Goal: Task Accomplishment & Management: Use online tool/utility

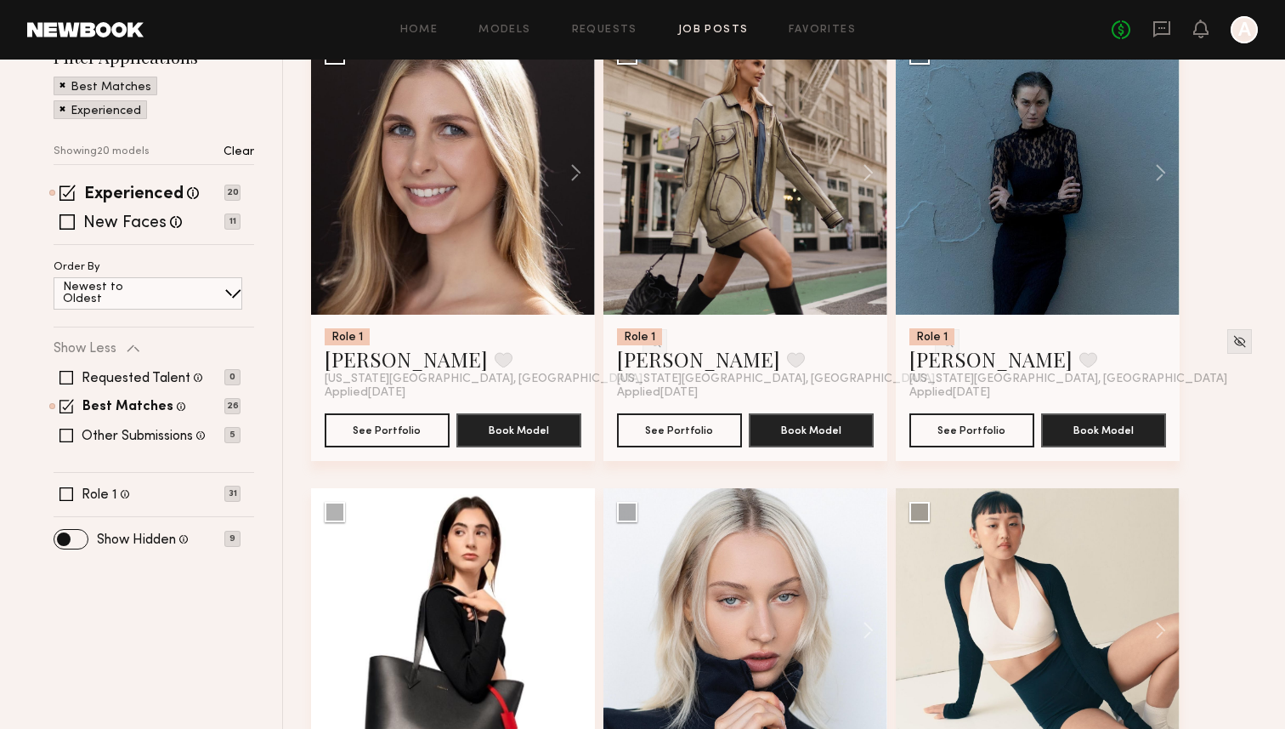
scroll to position [233, 0]
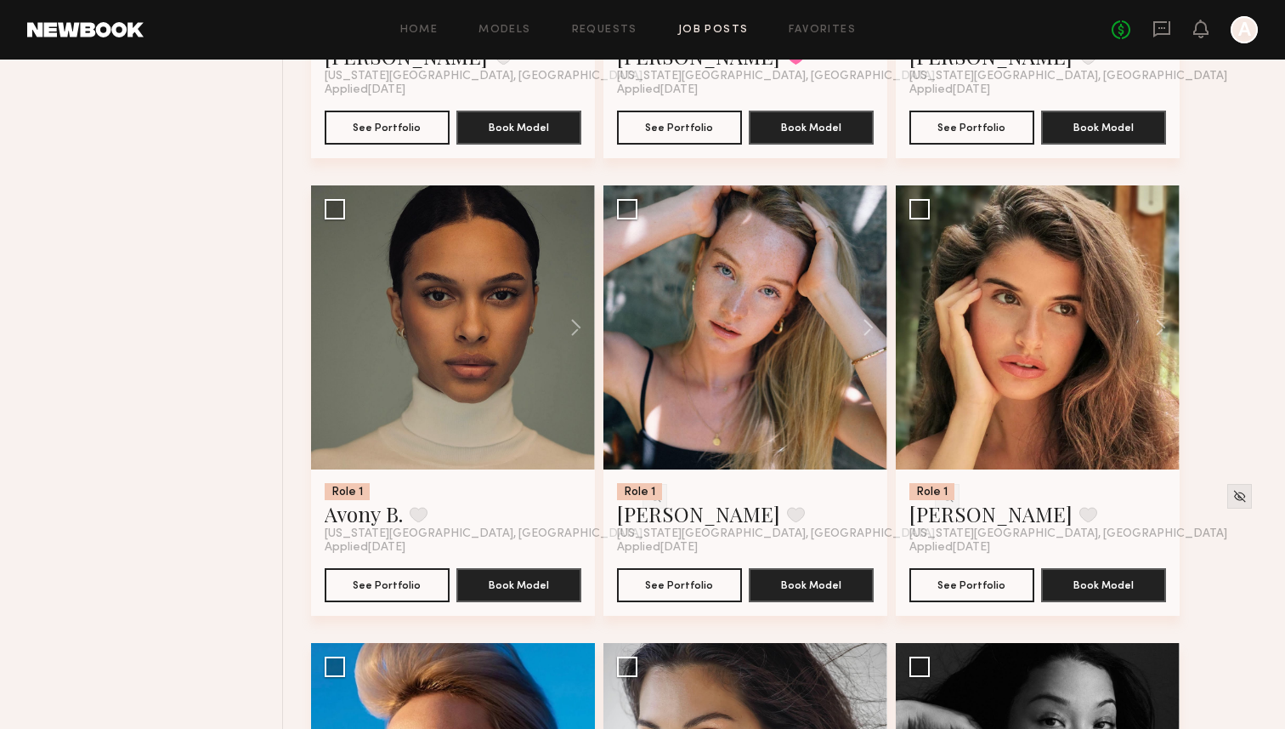
scroll to position [999, 0]
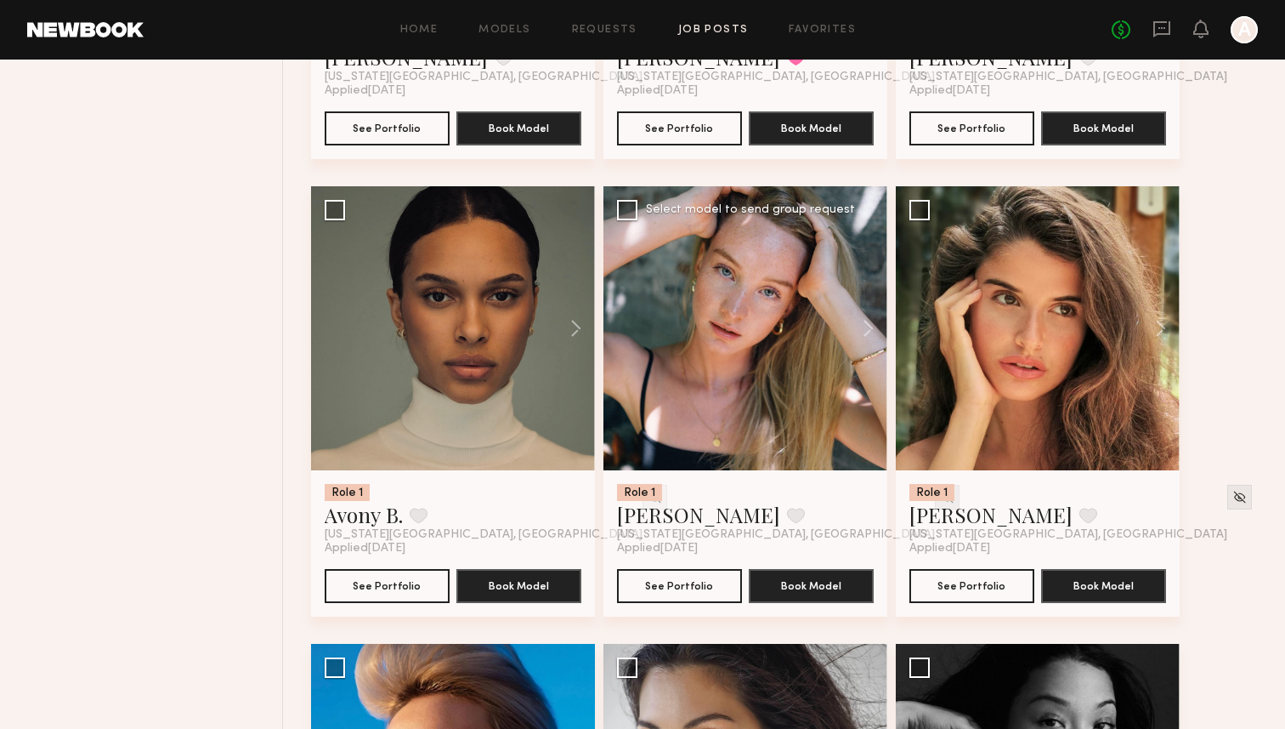
click at [940, 496] on img at bounding box center [947, 497] width 14 height 14
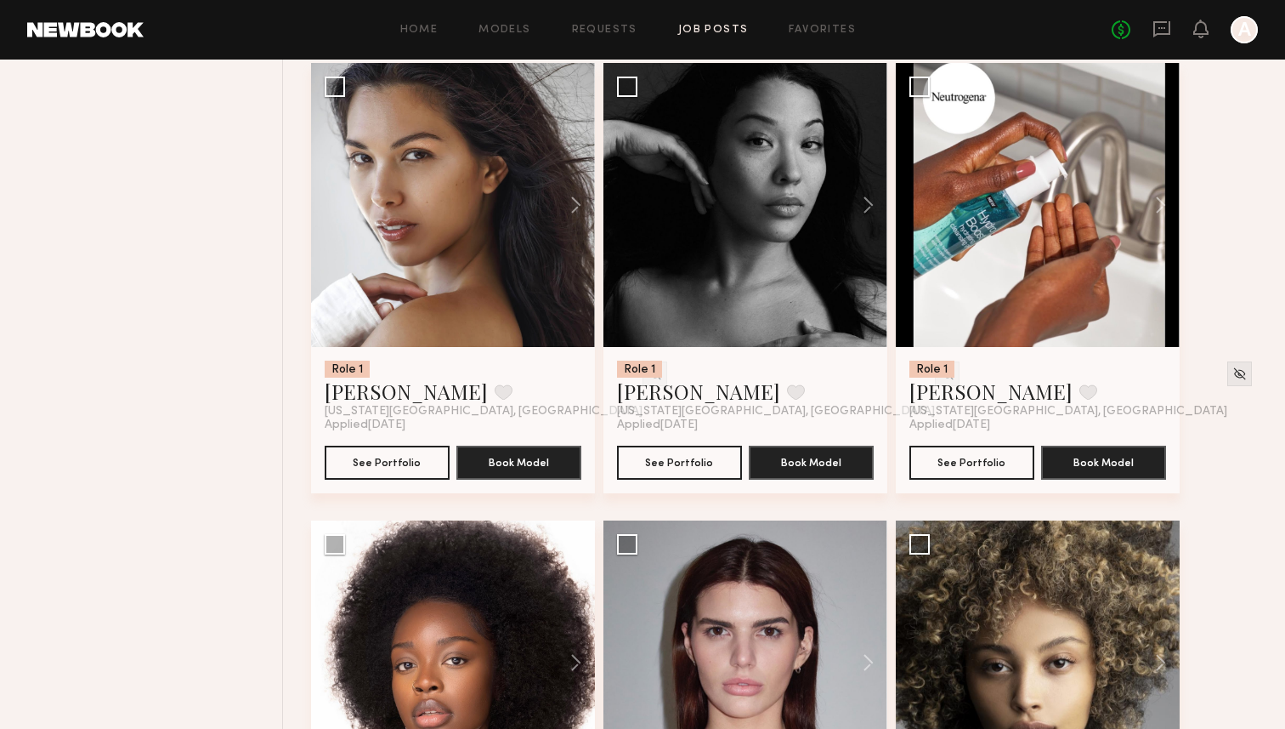
scroll to position [1590, 0]
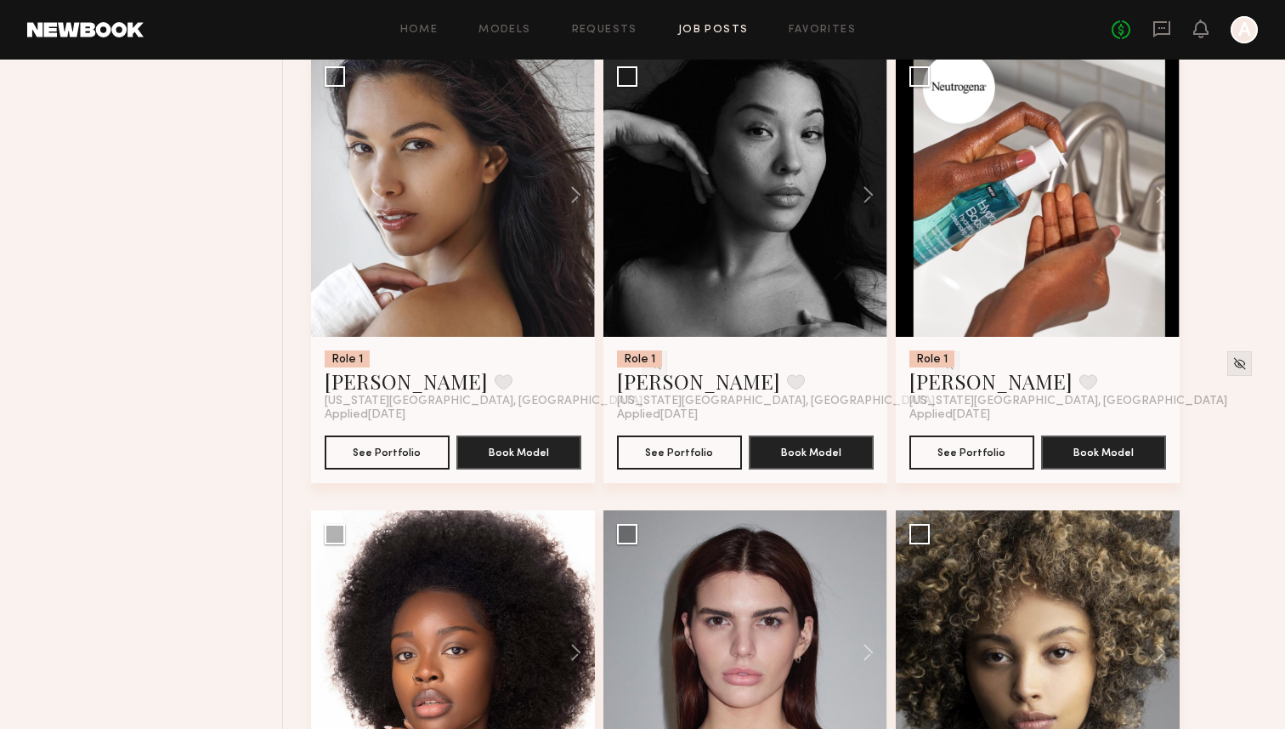
click at [162, 424] on div "Filter Applications Best Matches Experienced Showing 19 models Clear Experience…" at bounding box center [155, 282] width 258 height 3202
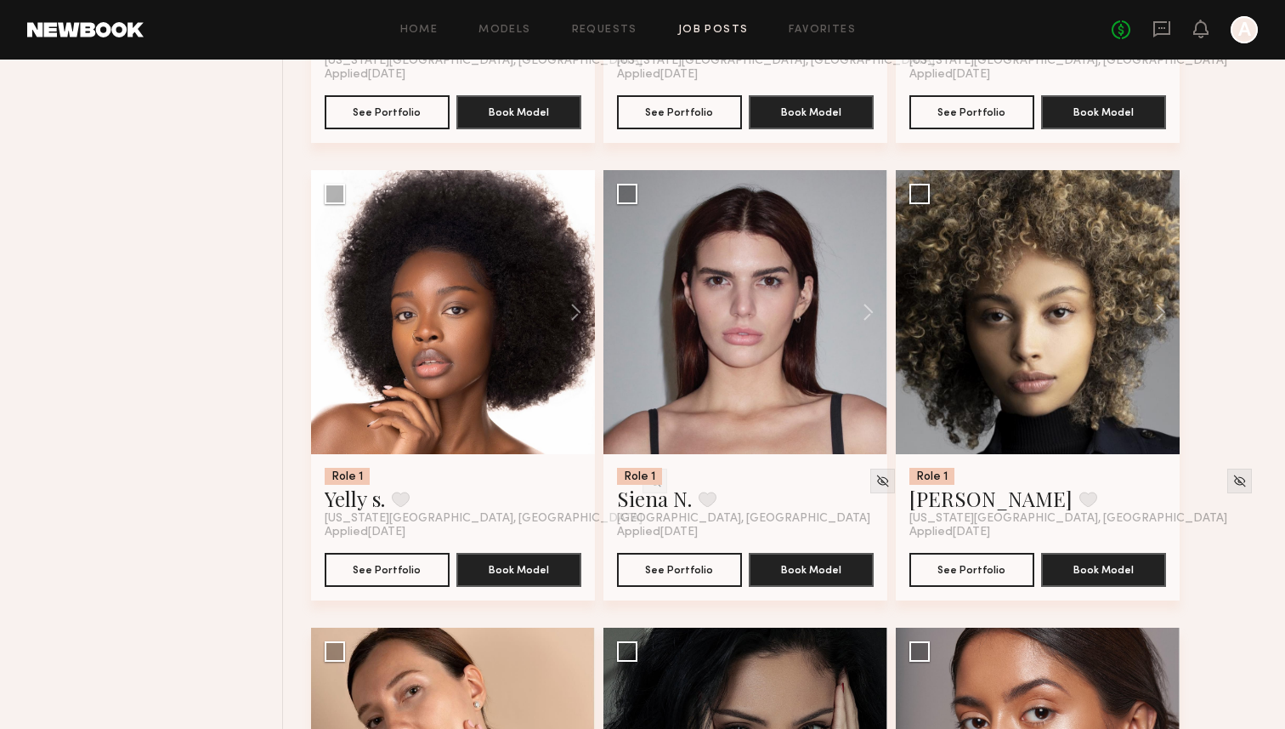
scroll to position [1921, 0]
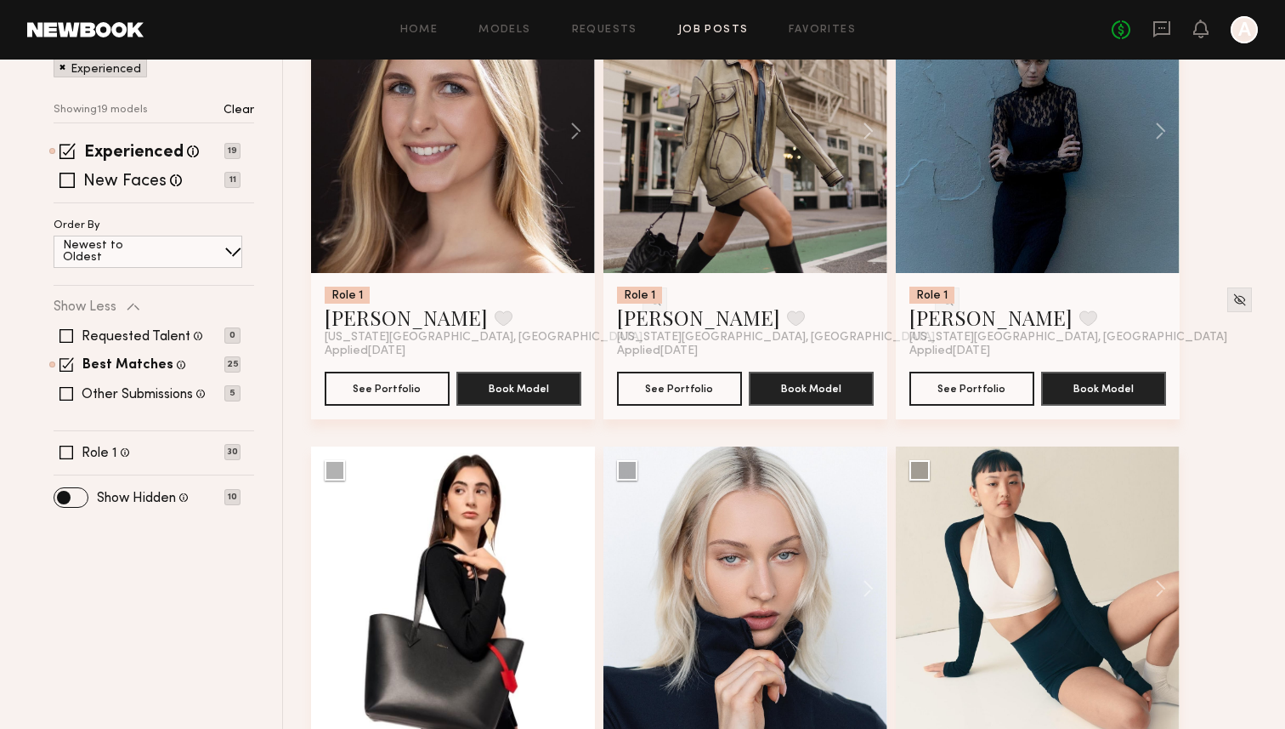
scroll to position [90, 0]
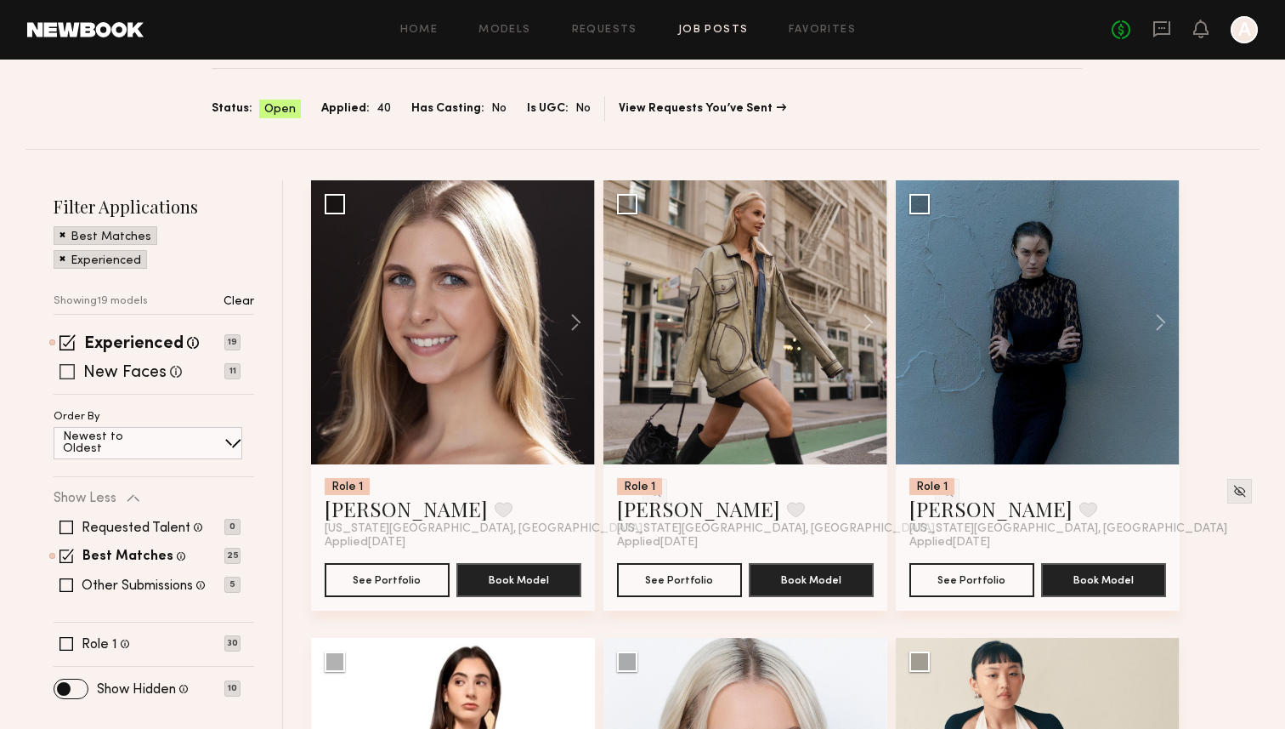
click at [105, 371] on label "New Faces" at bounding box center [124, 373] width 83 height 17
click at [126, 579] on label "Other Submissions" at bounding box center [137, 586] width 111 height 14
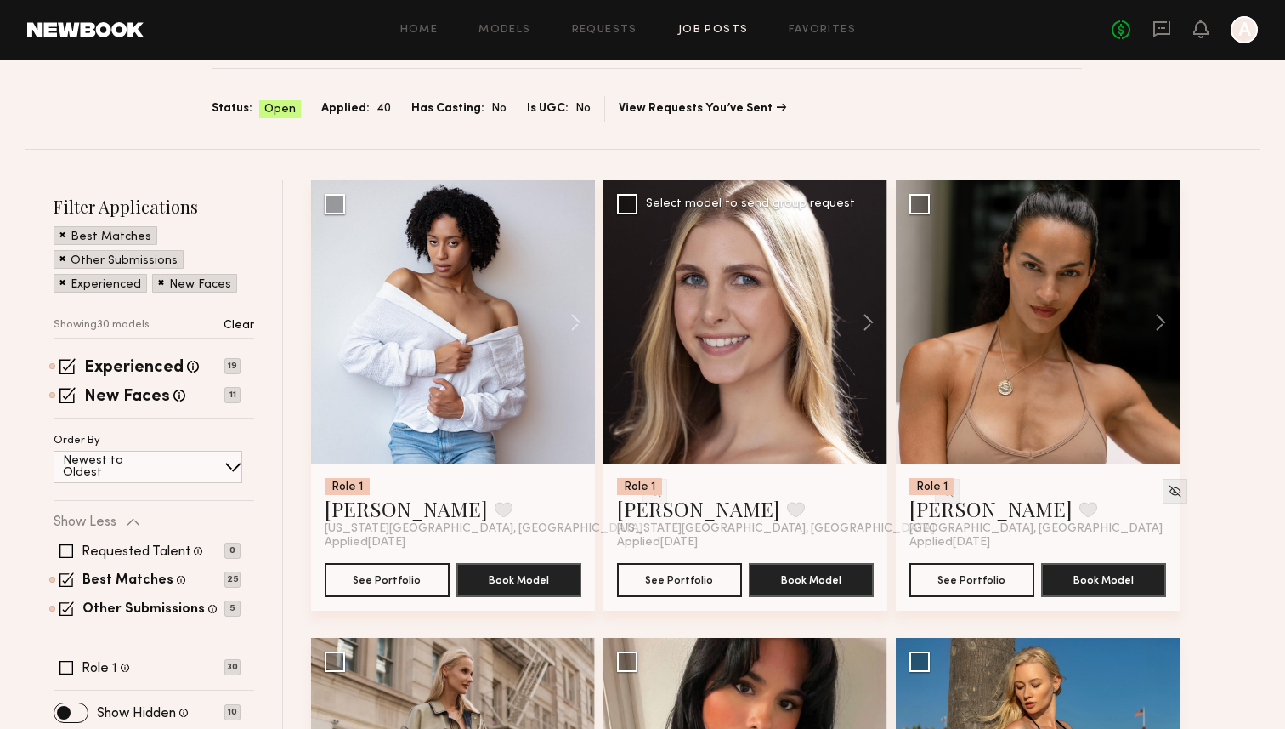
click at [940, 489] on img at bounding box center [947, 491] width 14 height 14
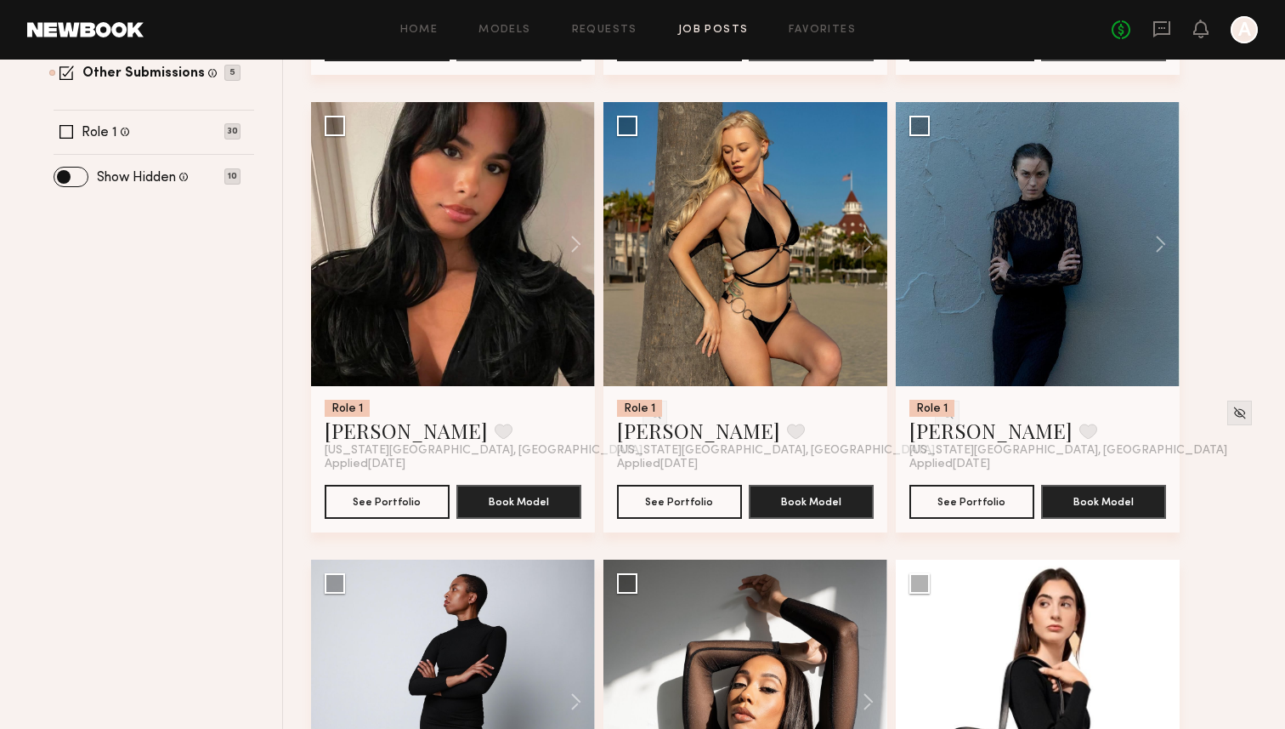
scroll to position [617, 0]
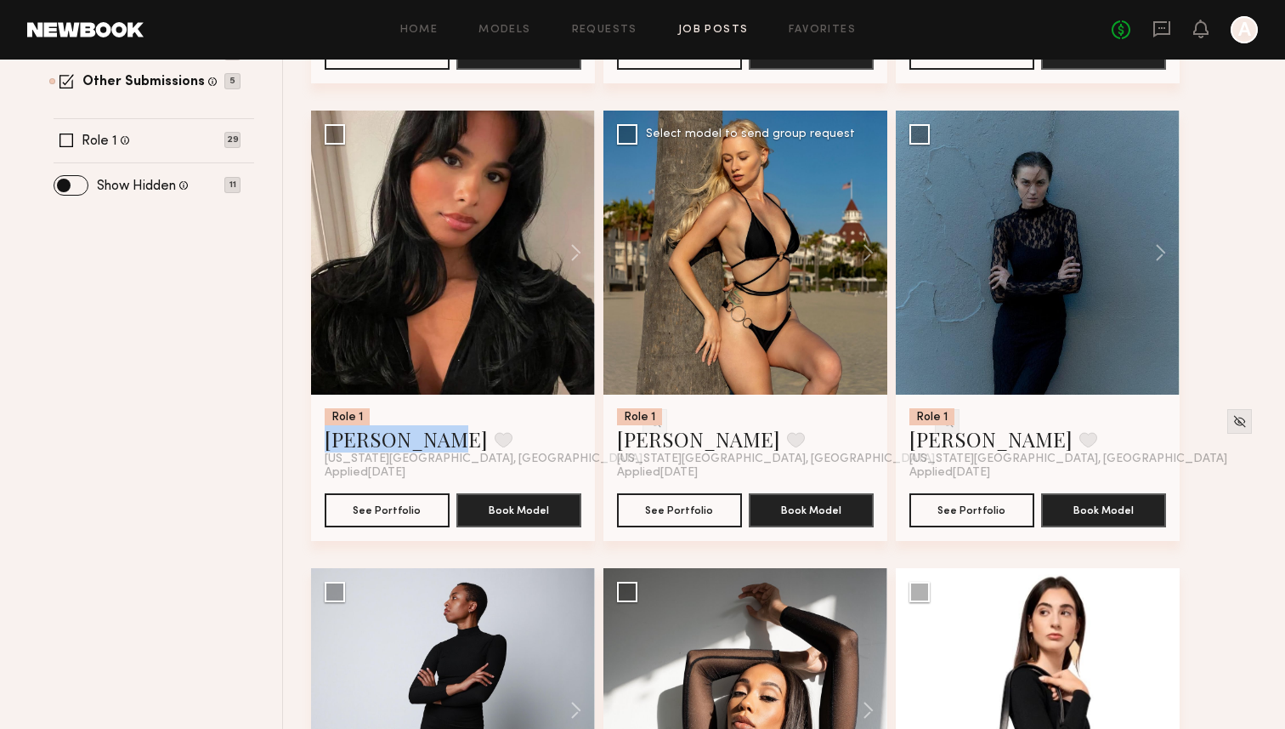
click at [940, 424] on img at bounding box center [947, 421] width 14 height 14
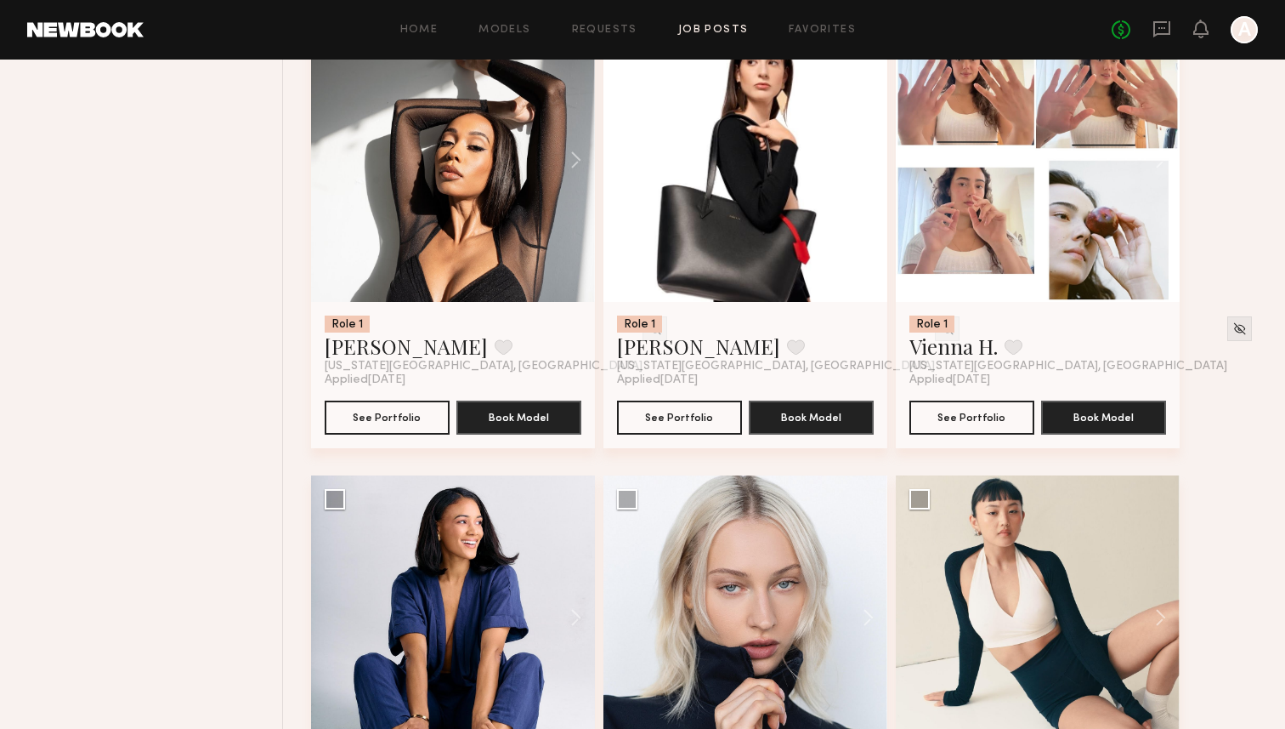
scroll to position [1035, 0]
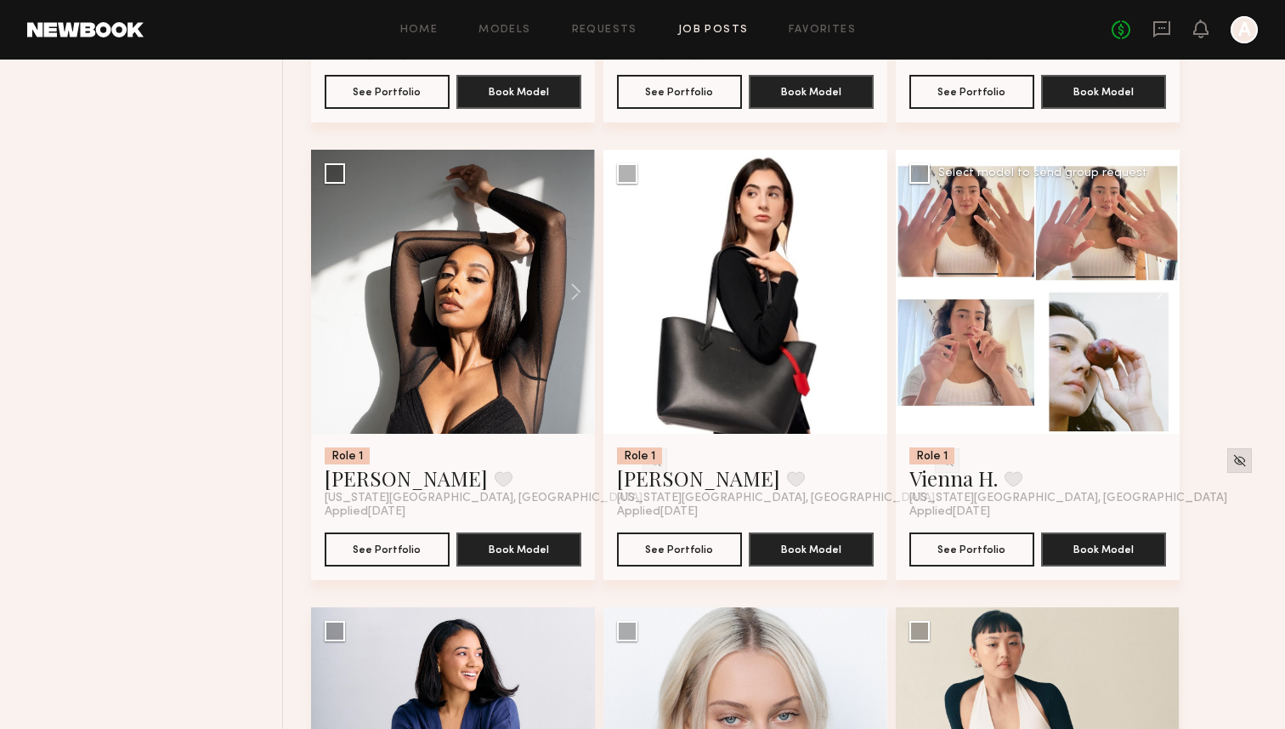
click at [1233, 458] on img at bounding box center [1240, 460] width 14 height 14
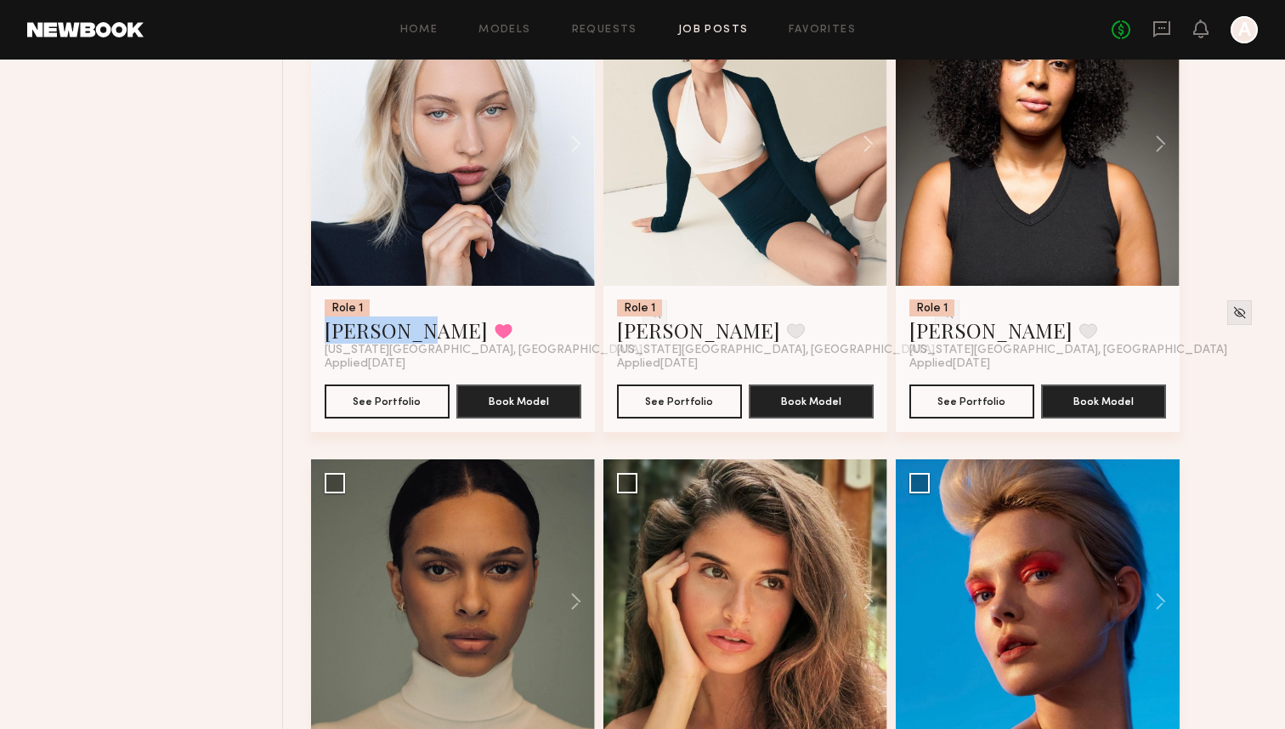
scroll to position [1643, 0]
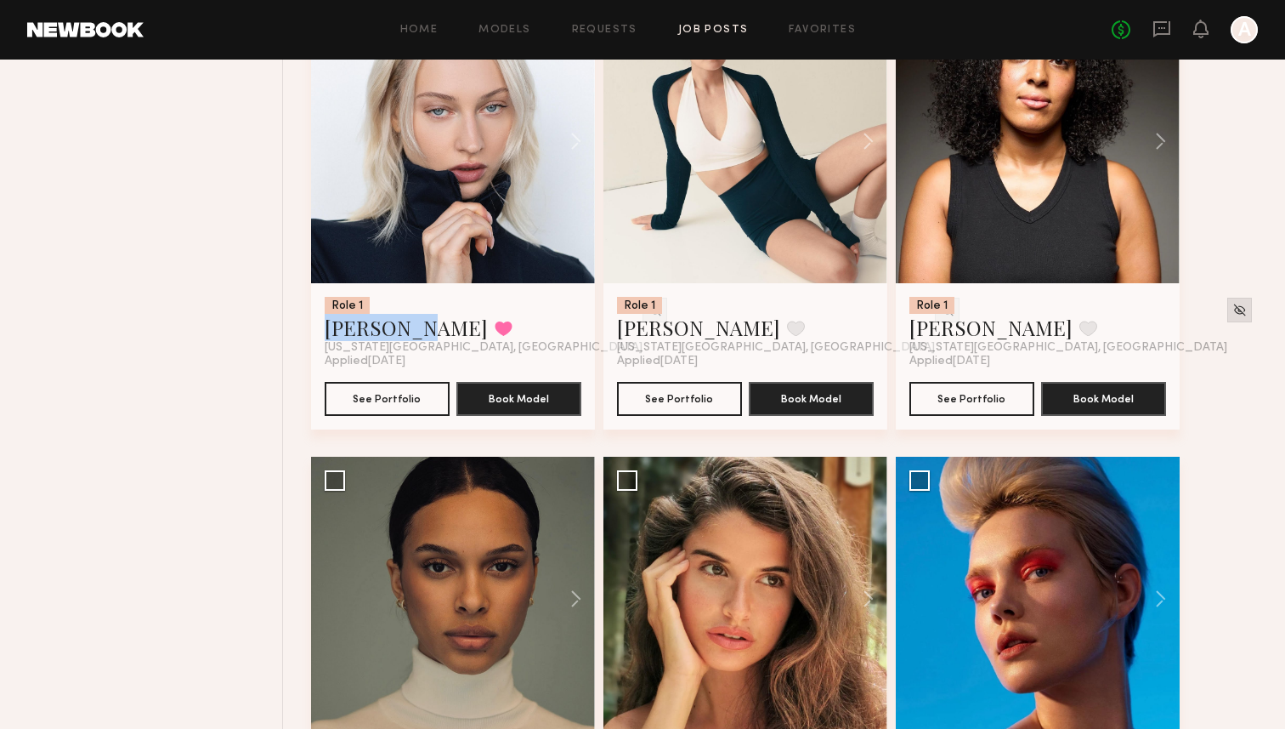
click at [1233, 307] on img at bounding box center [1240, 310] width 14 height 14
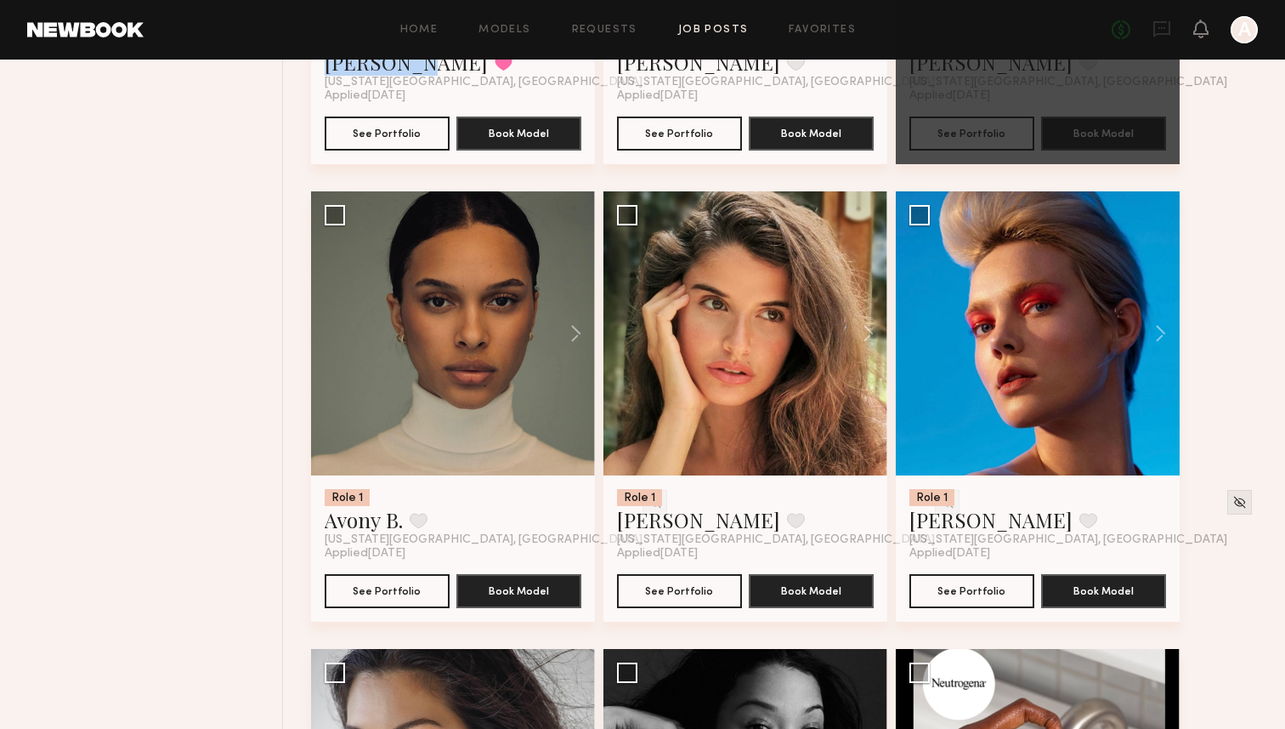
scroll to position [1914, 0]
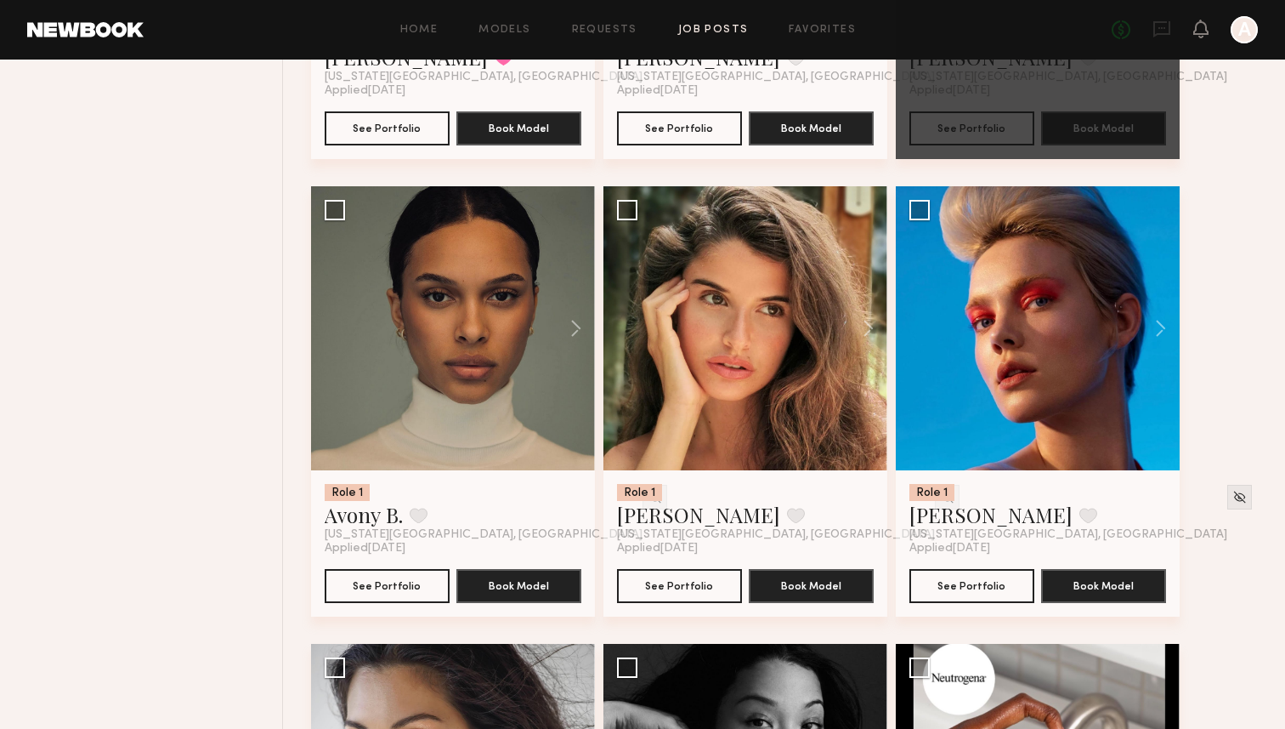
click at [1234, 447] on div "Role 1 Edie-Maya H. Favorite New York City, NY Applied 09/23/2025 See Portfolio…" at bounding box center [789, 415] width 957 height 4116
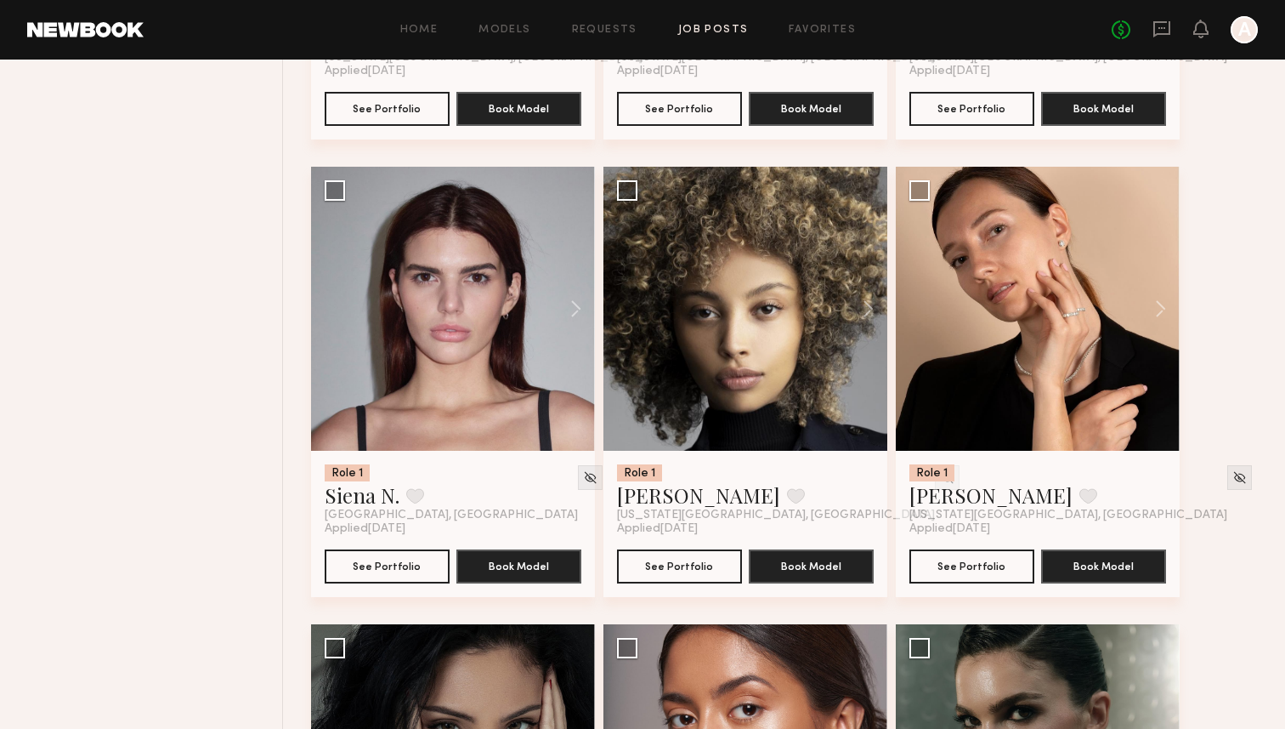
scroll to position [2839, 0]
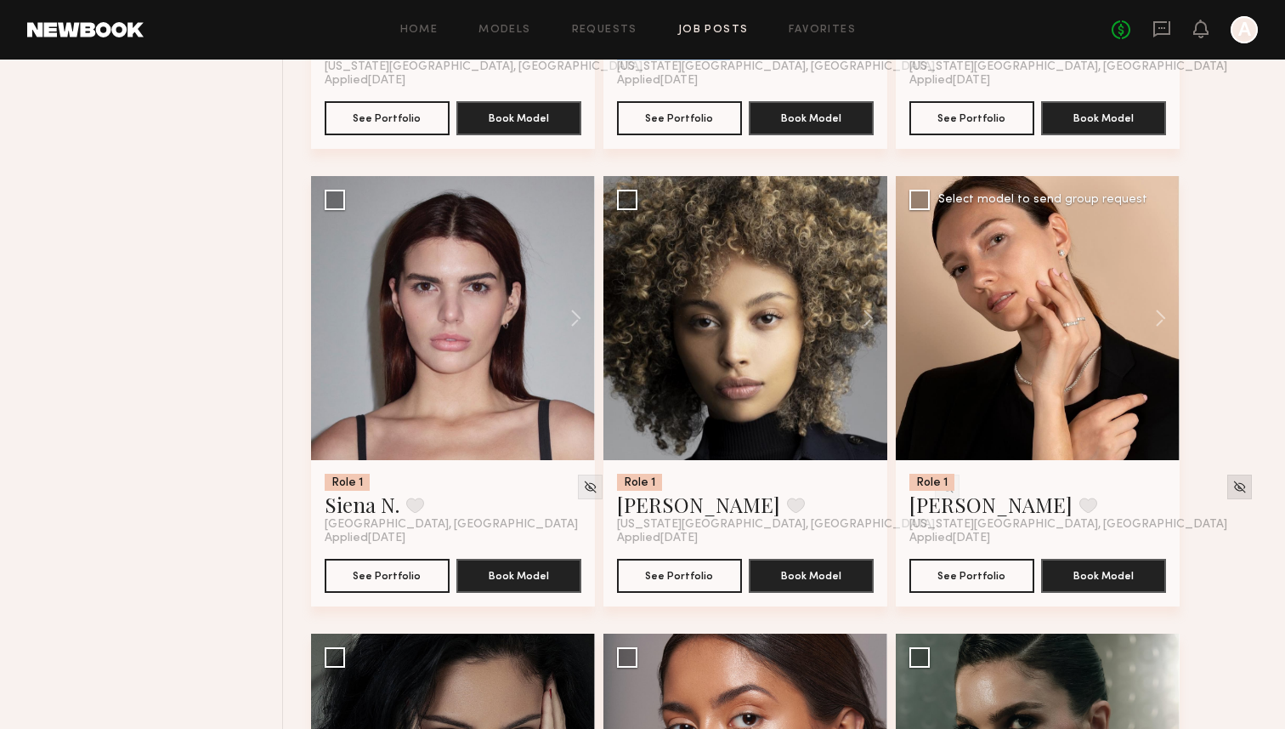
click at [1233, 488] on img at bounding box center [1240, 486] width 14 height 14
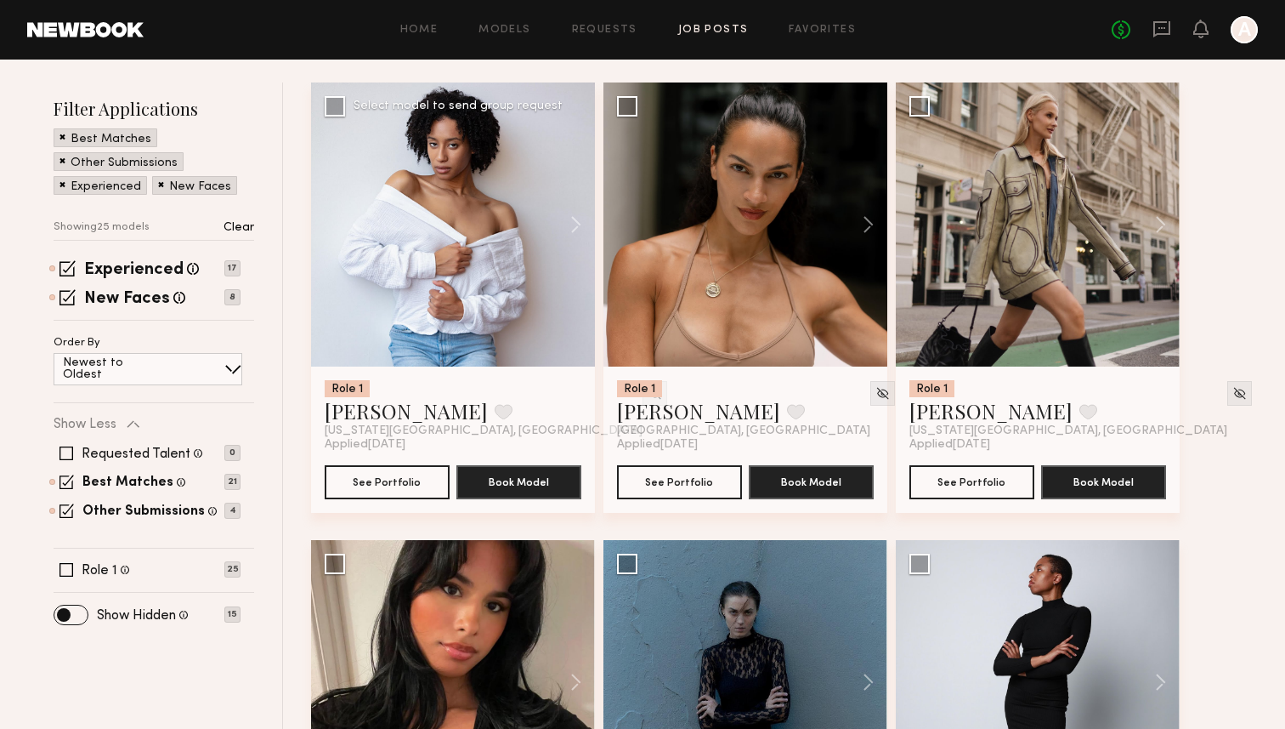
scroll to position [197, 0]
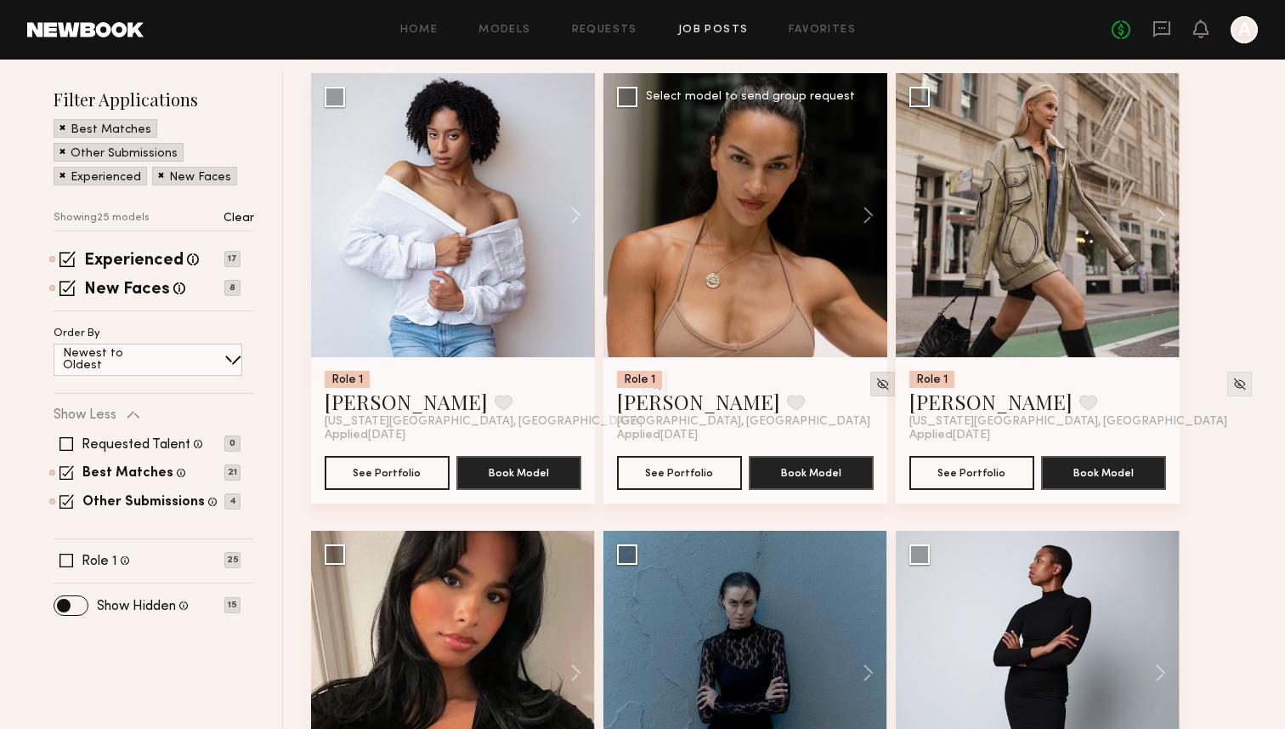
click at [876, 383] on img at bounding box center [883, 384] width 14 height 14
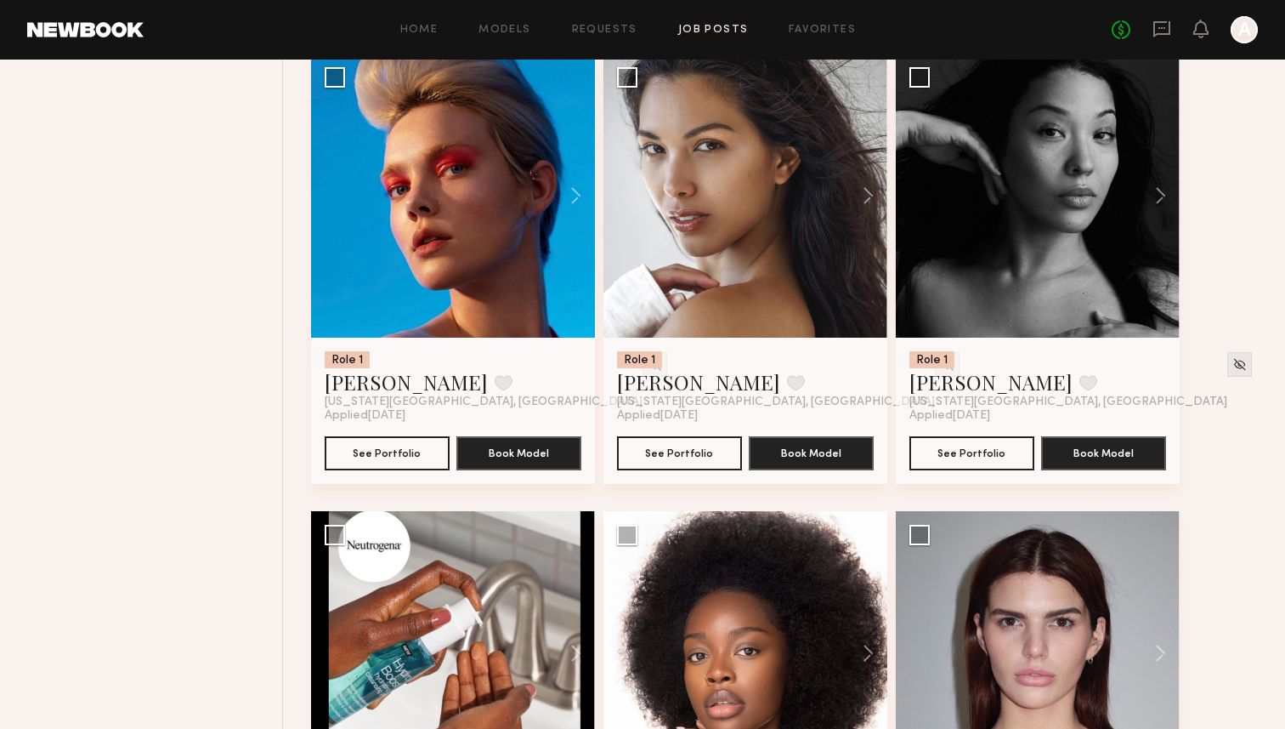
scroll to position [2045, 0]
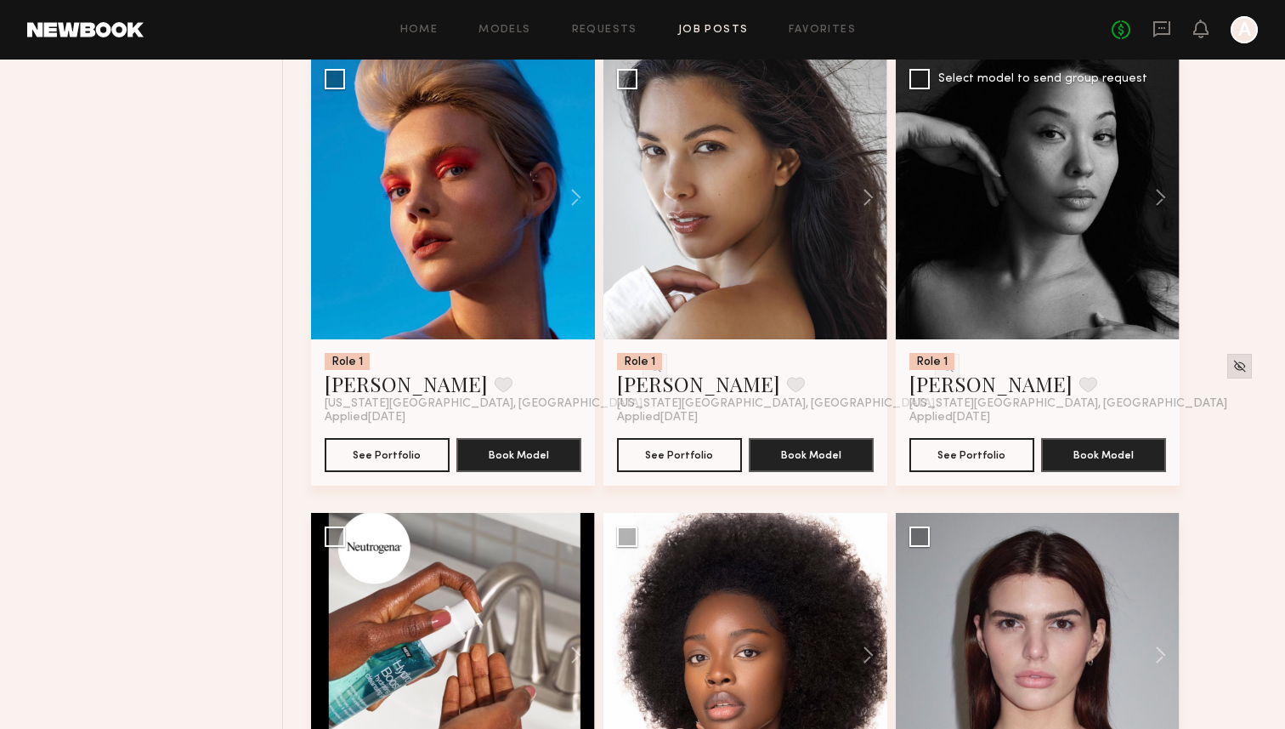
click at [1233, 361] on img at bounding box center [1240, 366] width 14 height 14
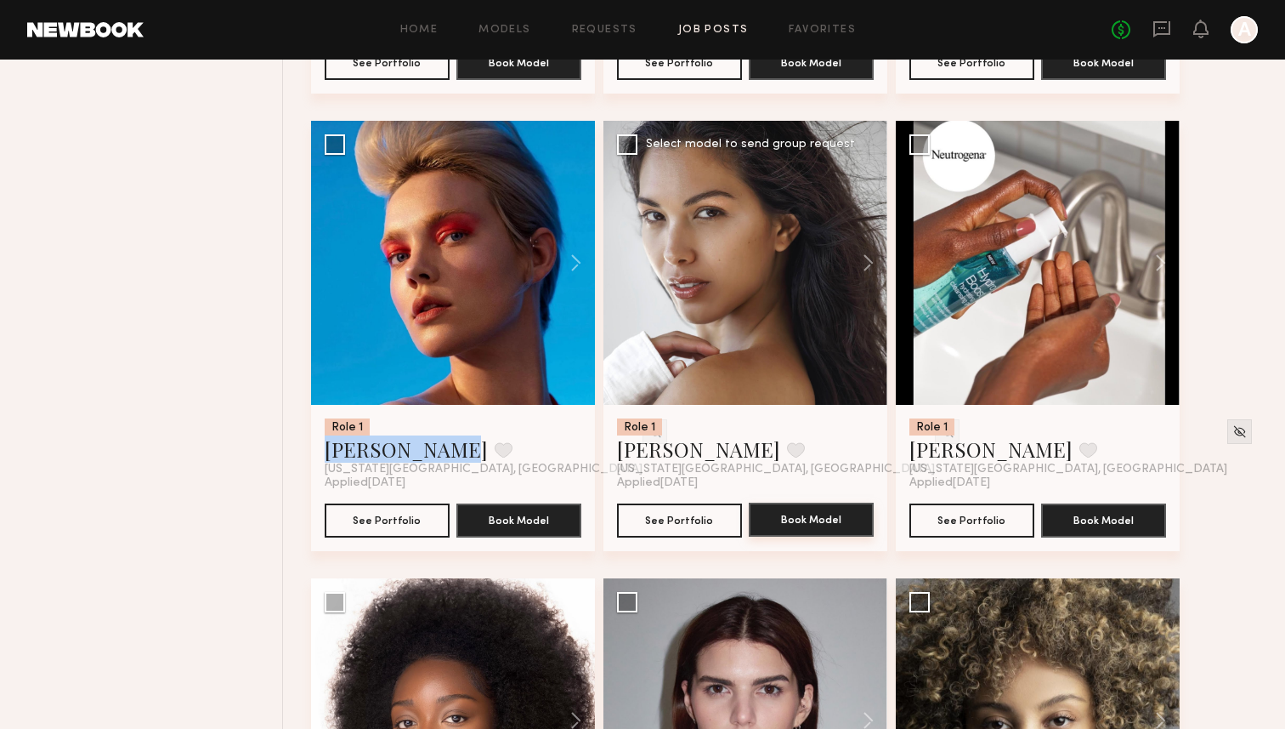
scroll to position [1971, 0]
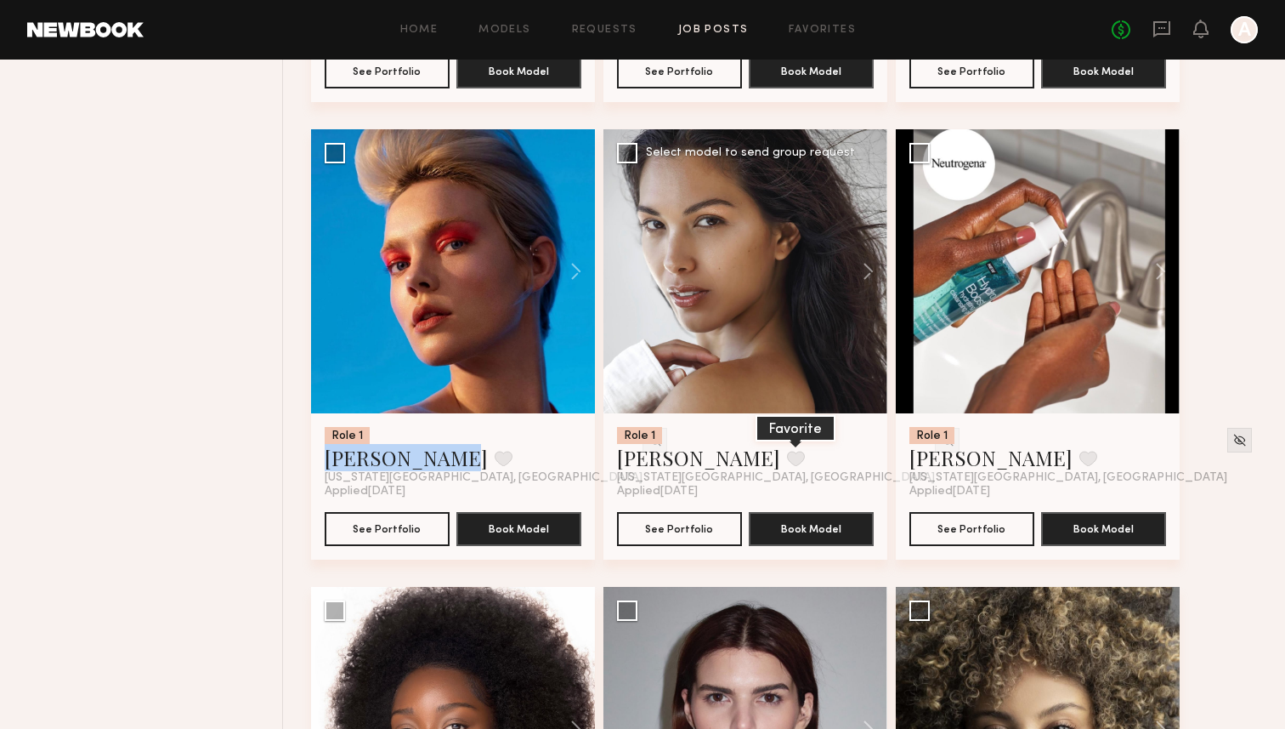
click at [787, 459] on button at bounding box center [796, 458] width 18 height 15
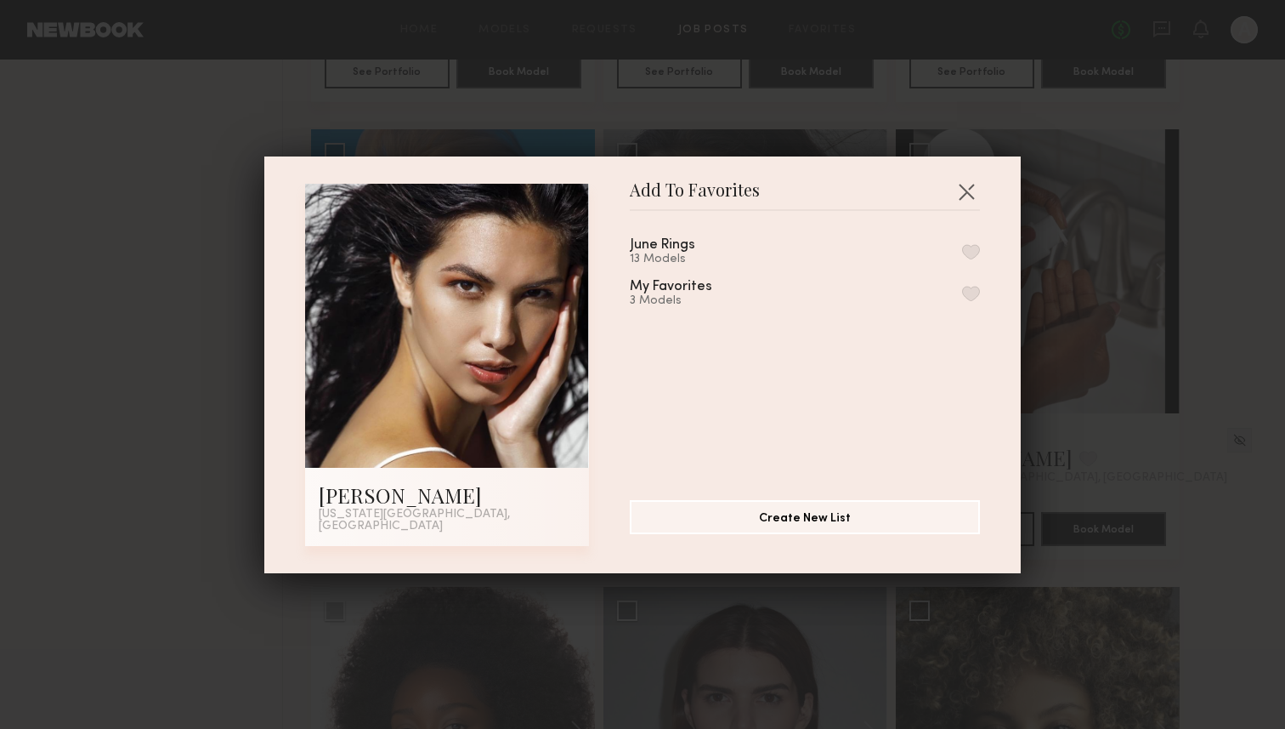
click at [963, 257] on button "button" at bounding box center [971, 251] width 18 height 15
click at [970, 196] on button "button" at bounding box center [966, 191] width 27 height 27
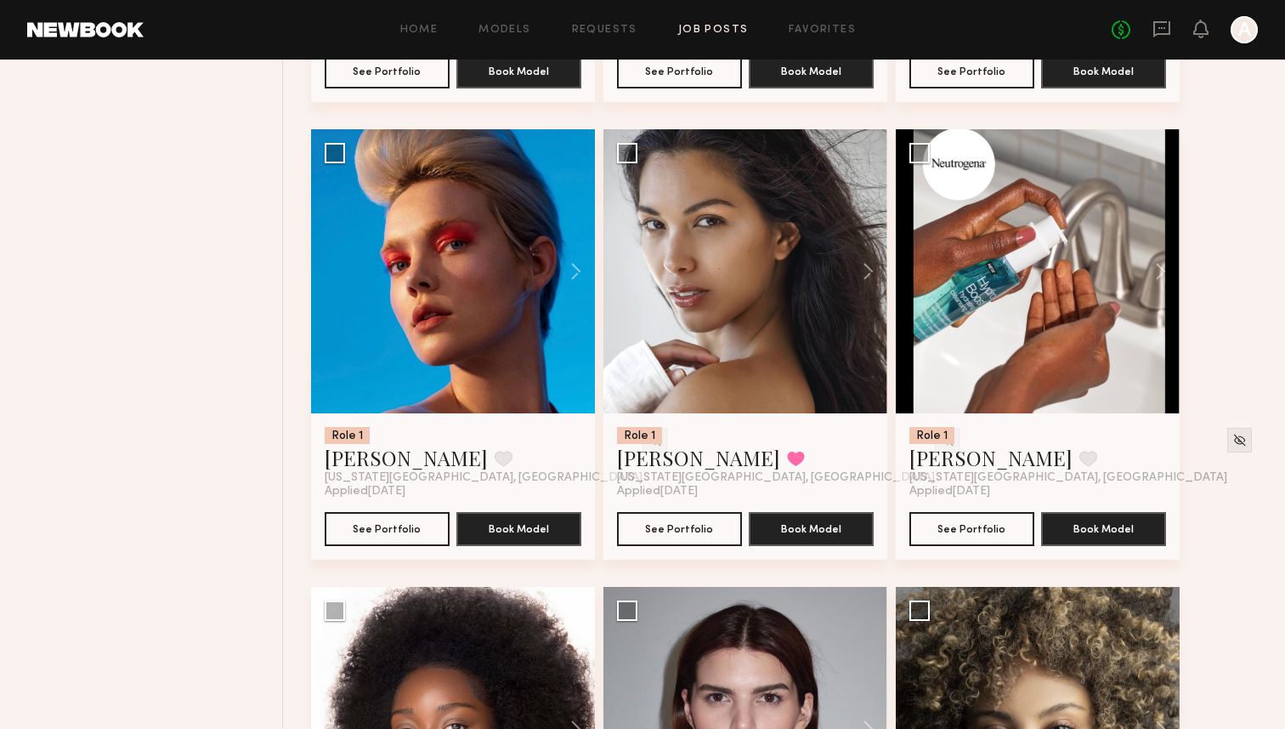
click at [1225, 292] on div "Role 1 Edie-Maya H. Favorite New York City, NY Applied 09/23/2025 See Portfolio…" at bounding box center [789, 129] width 957 height 3659
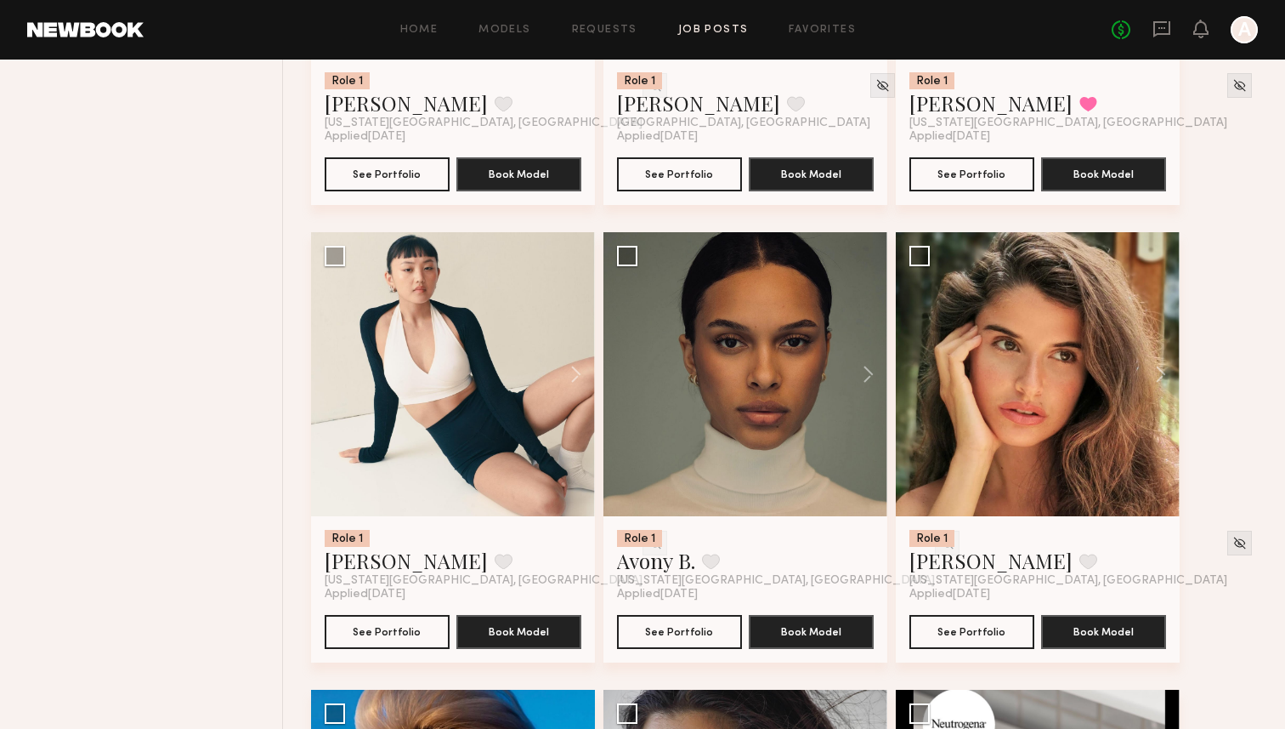
scroll to position [1435, 0]
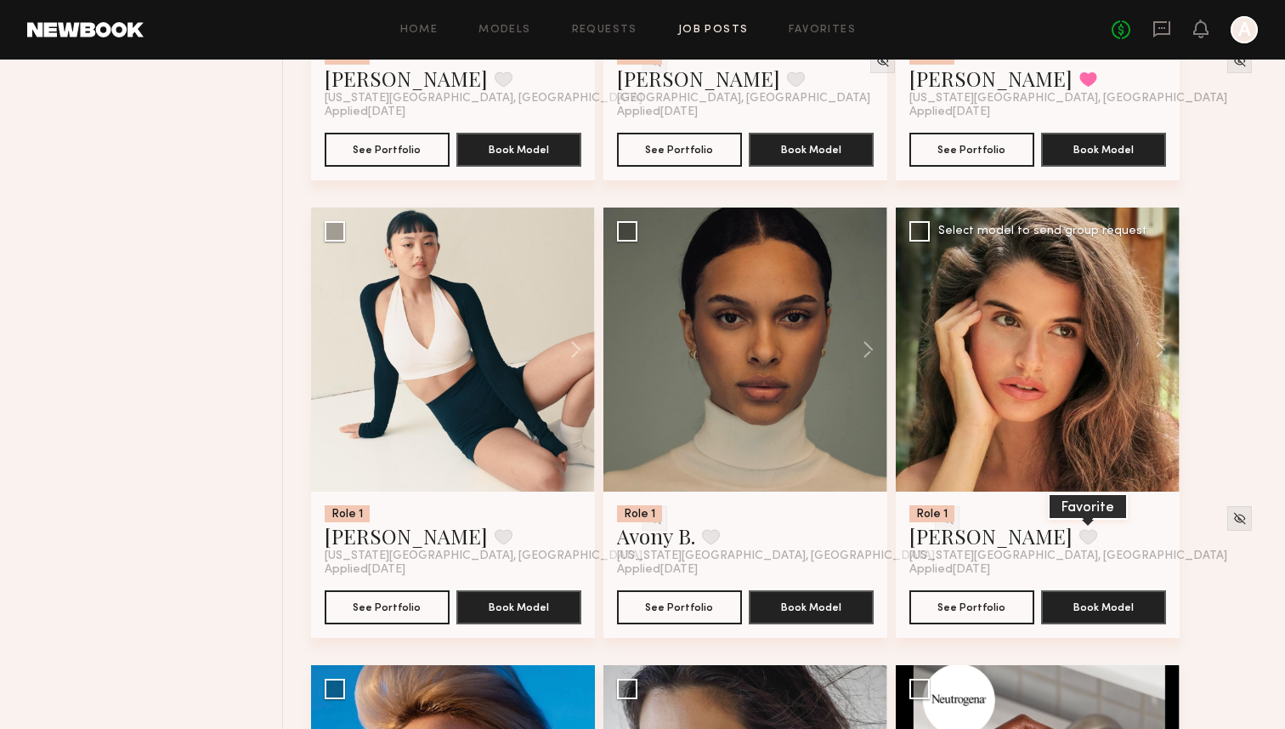
click at [1080, 540] on button at bounding box center [1089, 536] width 18 height 15
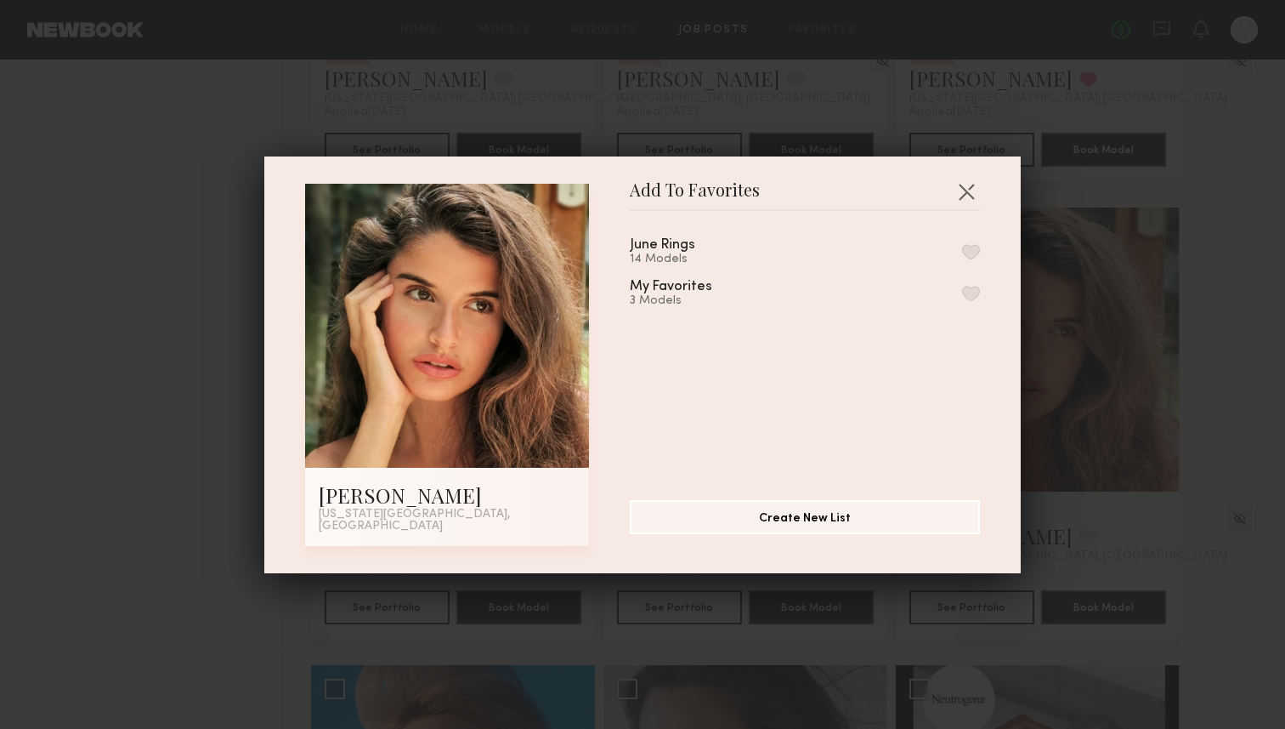
click at [665, 263] on div "14 Models" at bounding box center [683, 259] width 106 height 14
click at [967, 247] on div "June Rings 14 Models" at bounding box center [805, 252] width 350 height 28
click at [971, 254] on button "button" at bounding box center [971, 251] width 18 height 15
click at [966, 202] on button "button" at bounding box center [966, 191] width 27 height 27
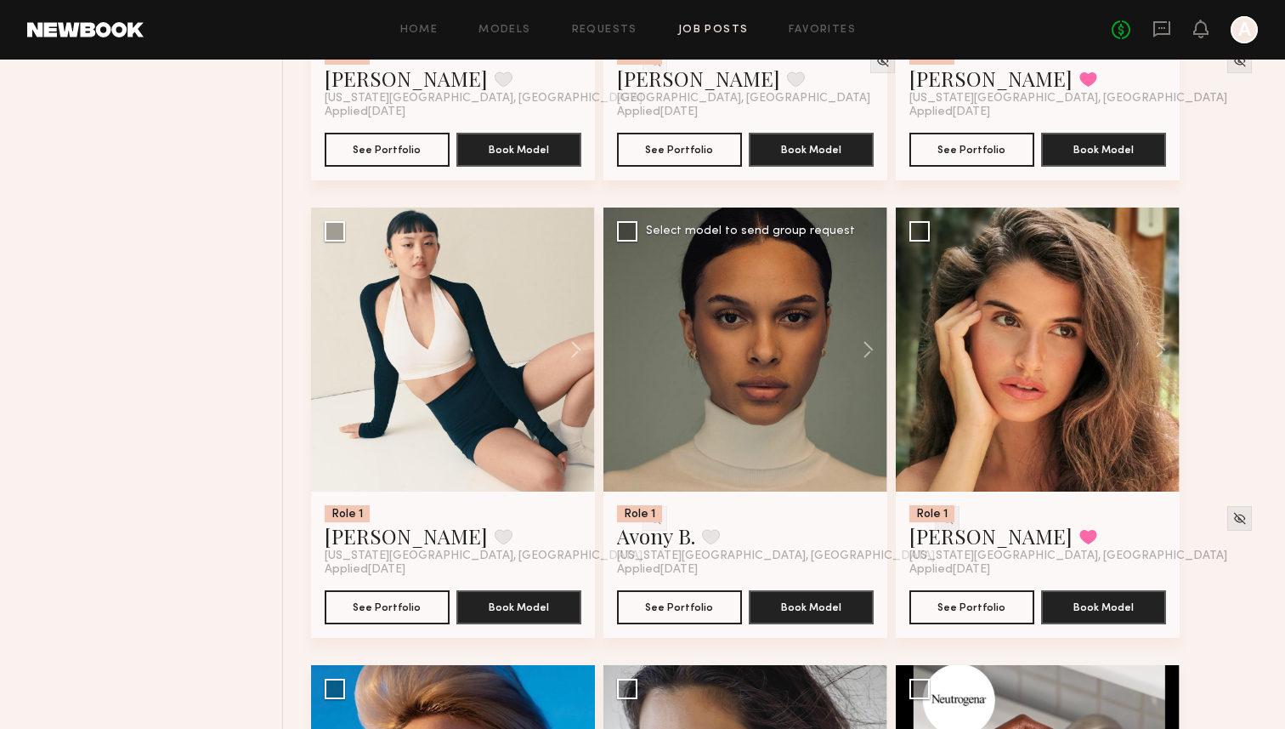
click at [935, 520] on div at bounding box center [947, 518] width 25 height 25
click at [940, 520] on img at bounding box center [947, 518] width 14 height 14
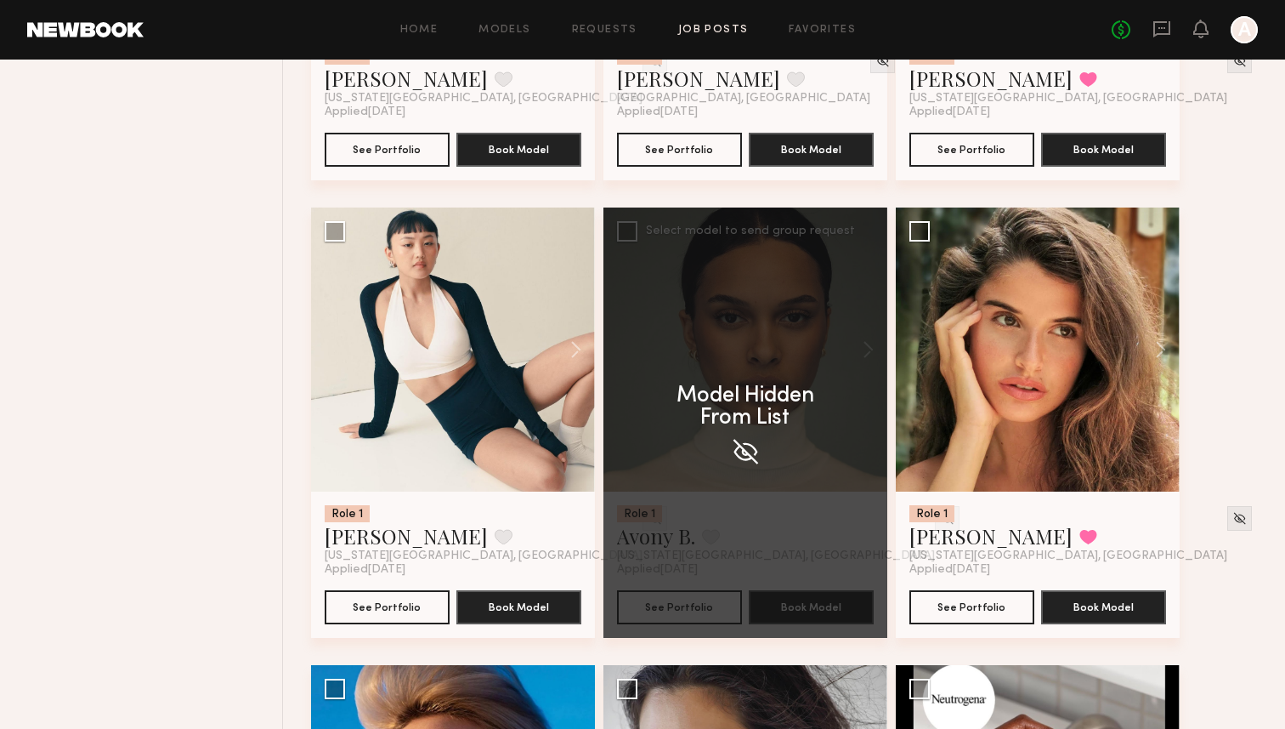
click at [849, 513] on div "Model Hidden From List" at bounding box center [746, 422] width 284 height 430
click at [764, 469] on div "Model Hidden From List" at bounding box center [746, 422] width 284 height 430
click at [896, 447] on div at bounding box center [1038, 349] width 284 height 284
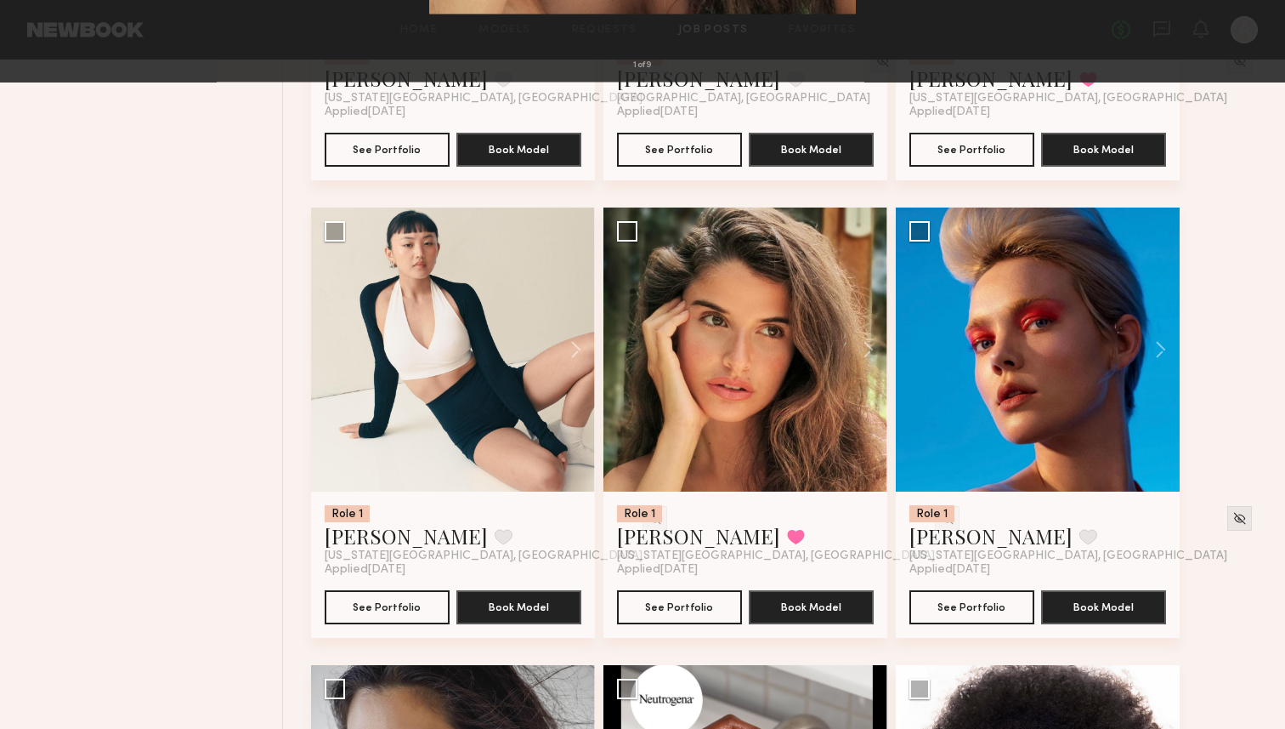
click at [1091, 303] on div "1 of 9" at bounding box center [642, 364] width 1285 height 729
click at [1239, 214] on div "1 of 9" at bounding box center [642, 364] width 1285 height 729
click at [234, 241] on div "1 of 9" at bounding box center [642, 364] width 1285 height 729
click at [38, 43] on button at bounding box center [39, 41] width 27 height 31
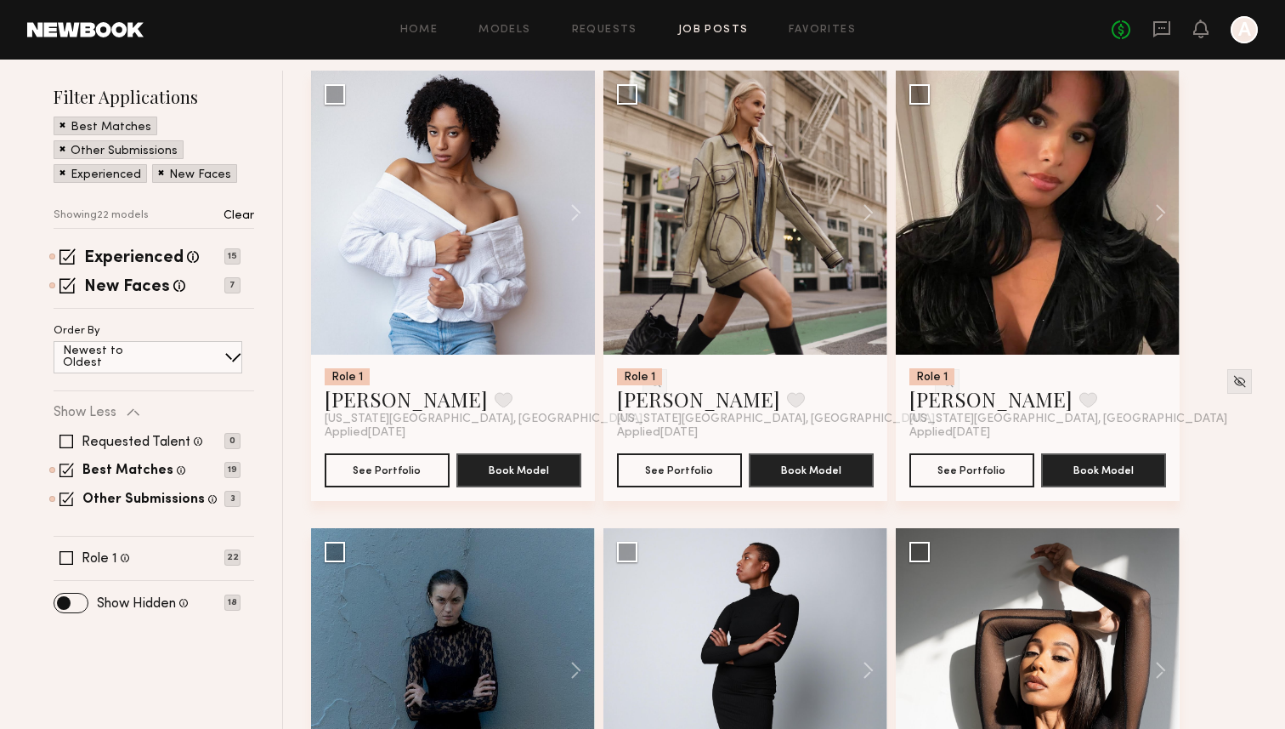
scroll to position [169, 0]
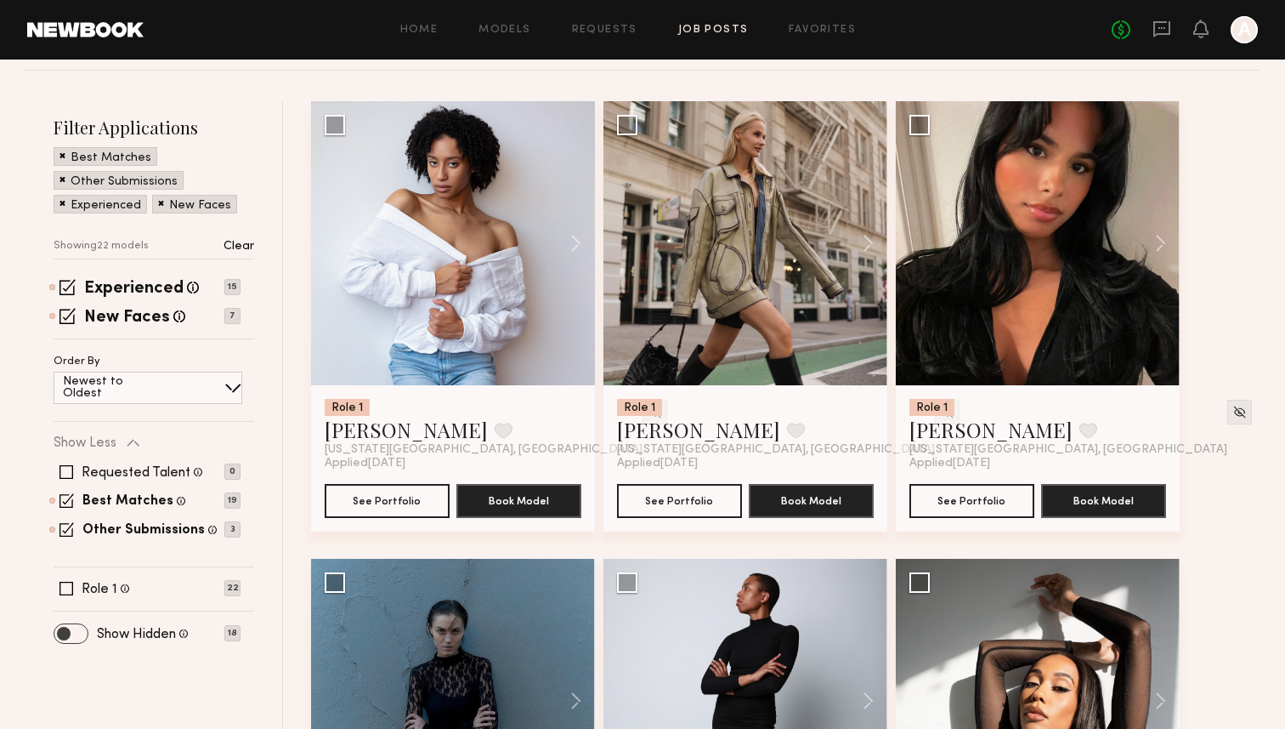
click at [82, 632] on span at bounding box center [70, 633] width 33 height 19
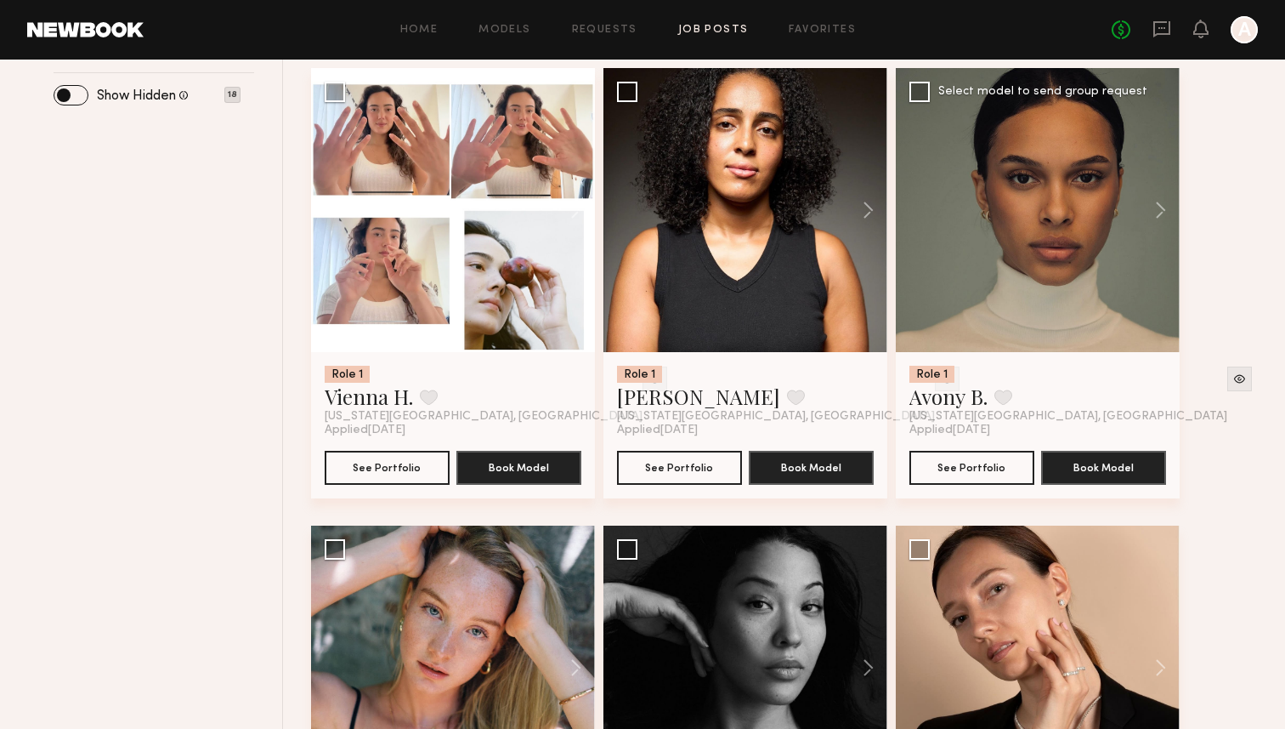
scroll to position [647, 0]
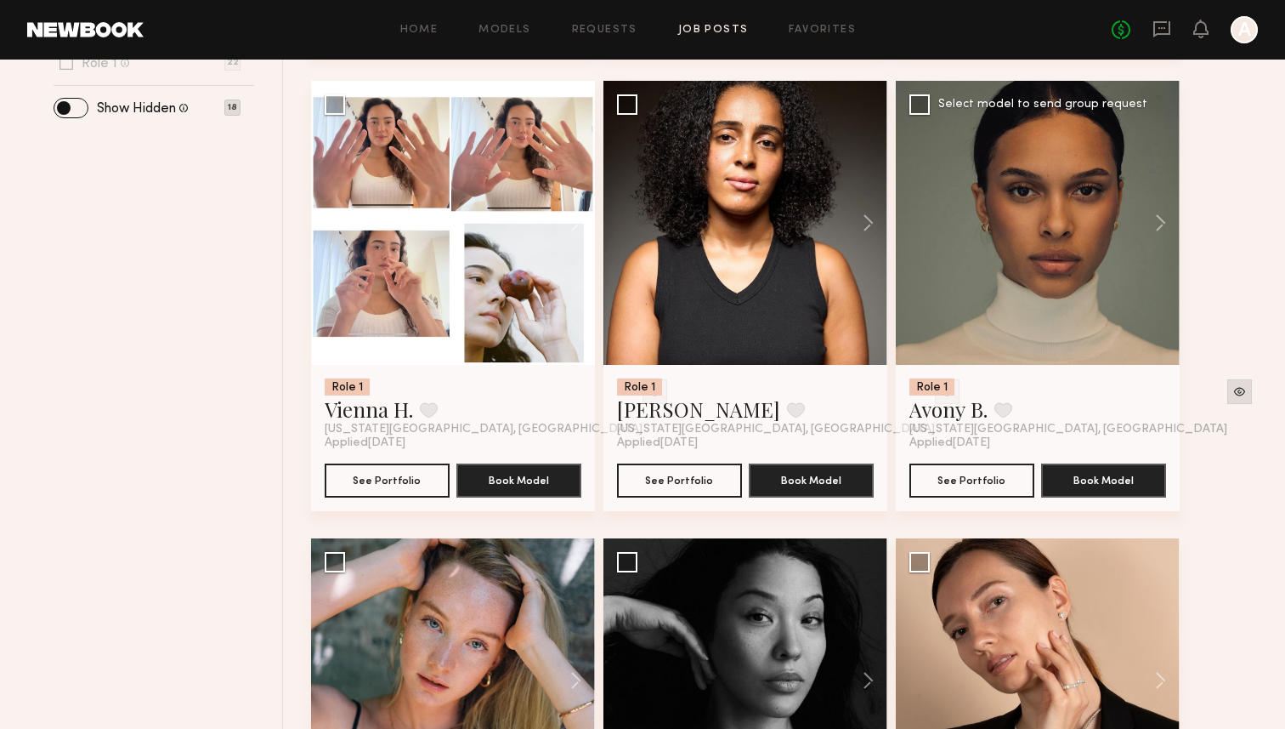
click at [1233, 390] on img at bounding box center [1240, 391] width 14 height 14
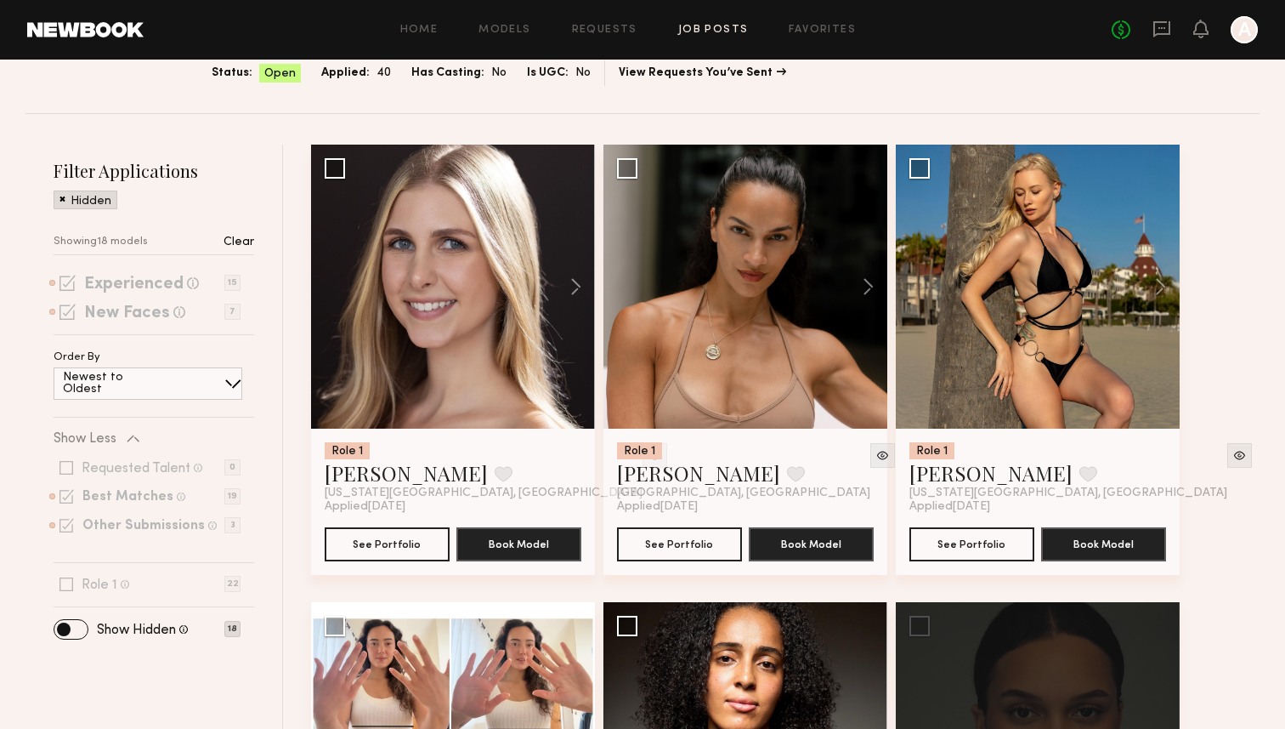
scroll to position [0, 0]
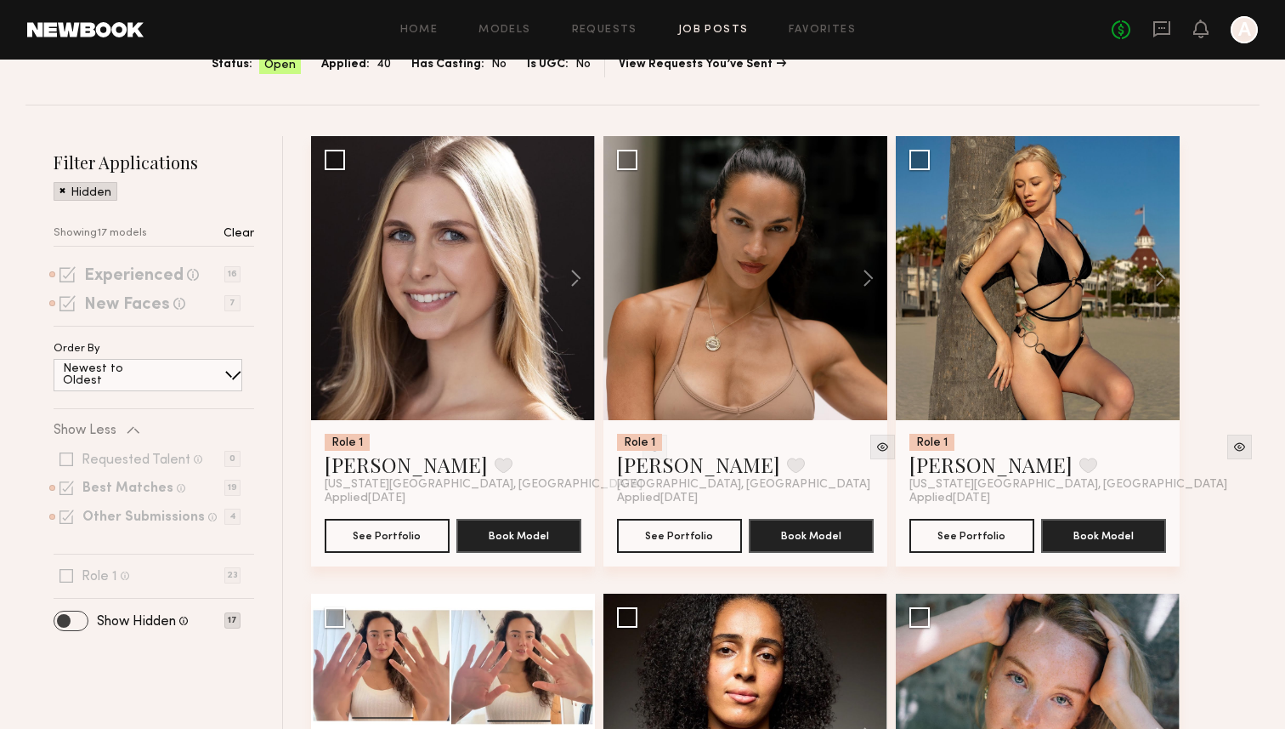
click at [69, 623] on span at bounding box center [70, 620] width 33 height 19
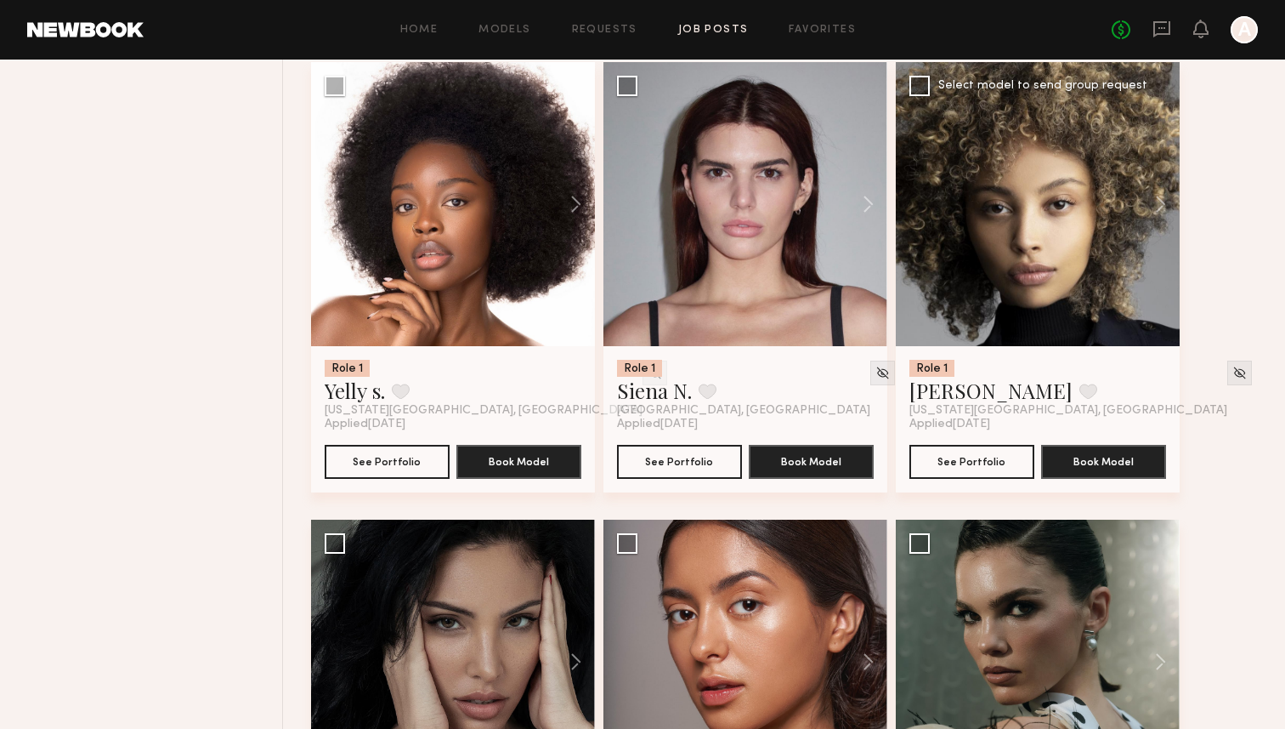
scroll to position [2503, 0]
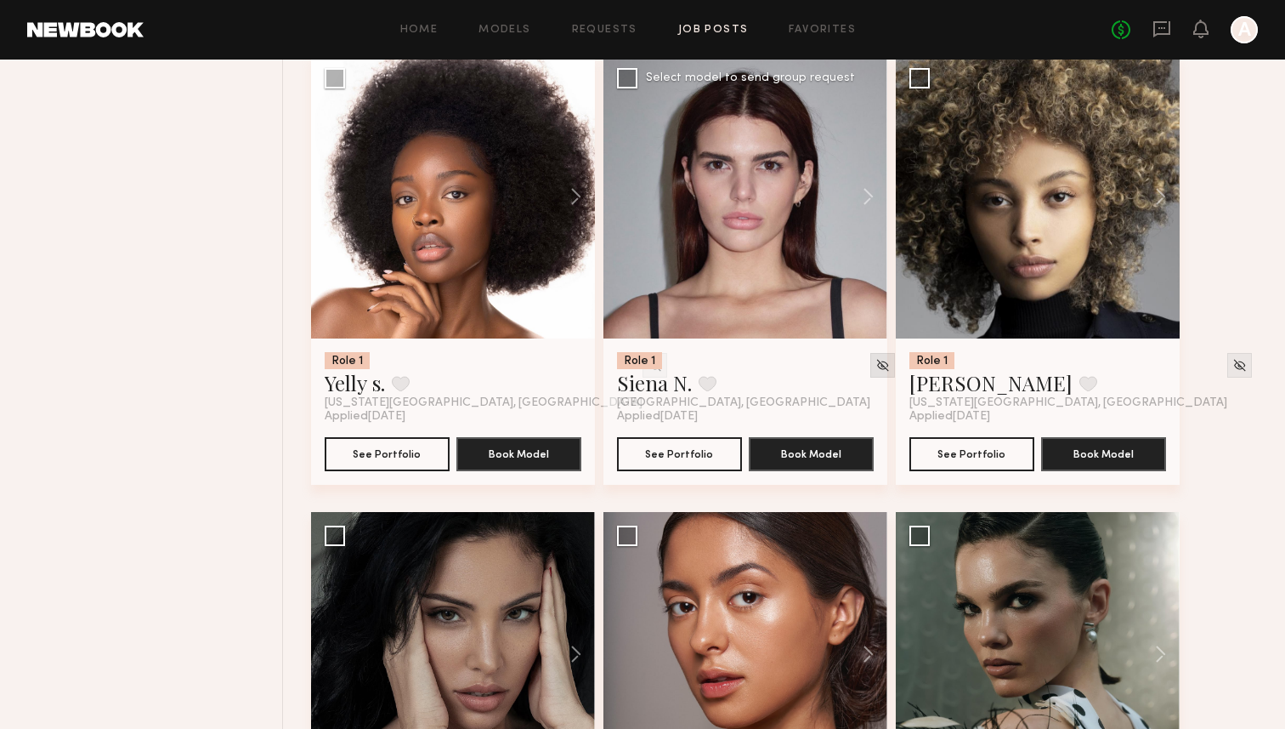
click at [876, 370] on img at bounding box center [883, 365] width 14 height 14
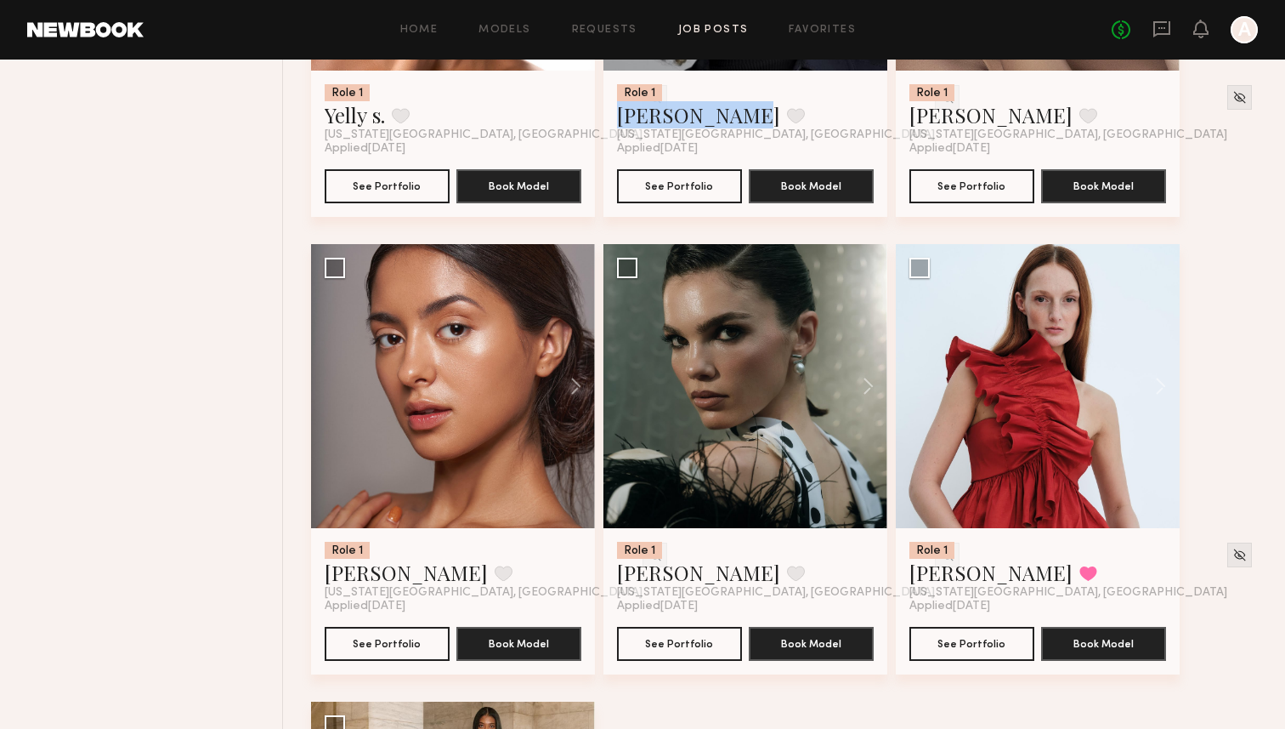
scroll to position [2774, 0]
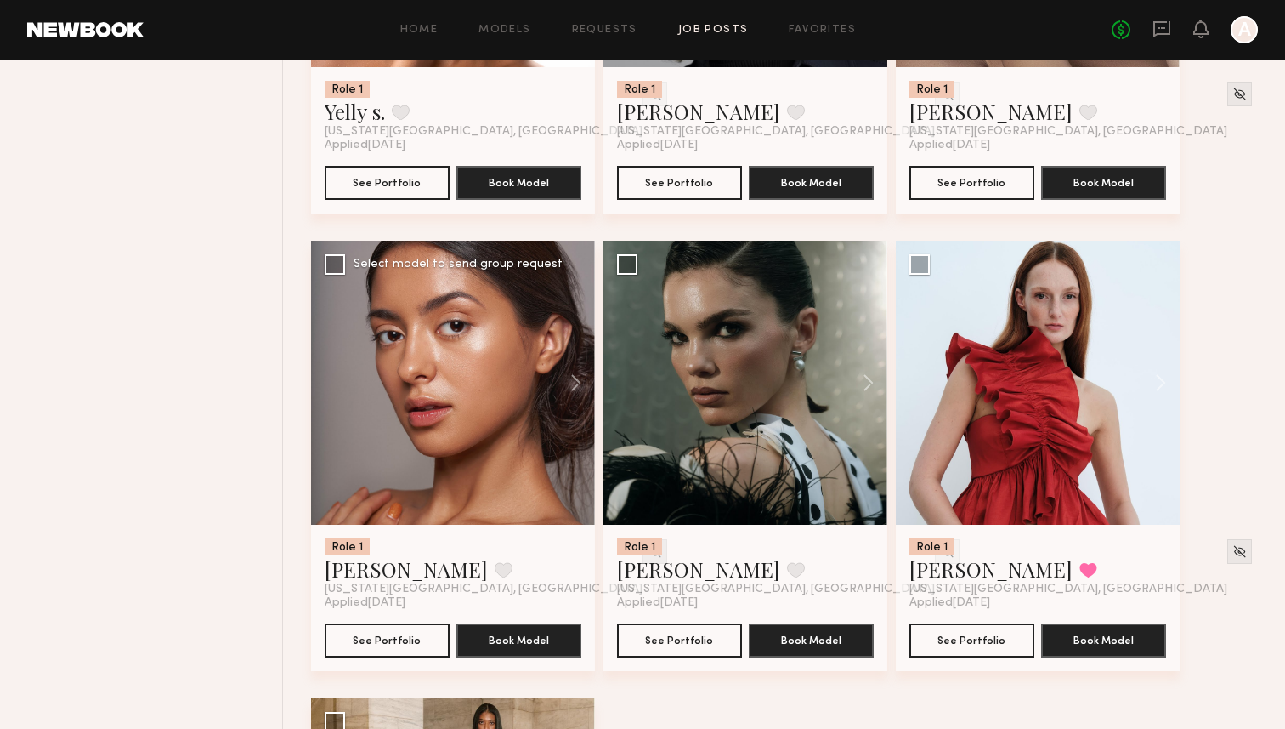
click at [643, 548] on div at bounding box center [655, 551] width 25 height 25
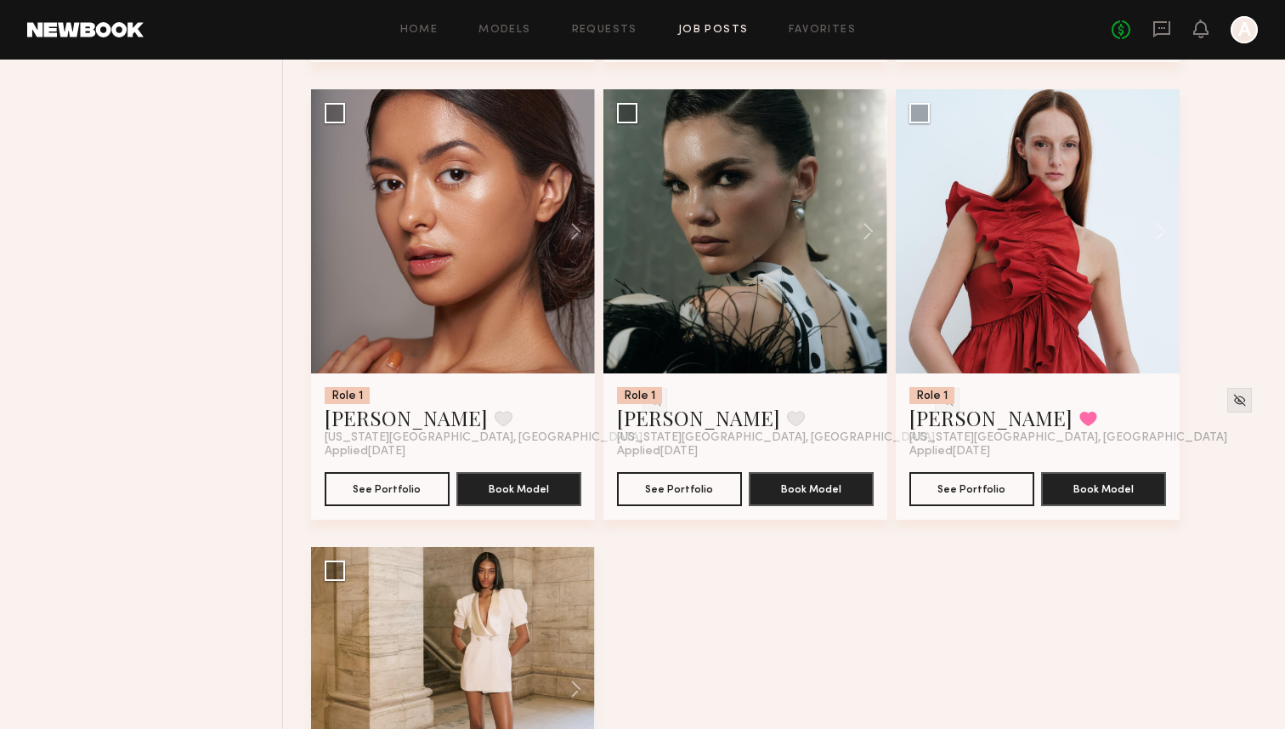
scroll to position [2928, 0]
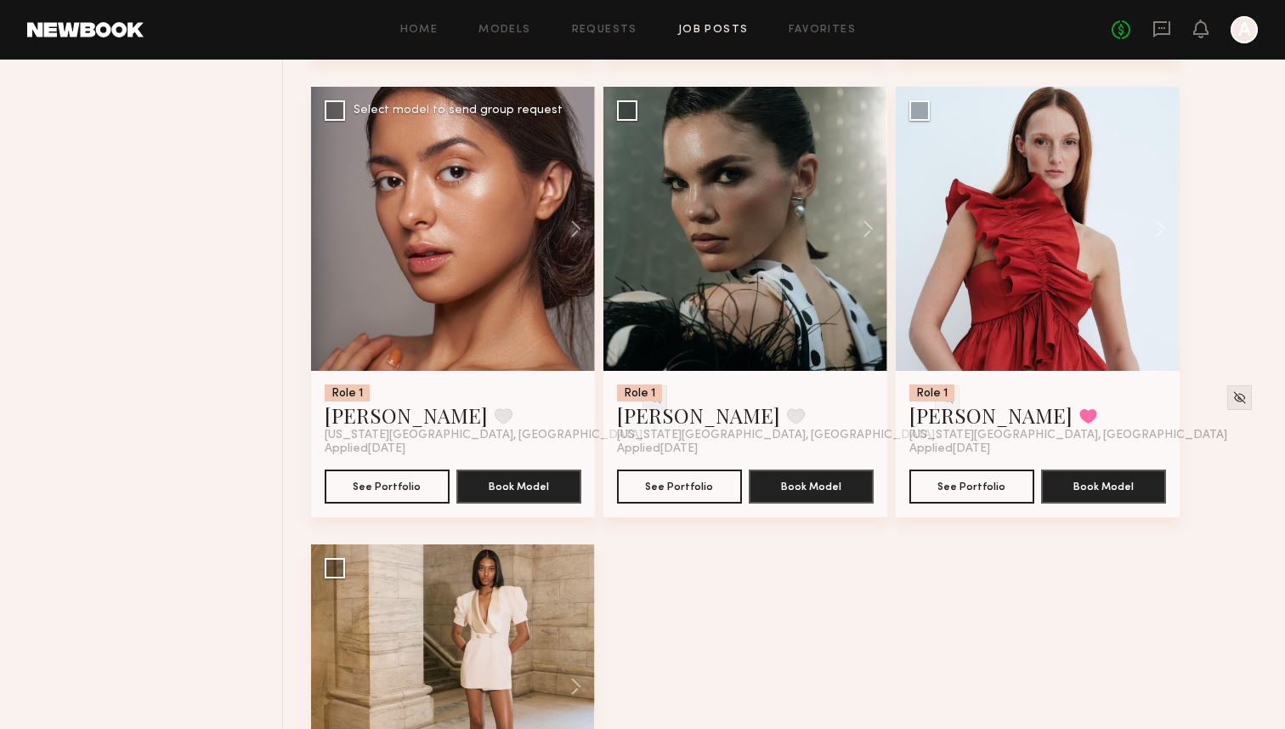
click at [648, 402] on img at bounding box center [655, 397] width 14 height 14
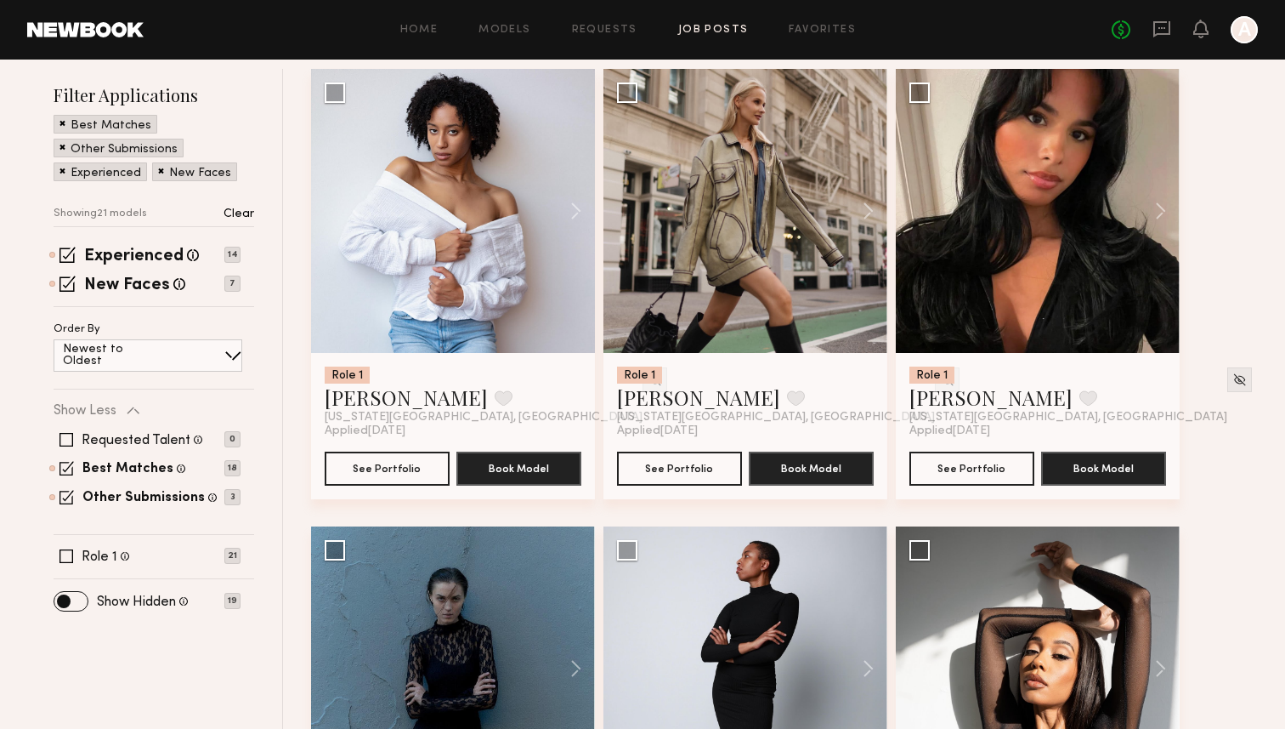
scroll to position [206, 0]
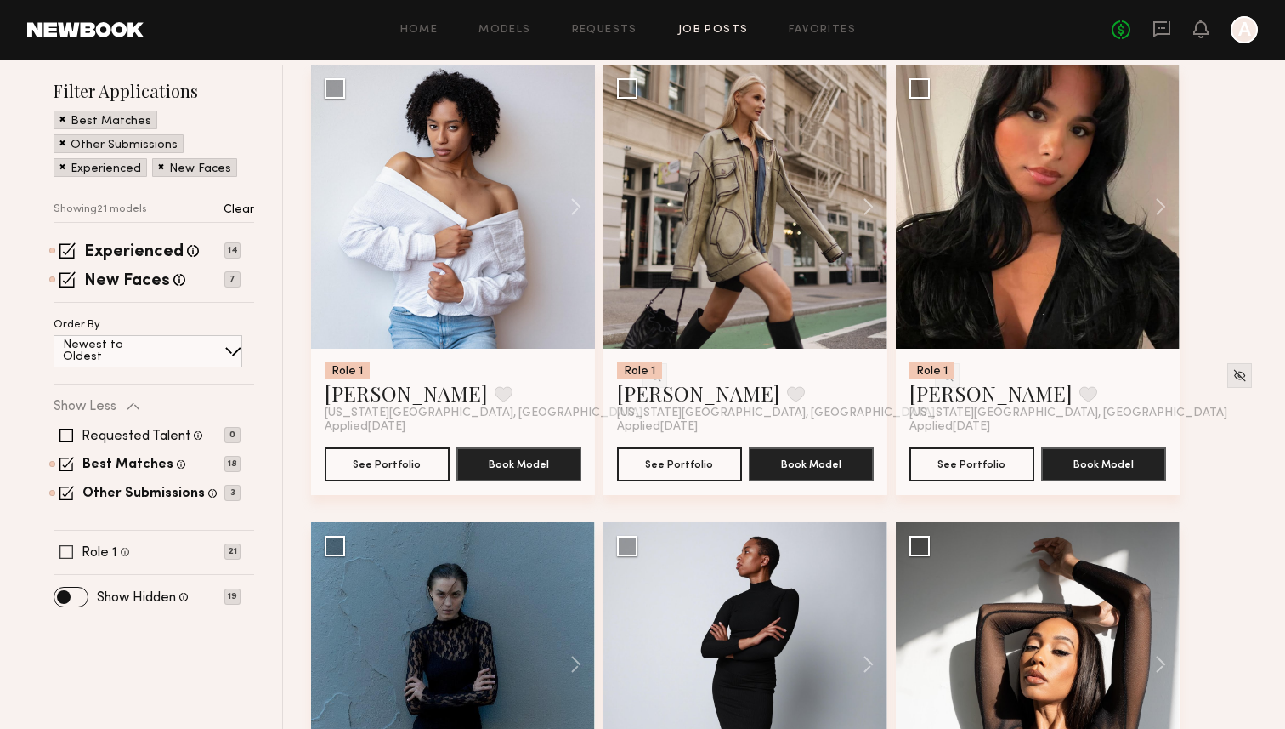
click at [61, 550] on span at bounding box center [67, 552] width 14 height 14
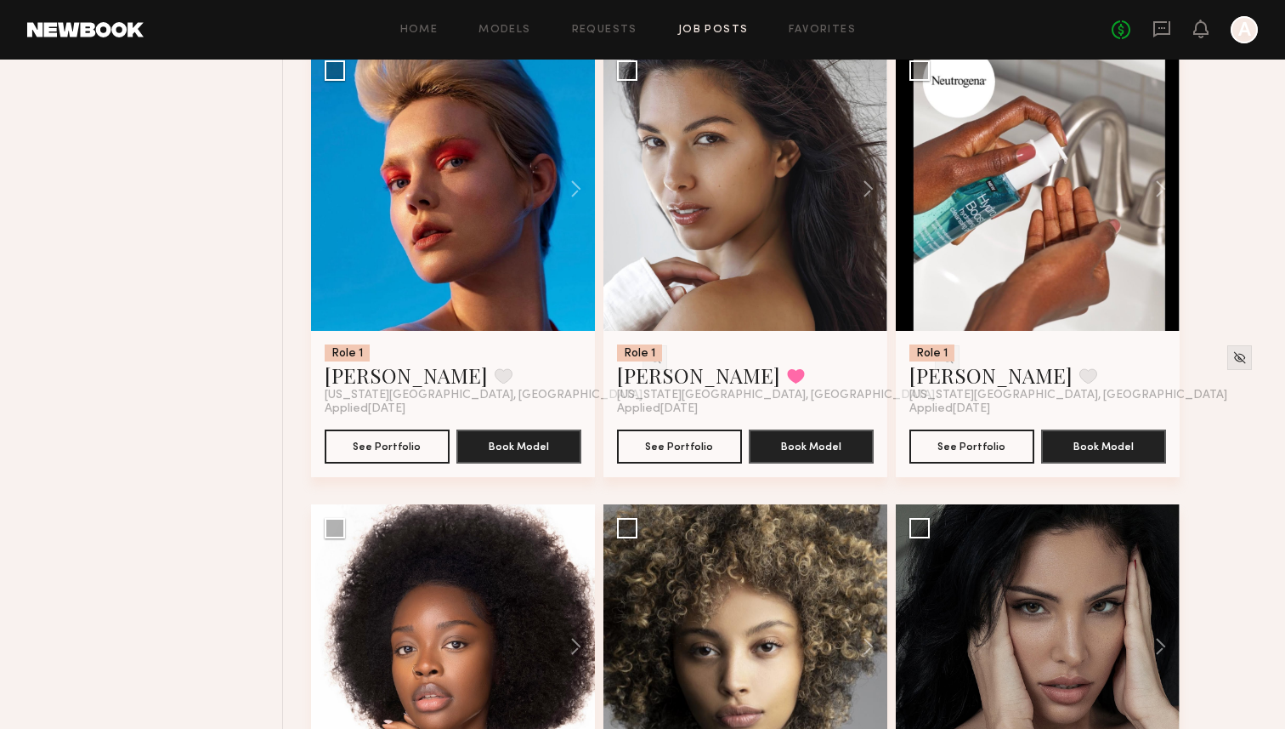
scroll to position [2021, 0]
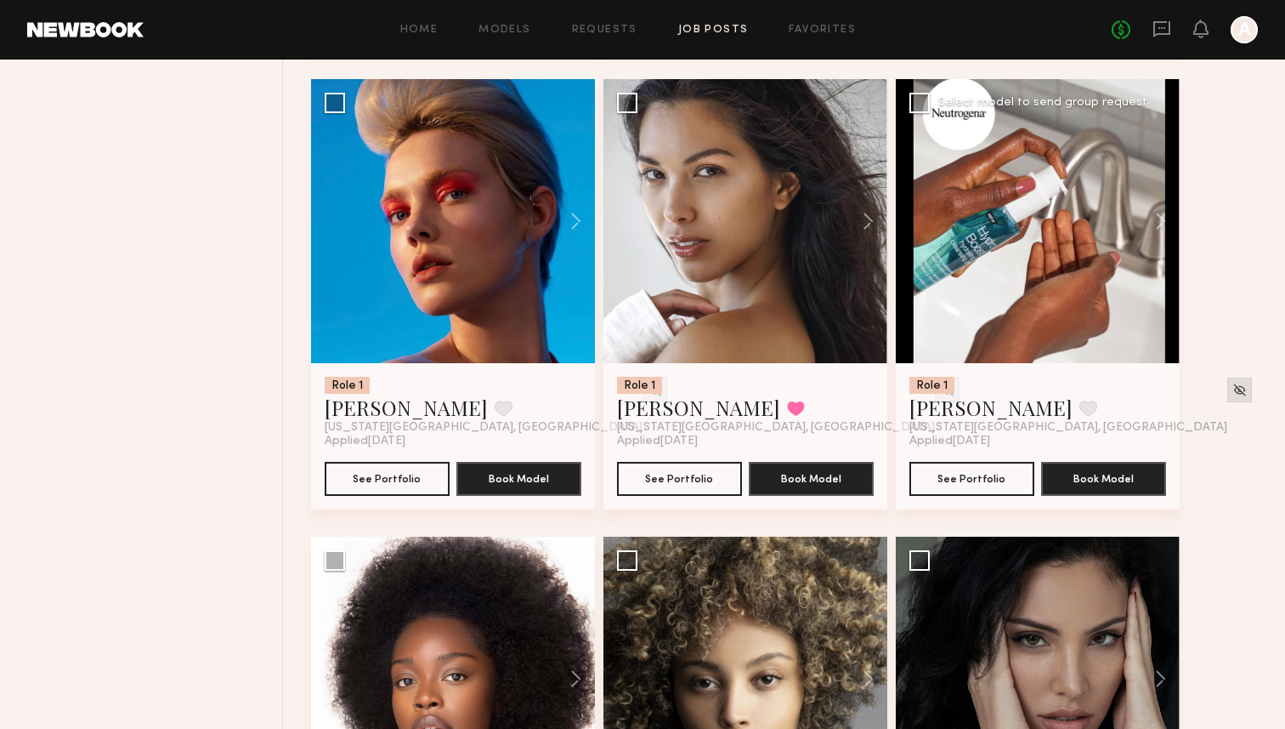
click at [1228, 399] on div at bounding box center [1240, 389] width 25 height 25
click at [1233, 393] on img at bounding box center [1240, 390] width 14 height 14
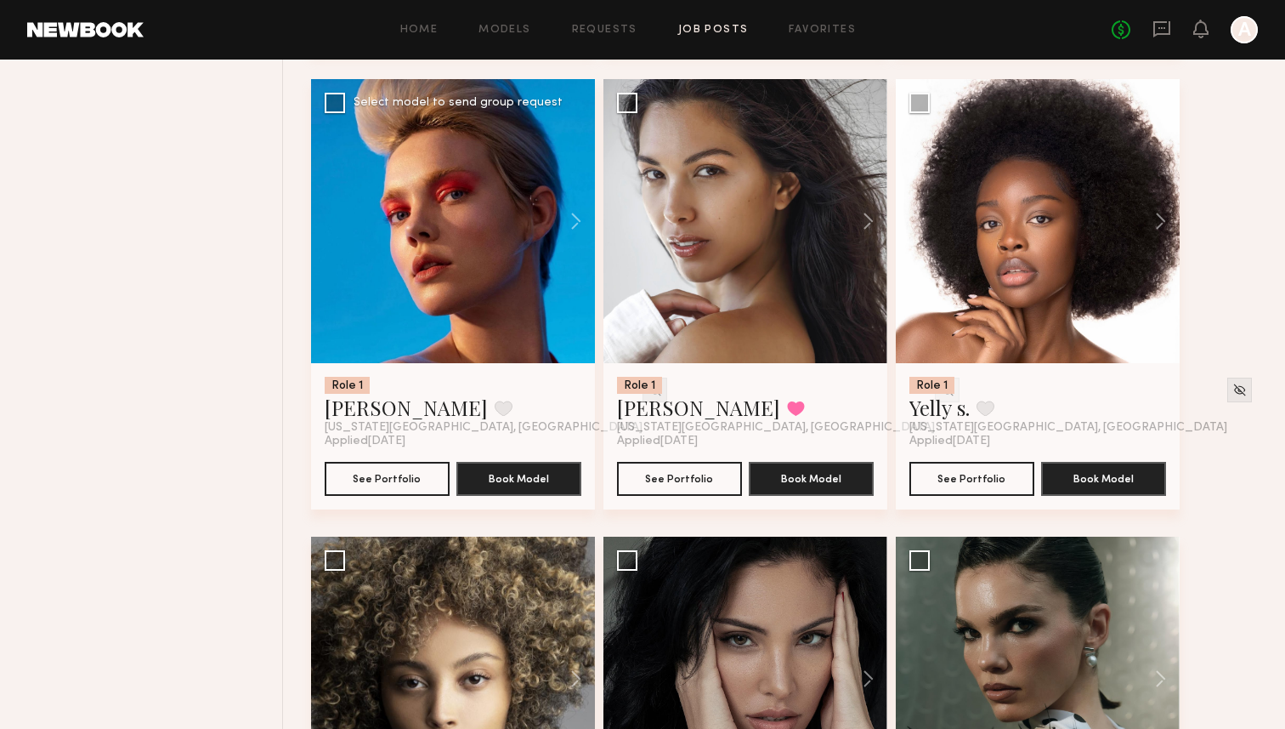
click at [648, 389] on img at bounding box center [655, 390] width 14 height 14
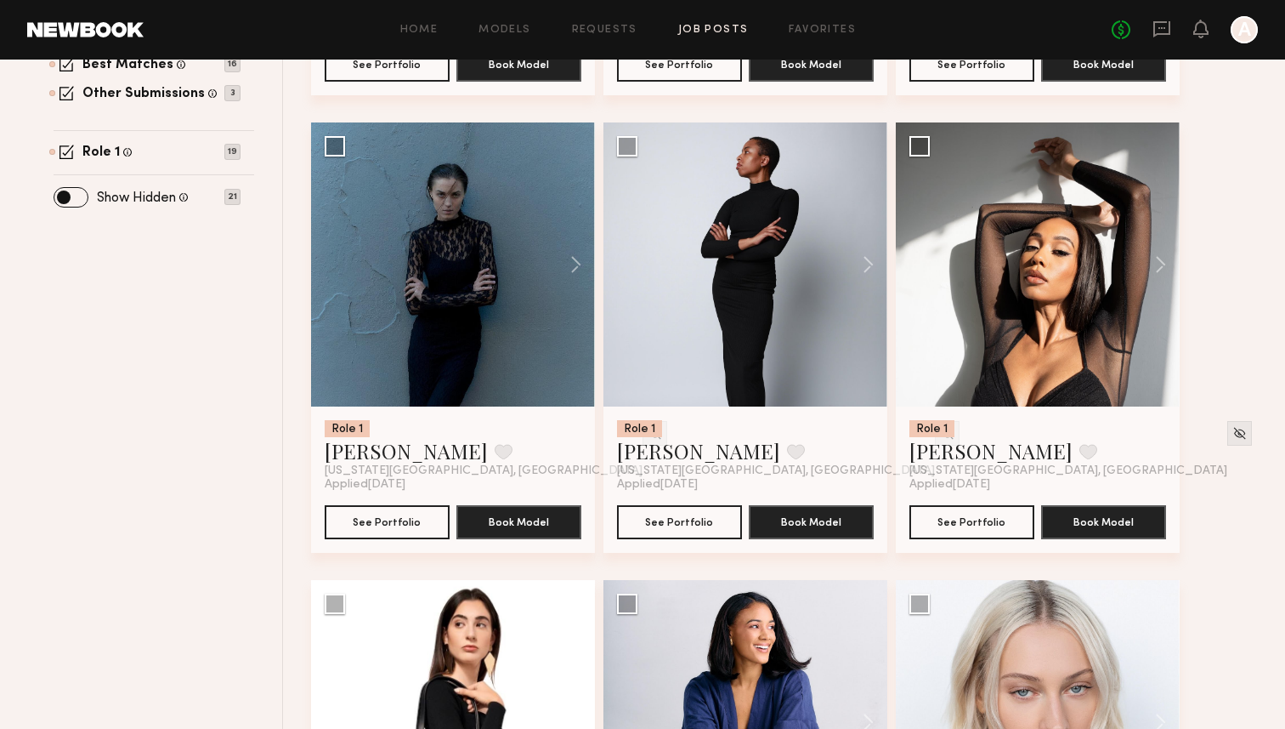
scroll to position [602, 0]
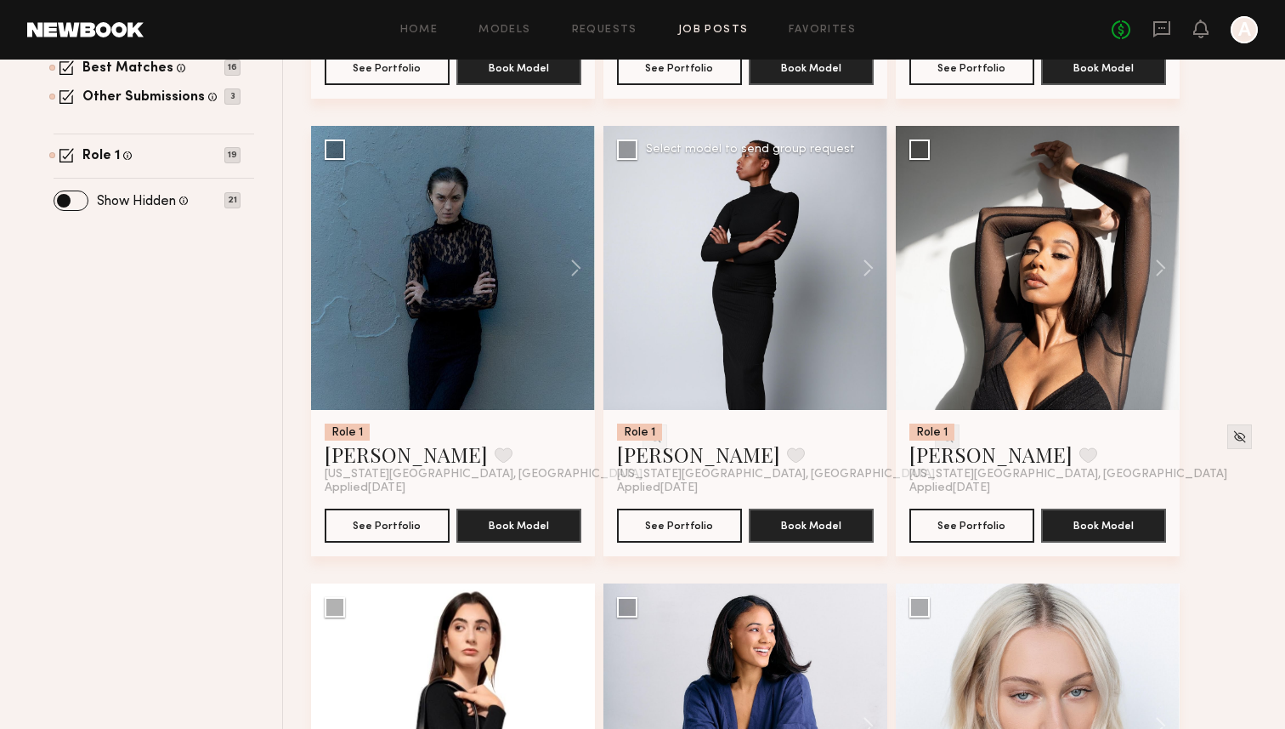
click at [940, 438] on img at bounding box center [947, 436] width 14 height 14
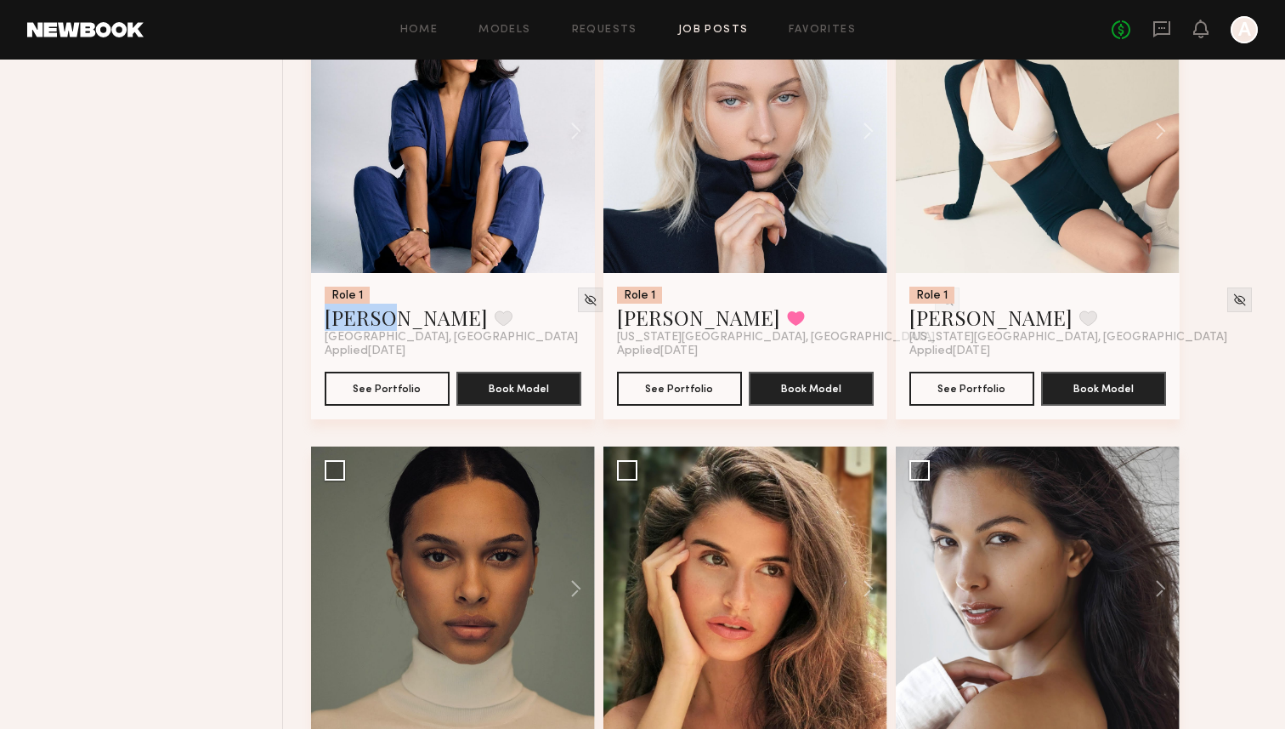
scroll to position [1231, 0]
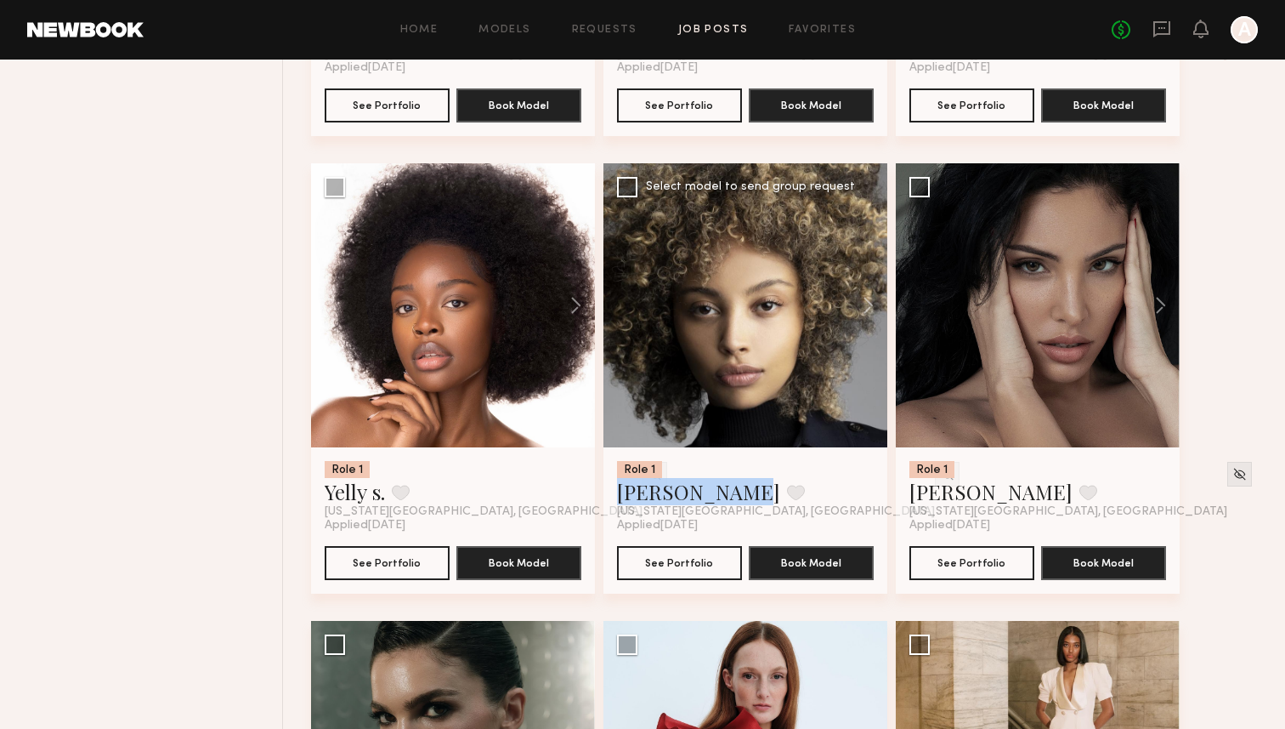
scroll to position [2288, 0]
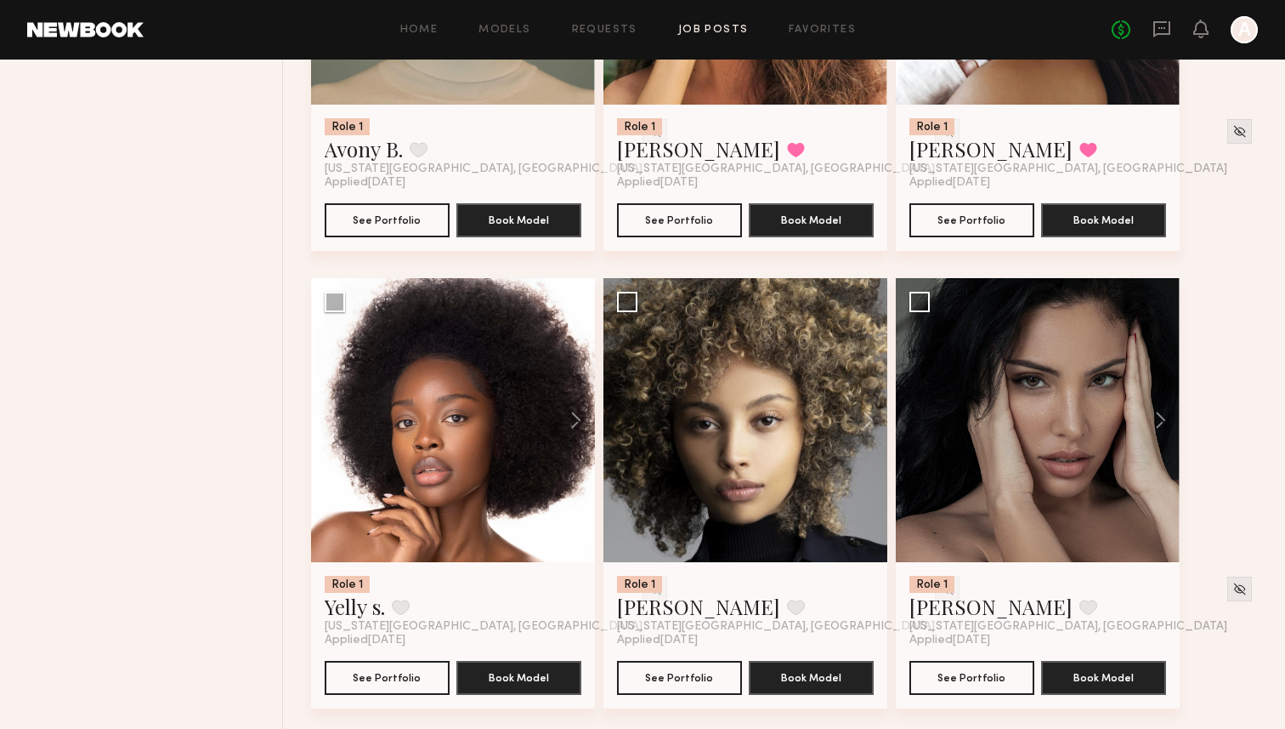
scroll to position [1831, 0]
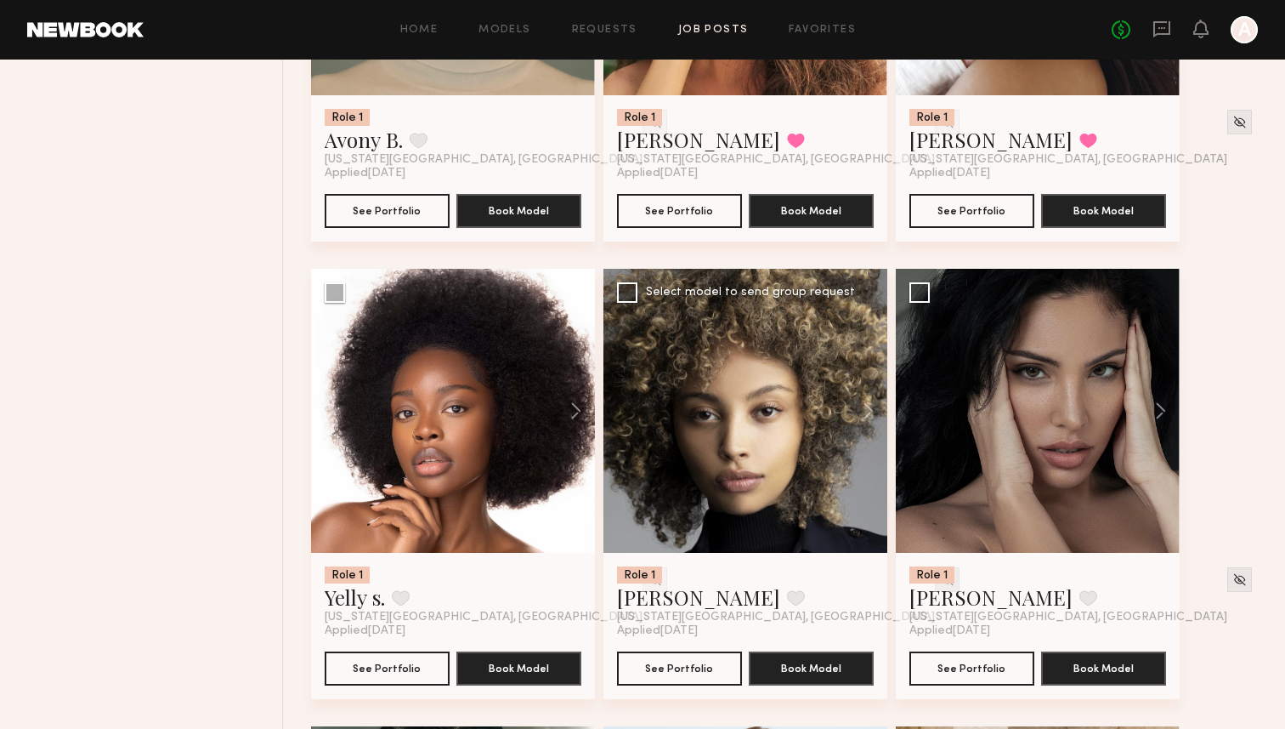
click at [940, 581] on img at bounding box center [947, 579] width 14 height 14
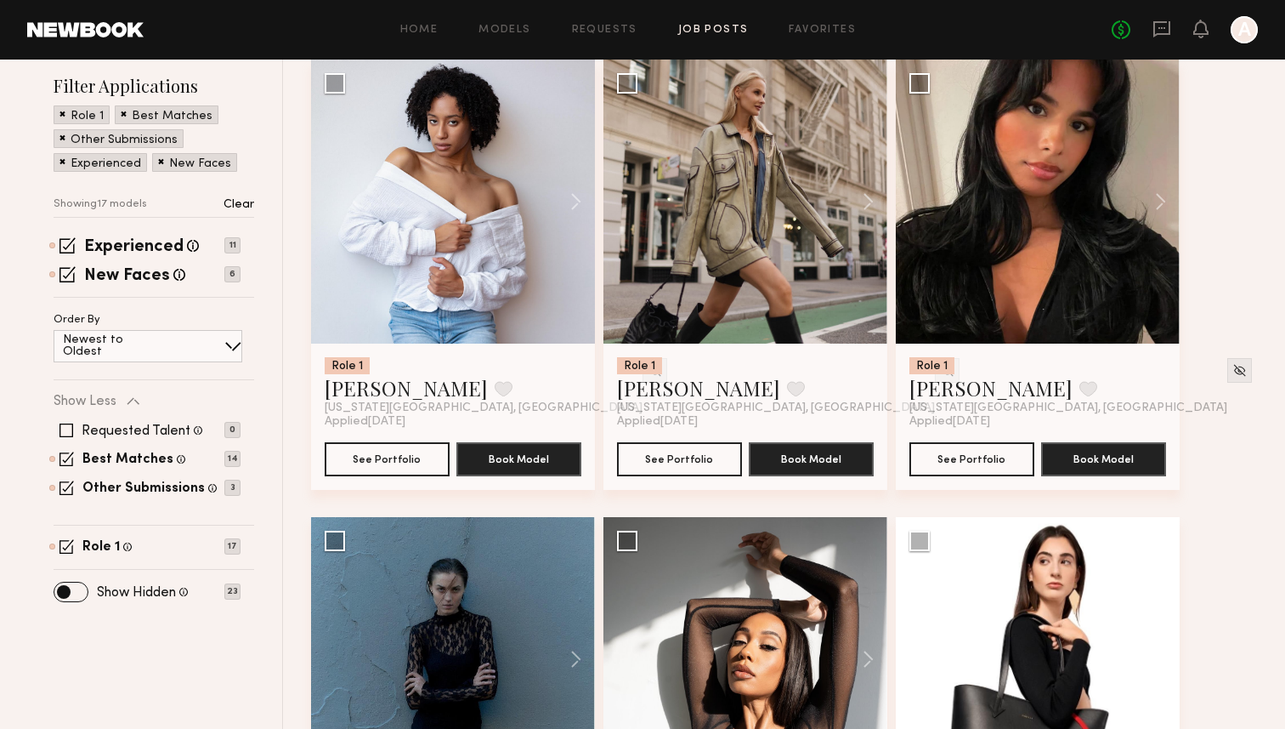
scroll to position [198, 0]
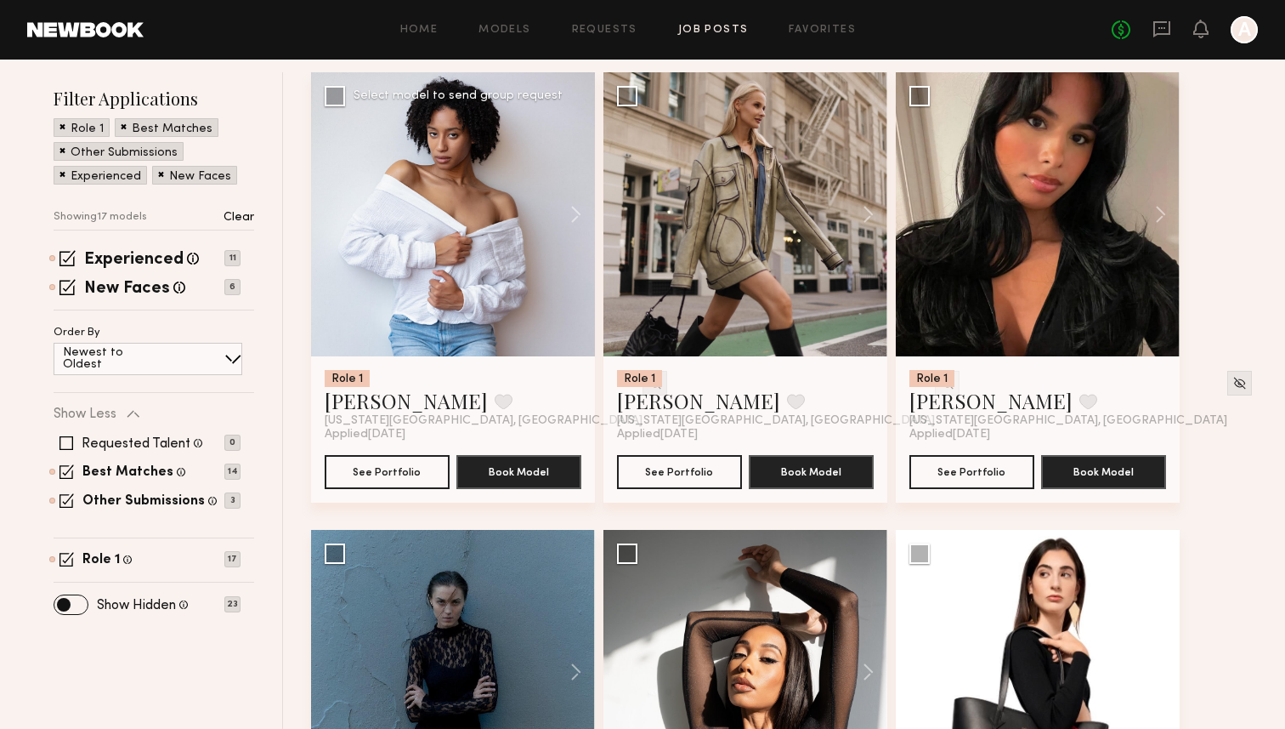
click at [648, 380] on img at bounding box center [655, 383] width 14 height 14
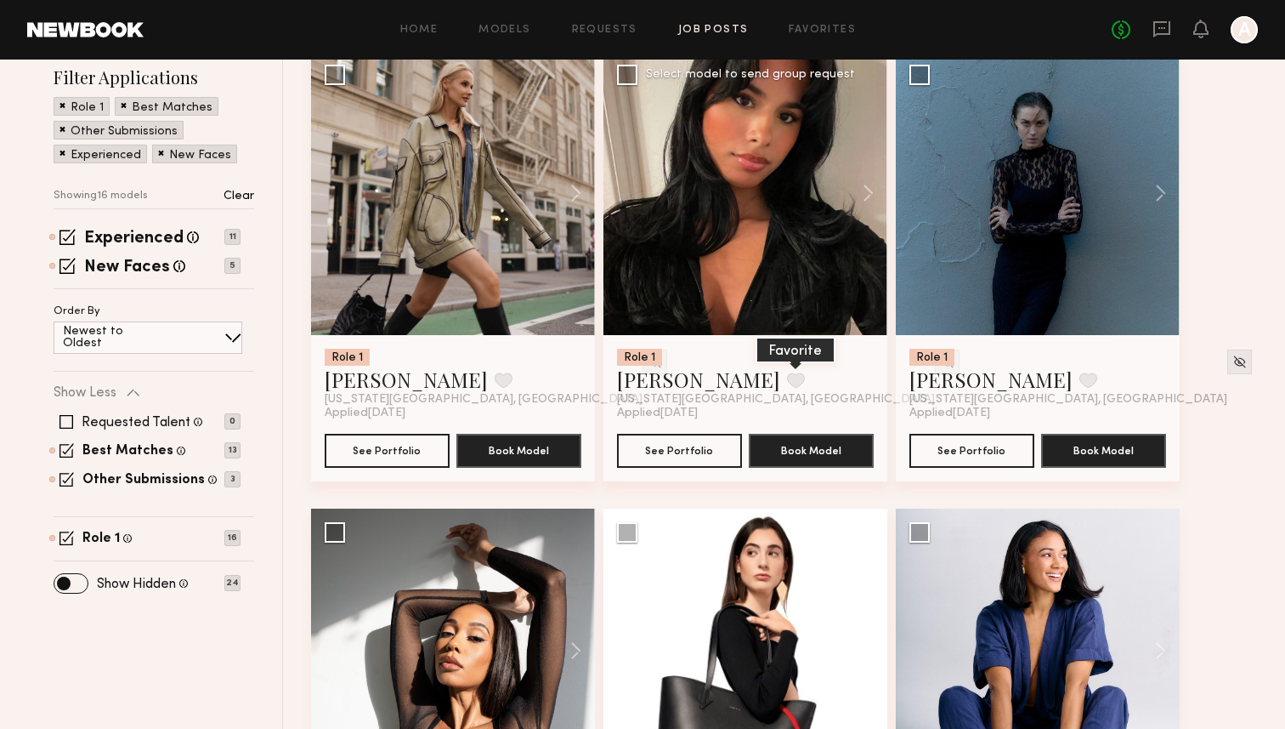
scroll to position [221, 0]
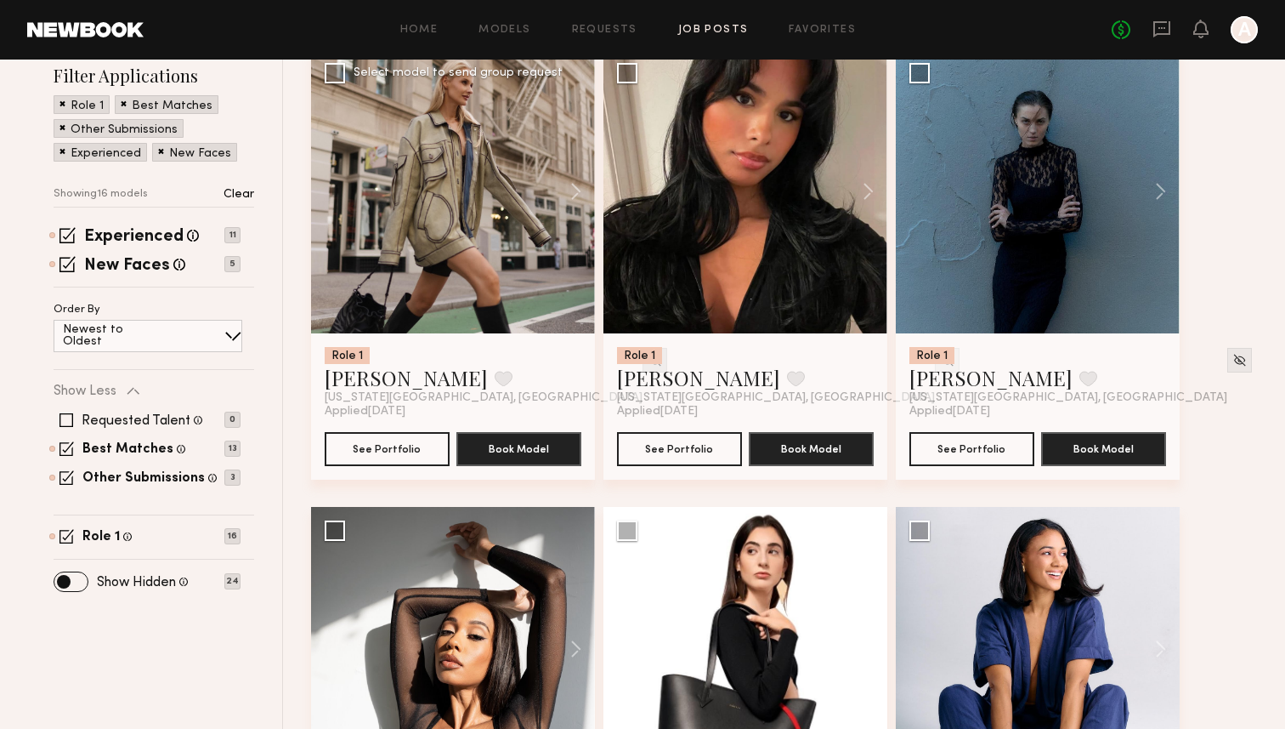
click at [648, 366] on img at bounding box center [655, 360] width 14 height 14
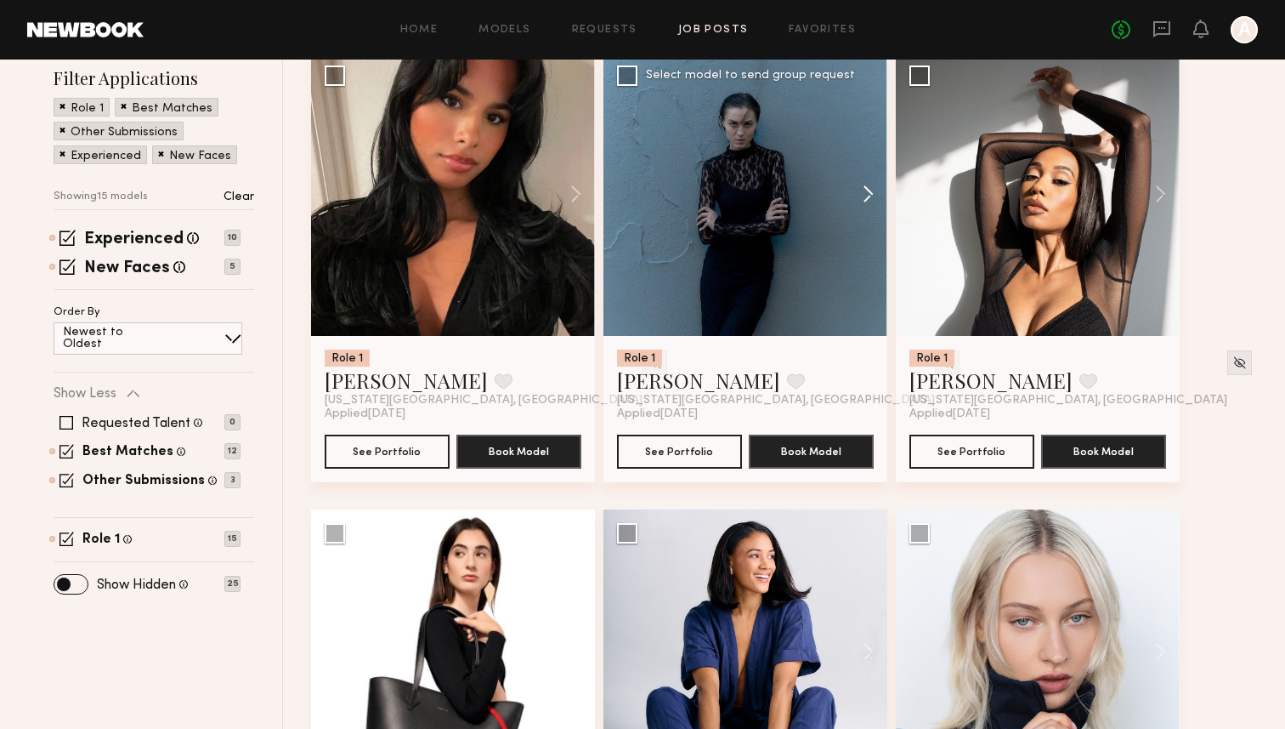
scroll to position [208, 0]
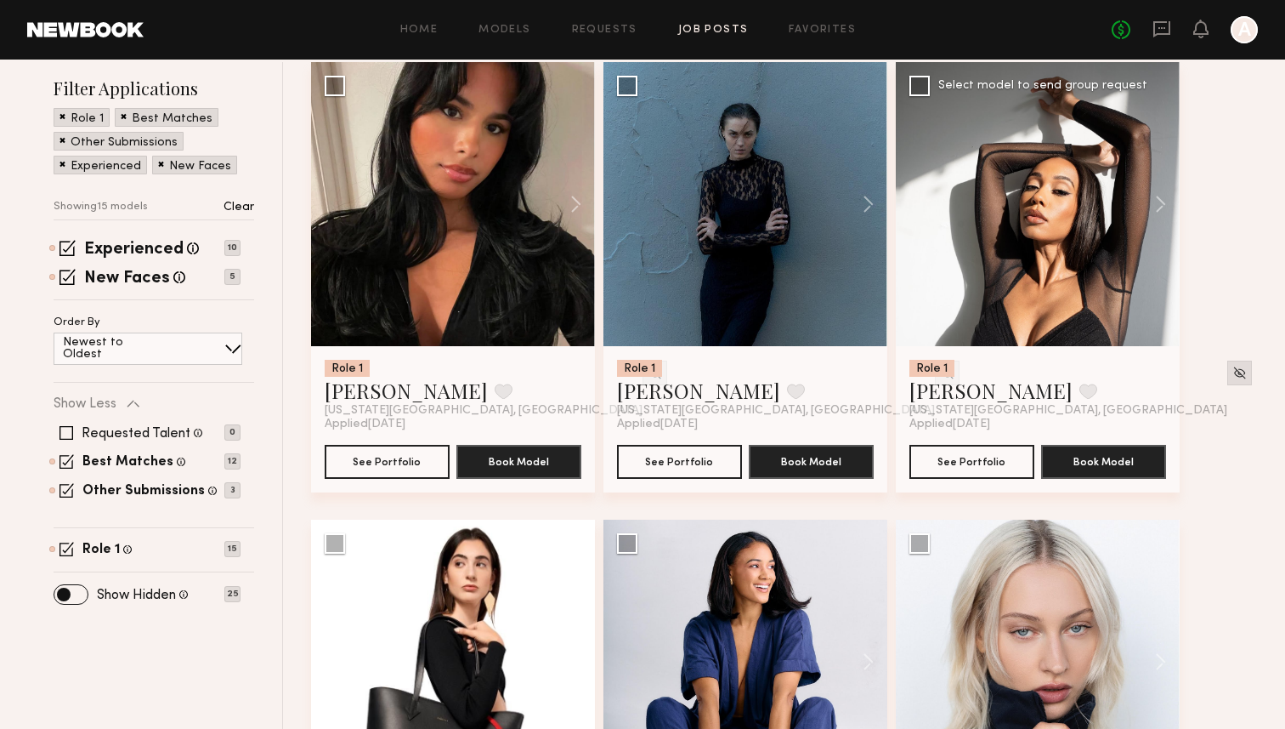
click at [1228, 376] on div at bounding box center [1240, 372] width 25 height 25
click at [1233, 375] on img at bounding box center [1240, 373] width 14 height 14
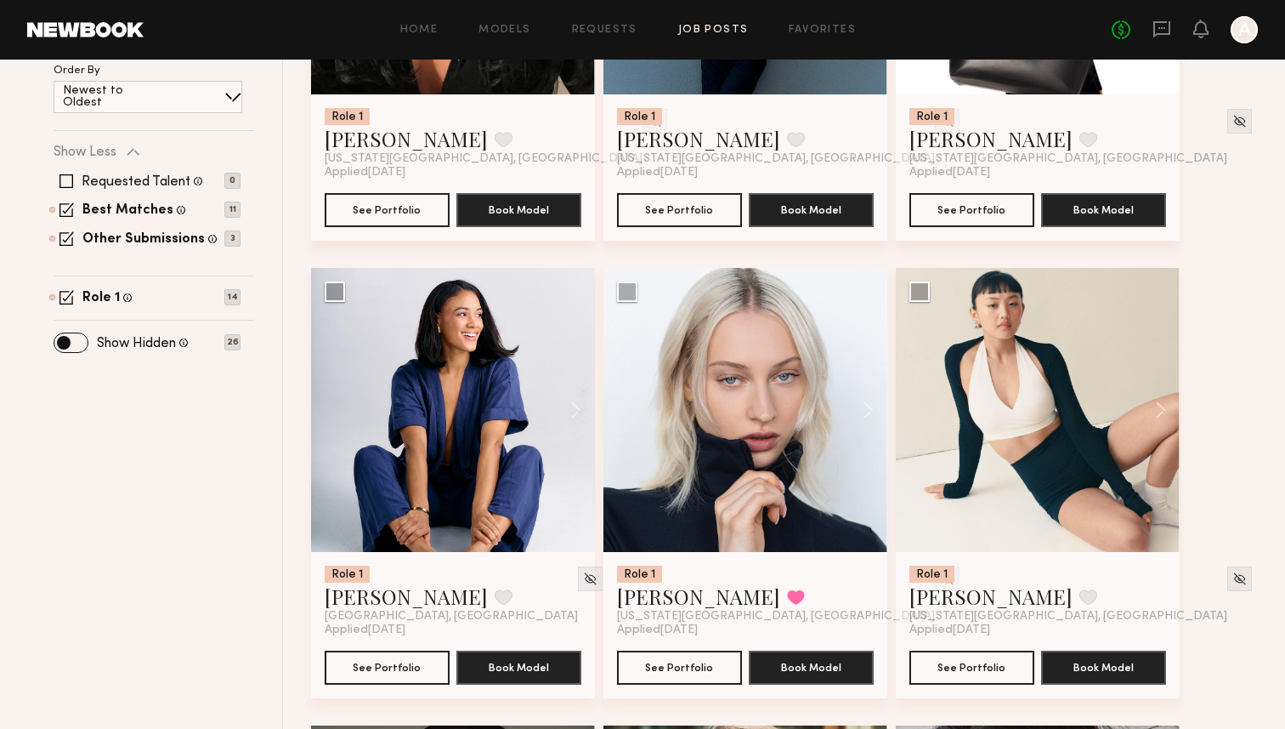
scroll to position [491, 0]
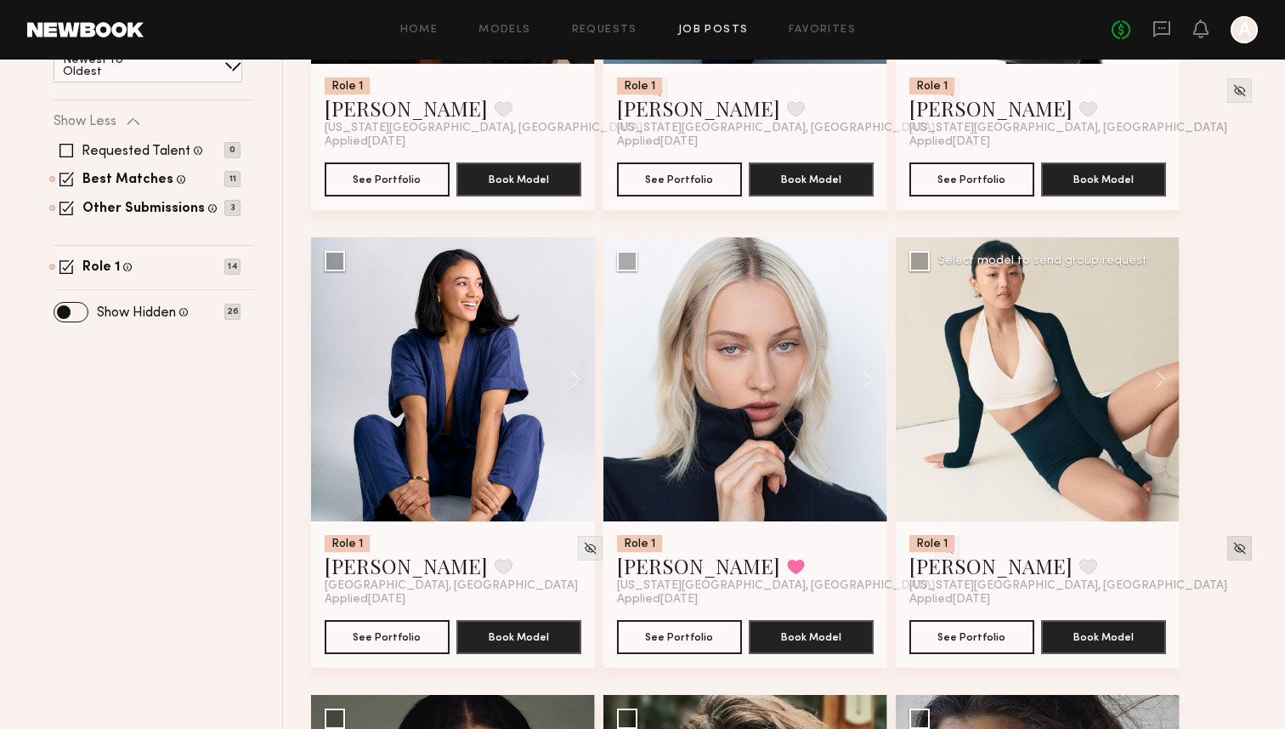
click at [1233, 545] on img at bounding box center [1240, 548] width 14 height 14
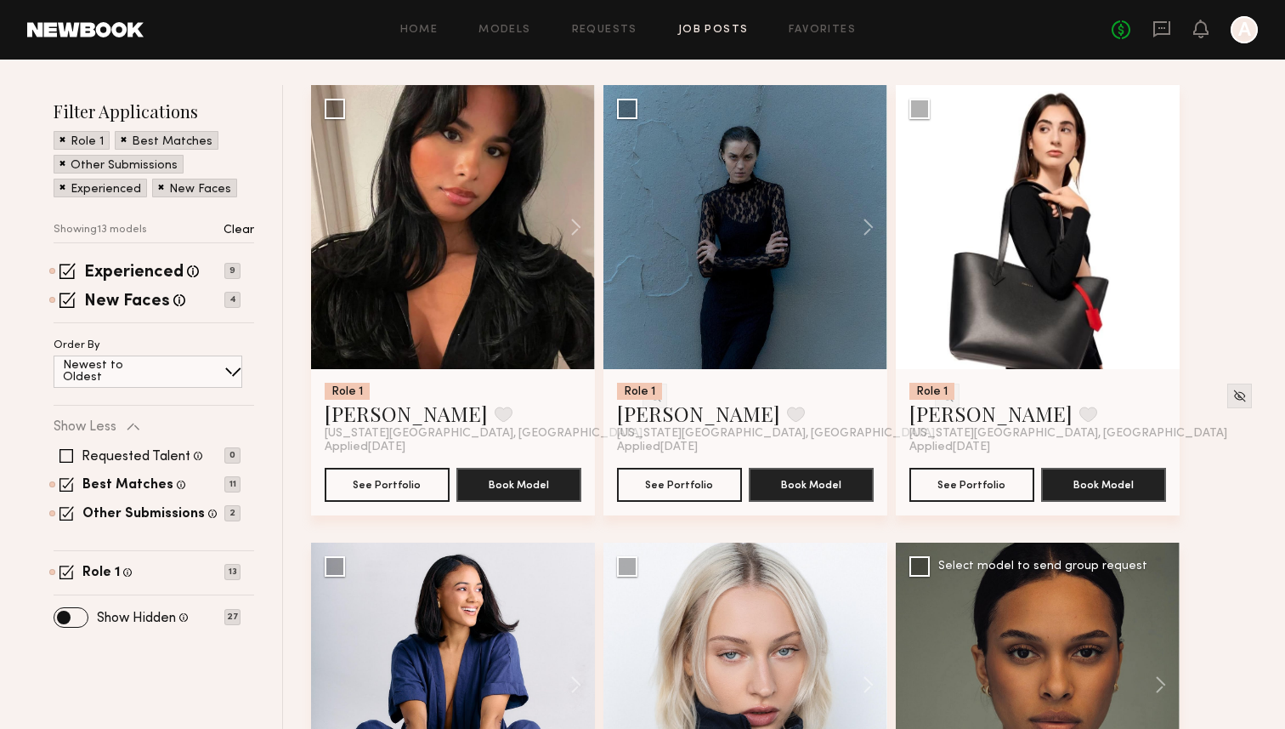
scroll to position [0, 0]
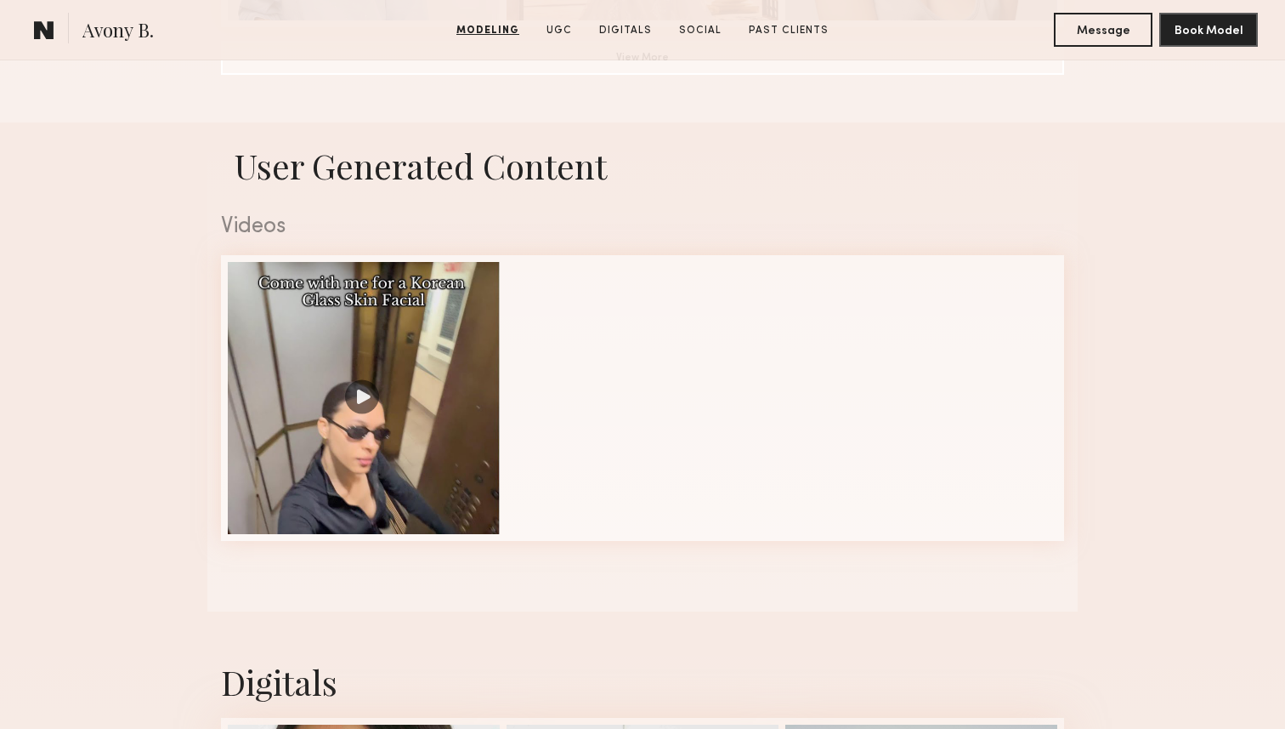
scroll to position [1596, 0]
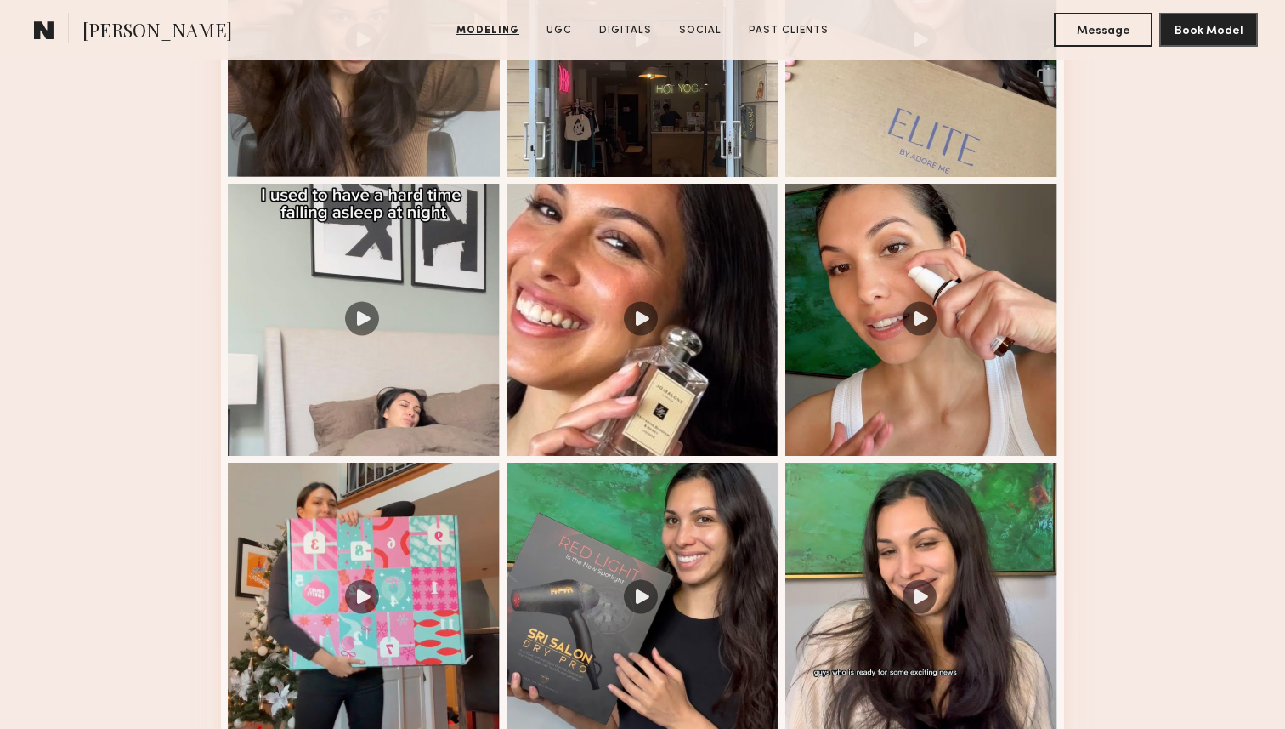
scroll to position [1944, 0]
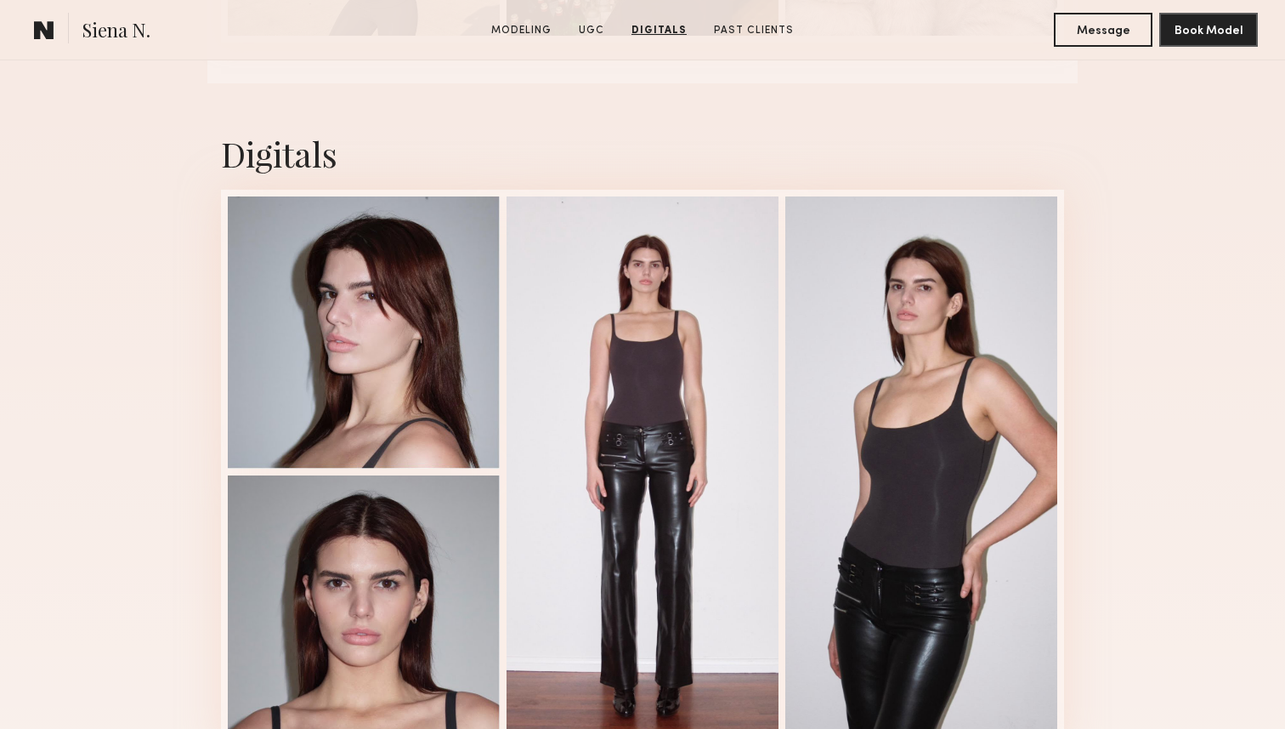
scroll to position [2975, 0]
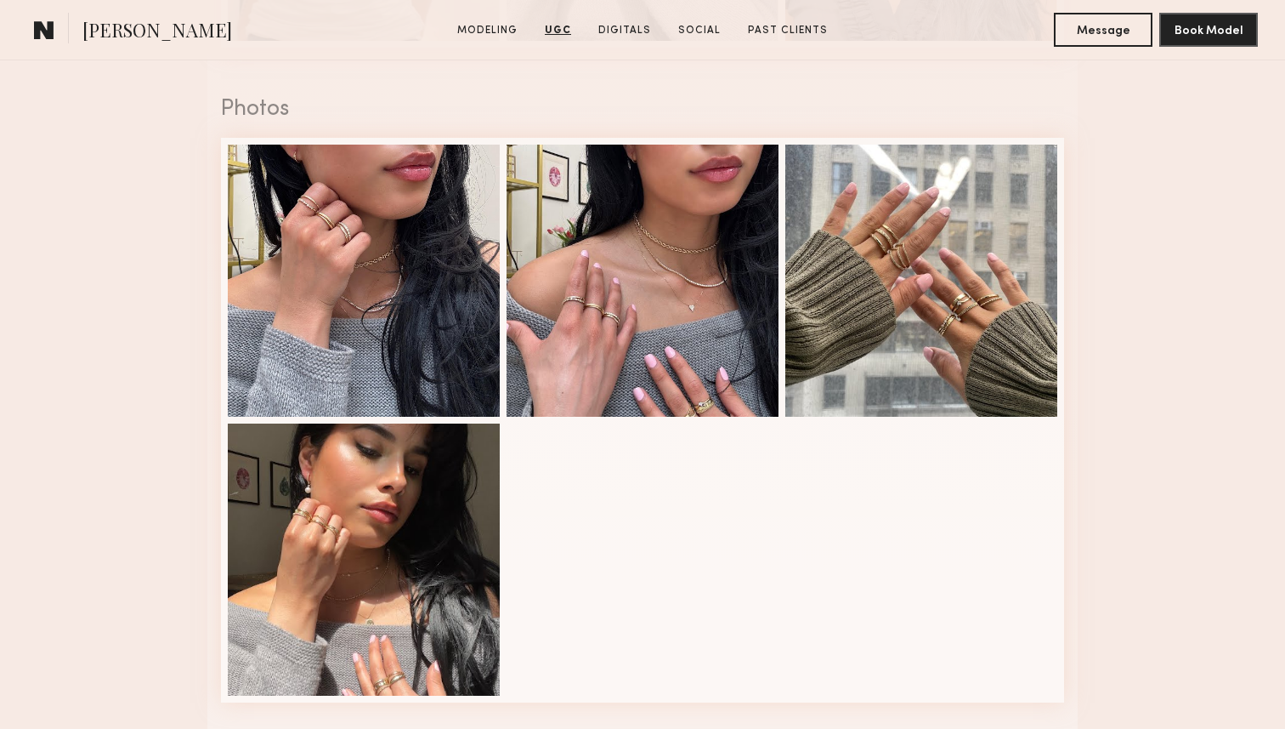
scroll to position [2124, 0]
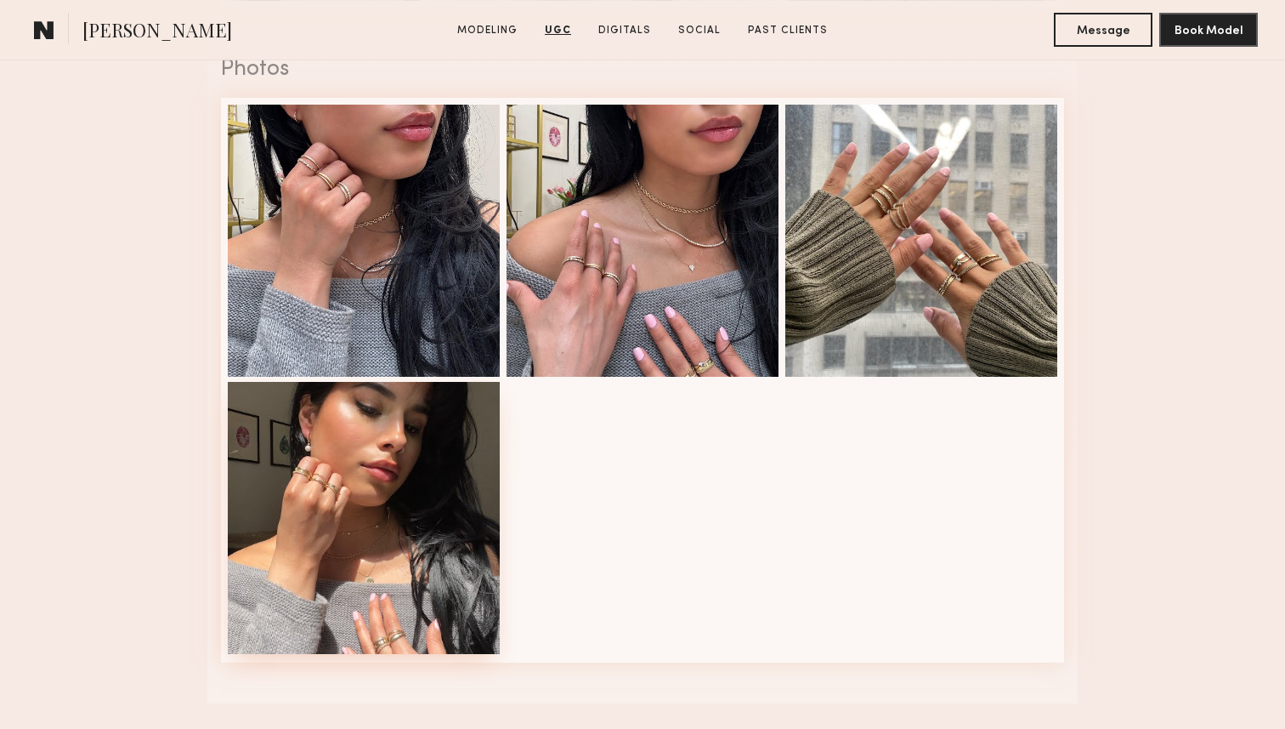
click at [378, 527] on div at bounding box center [364, 518] width 272 height 272
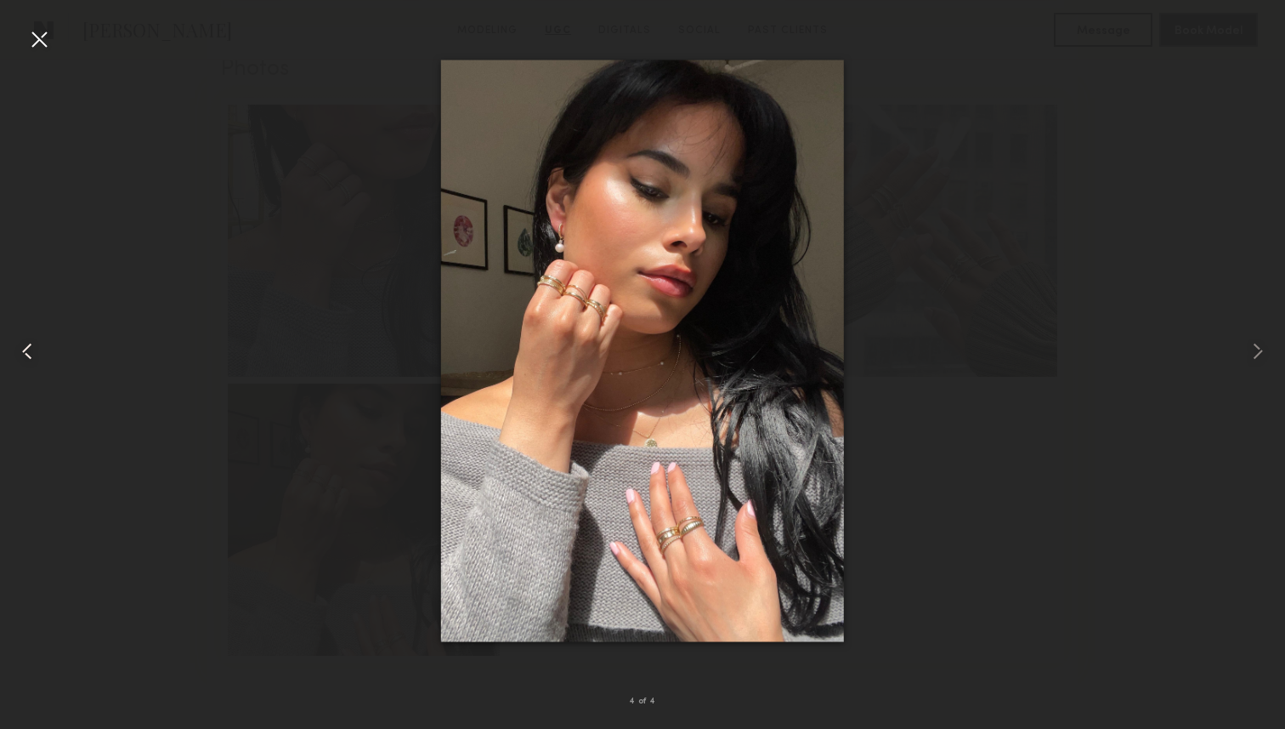
click at [37, 348] on common-icon at bounding box center [27, 350] width 27 height 27
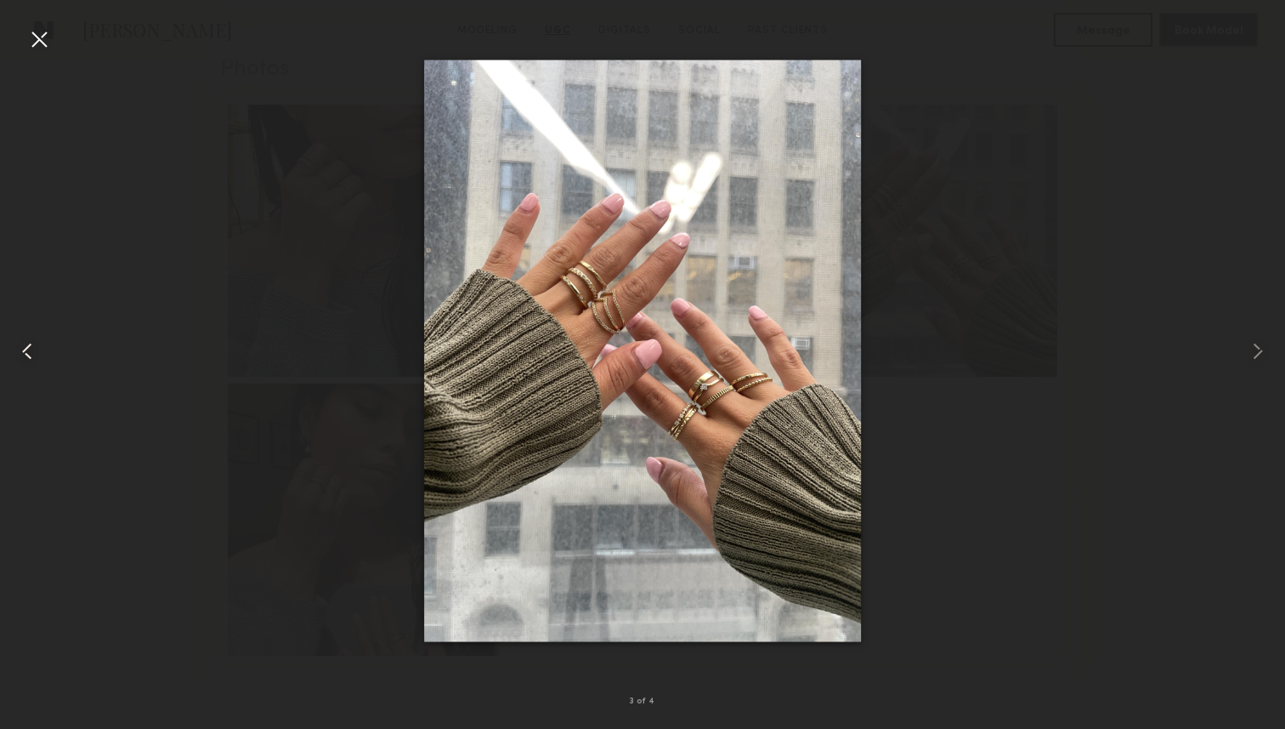
click at [37, 348] on common-icon at bounding box center [27, 350] width 27 height 27
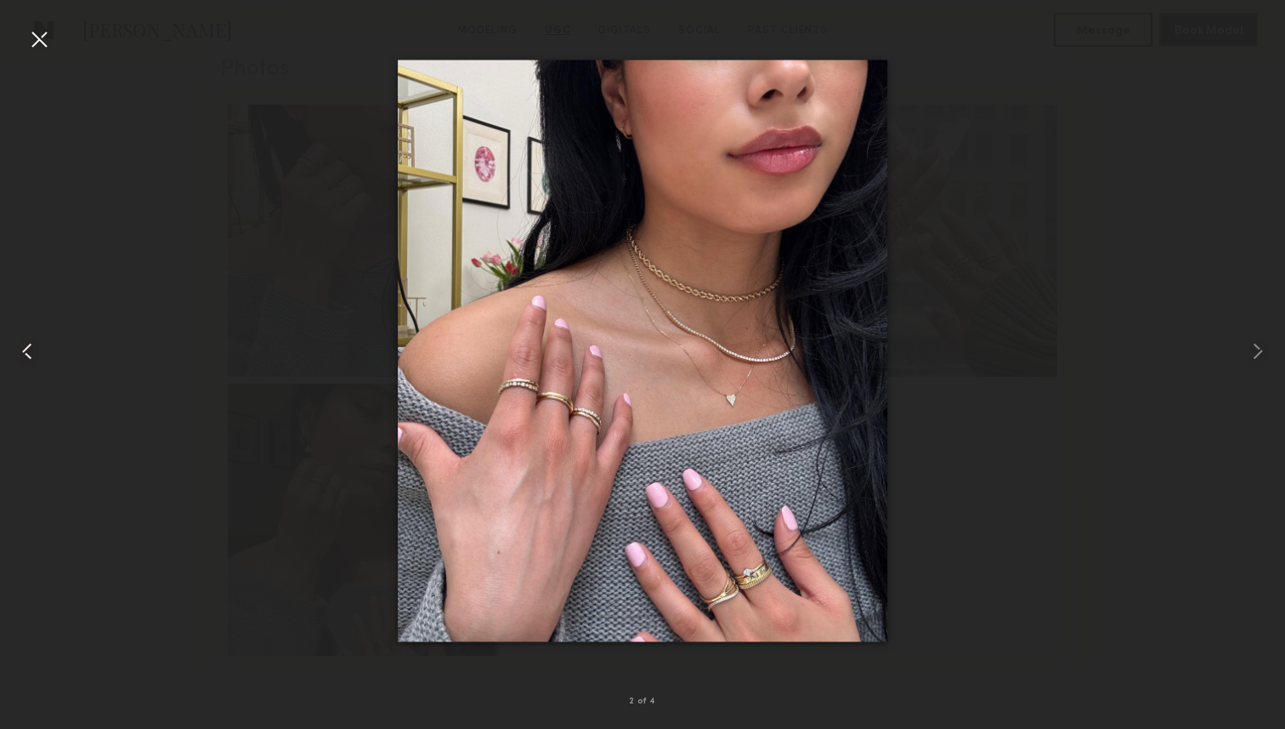
click at [37, 348] on common-icon at bounding box center [27, 350] width 27 height 27
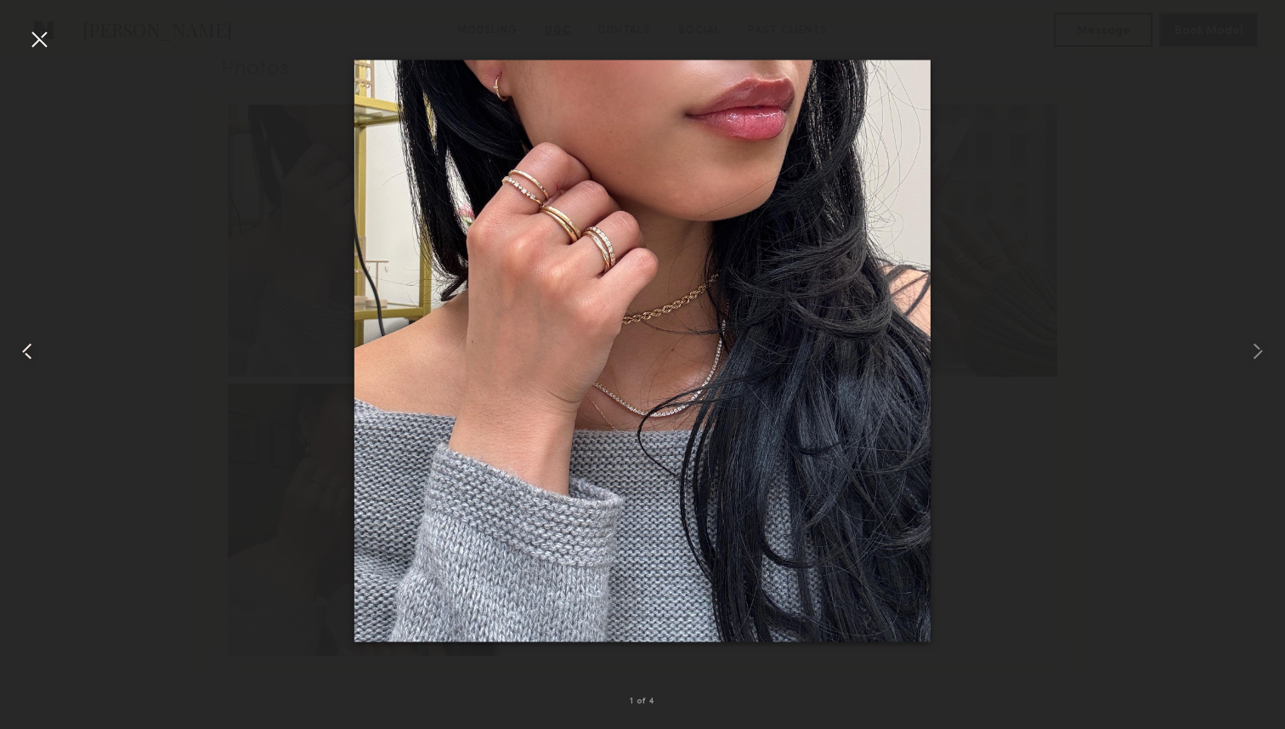
click at [37, 348] on common-icon at bounding box center [27, 350] width 27 height 27
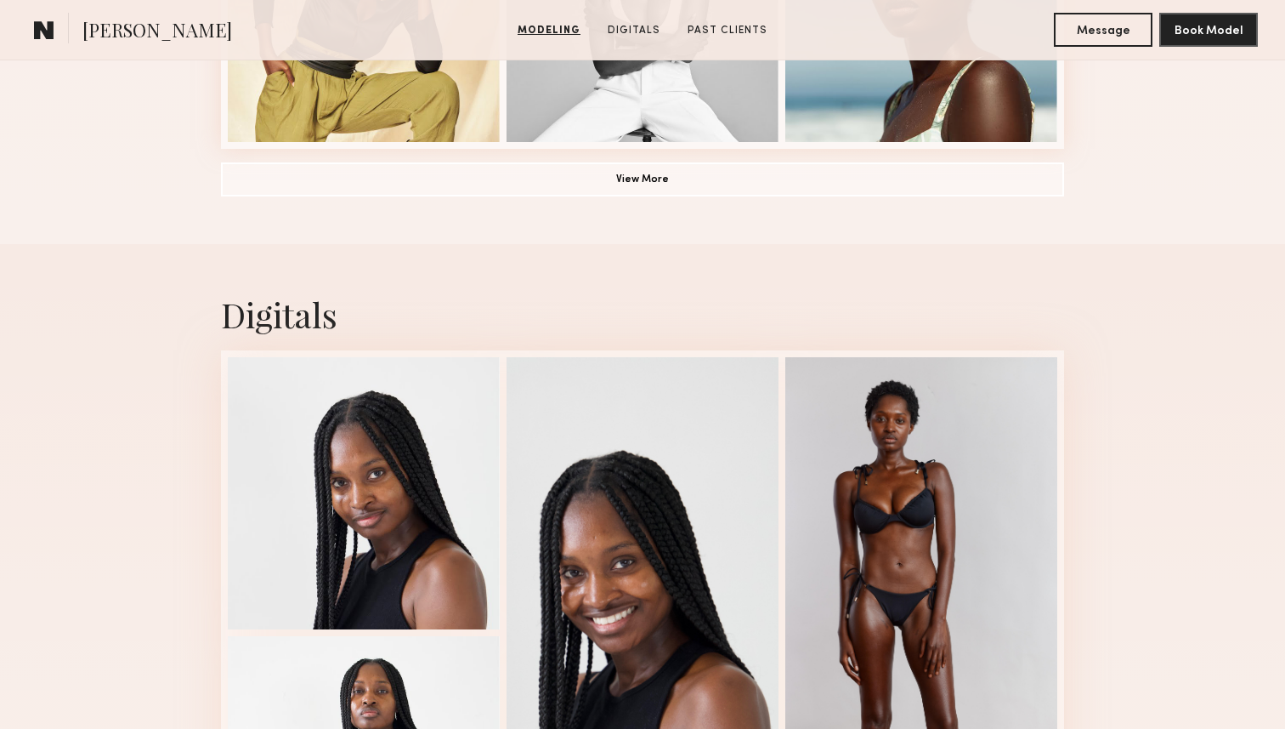
scroll to position [1467, 0]
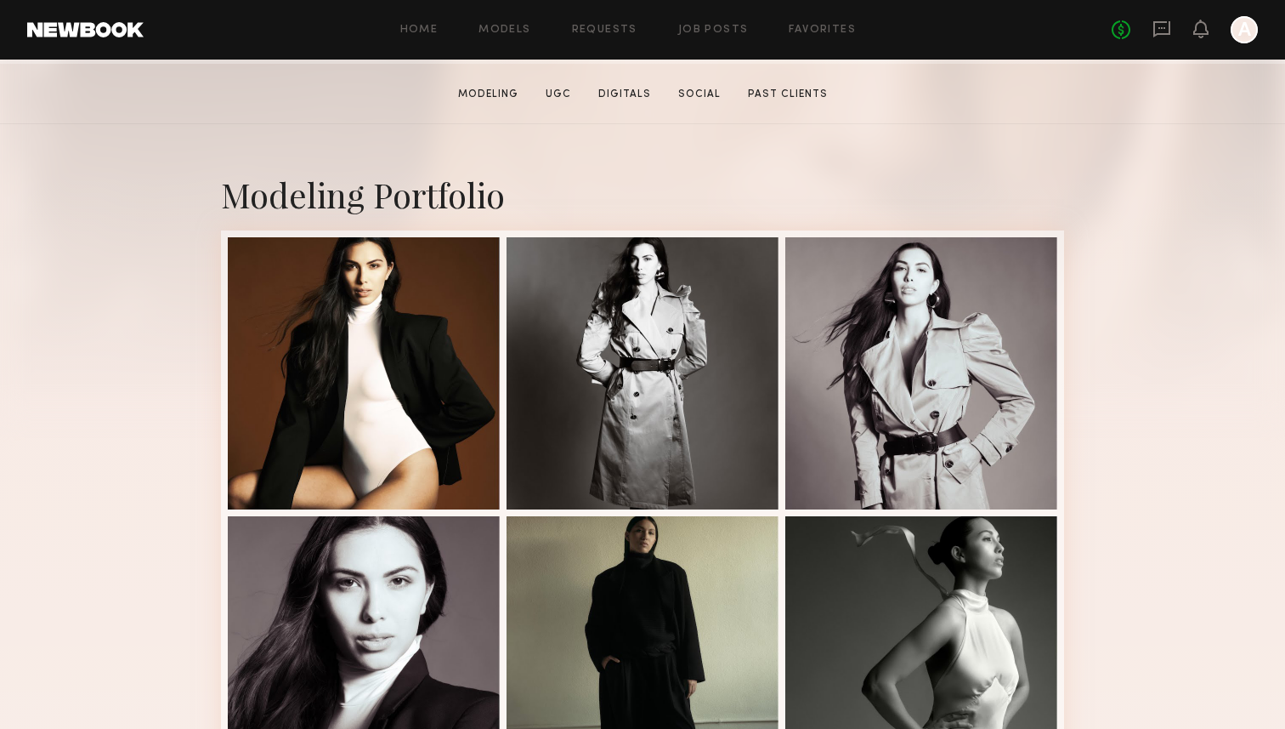
scroll to position [261, 0]
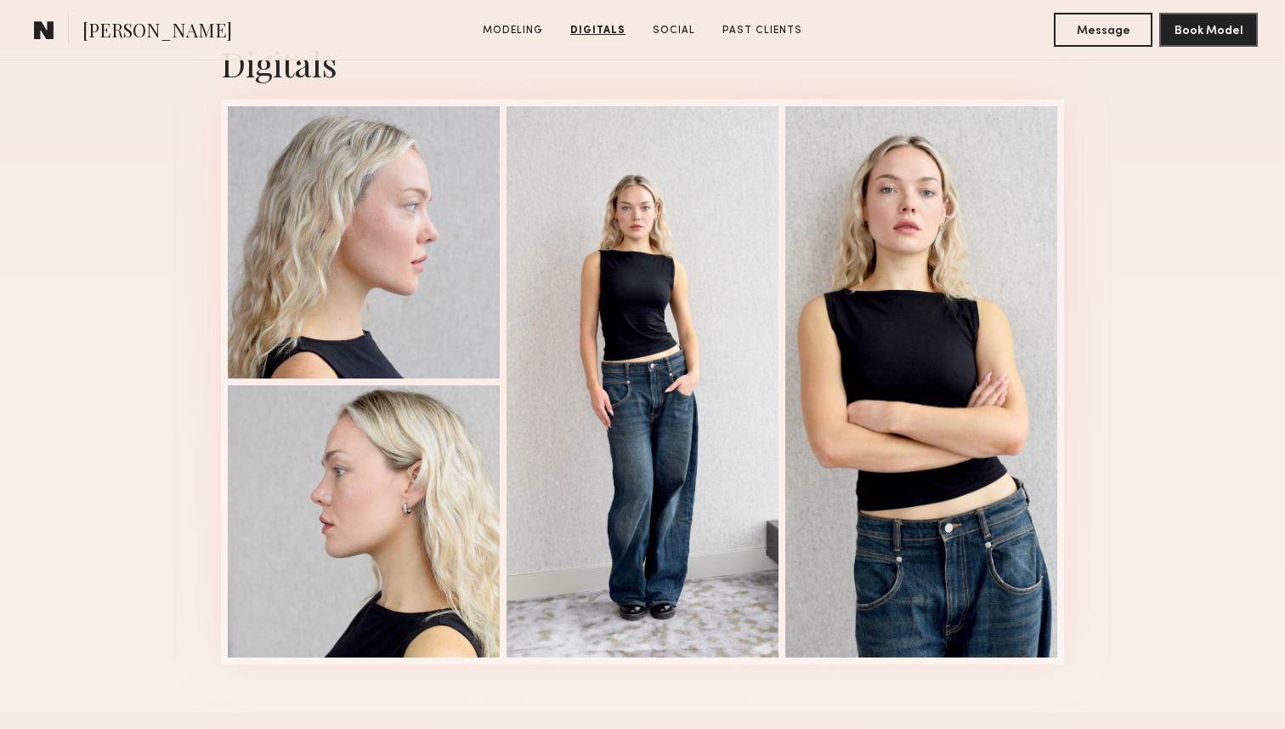
scroll to position [1712, 0]
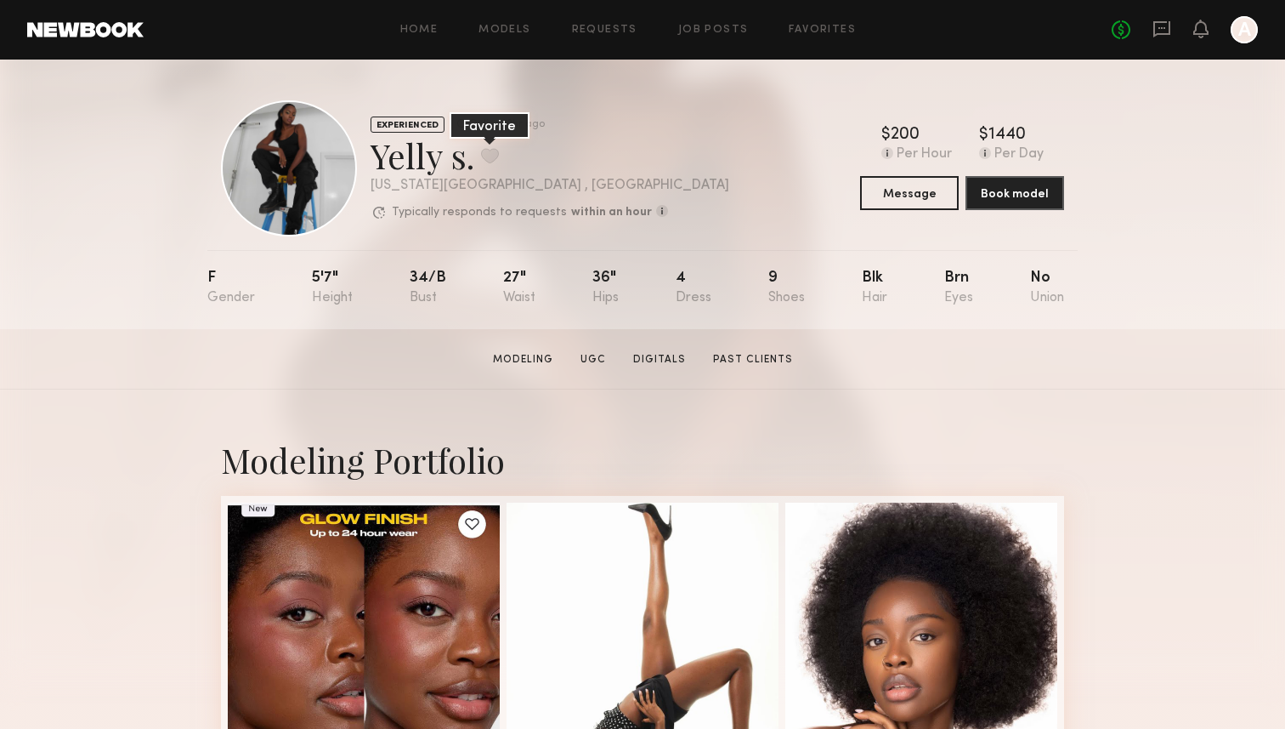
click at [489, 162] on button at bounding box center [490, 155] width 18 height 15
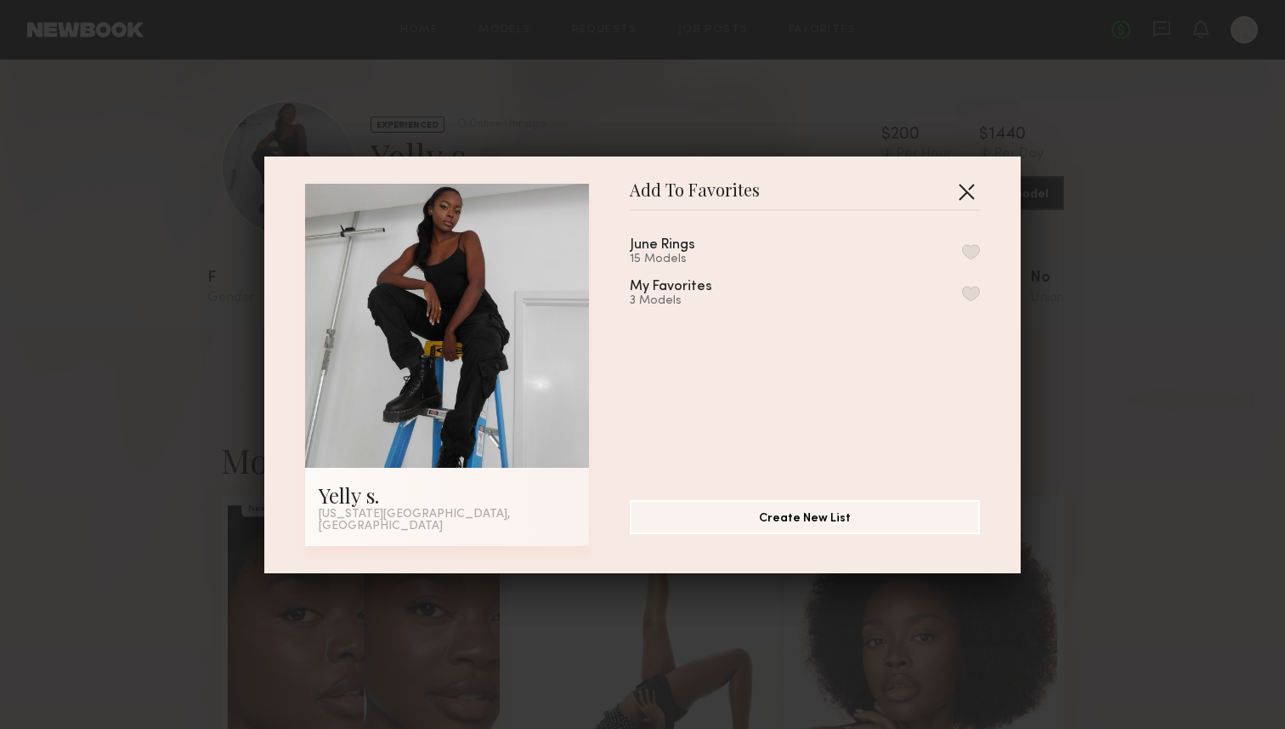
click at [978, 205] on button "button" at bounding box center [966, 191] width 27 height 27
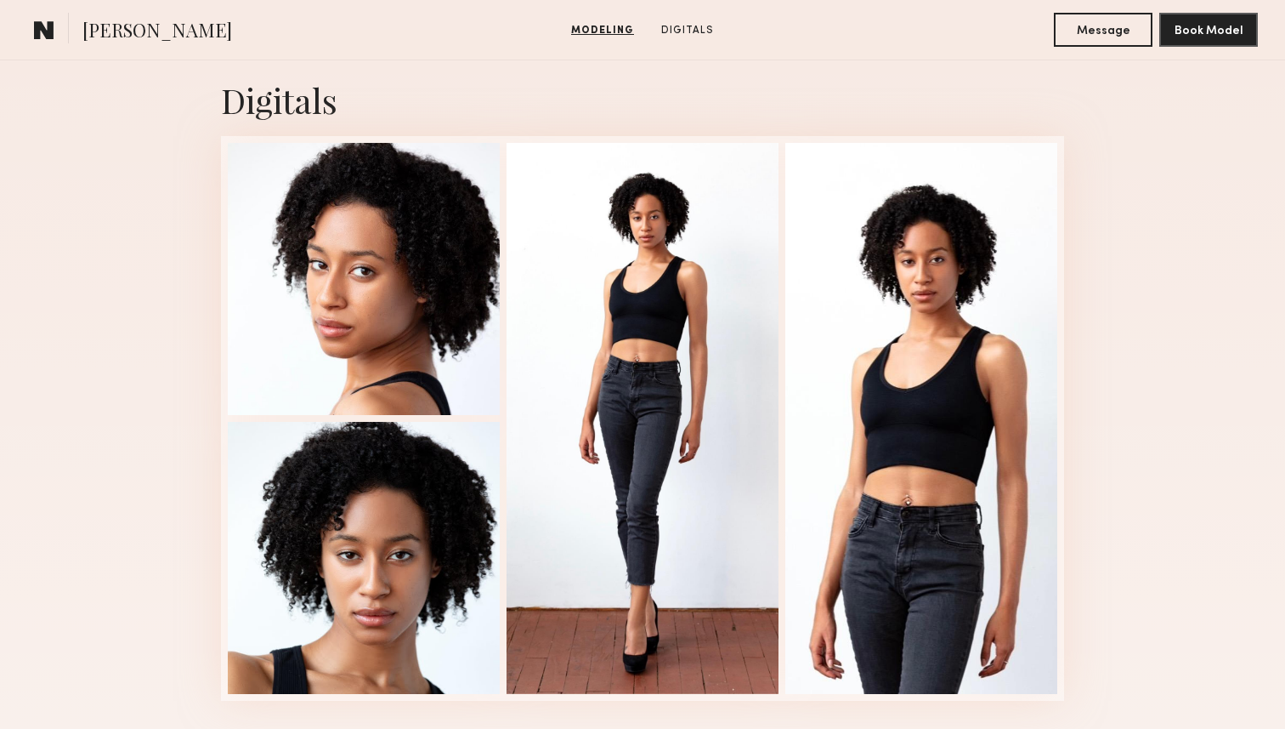
scroll to position [1353, 0]
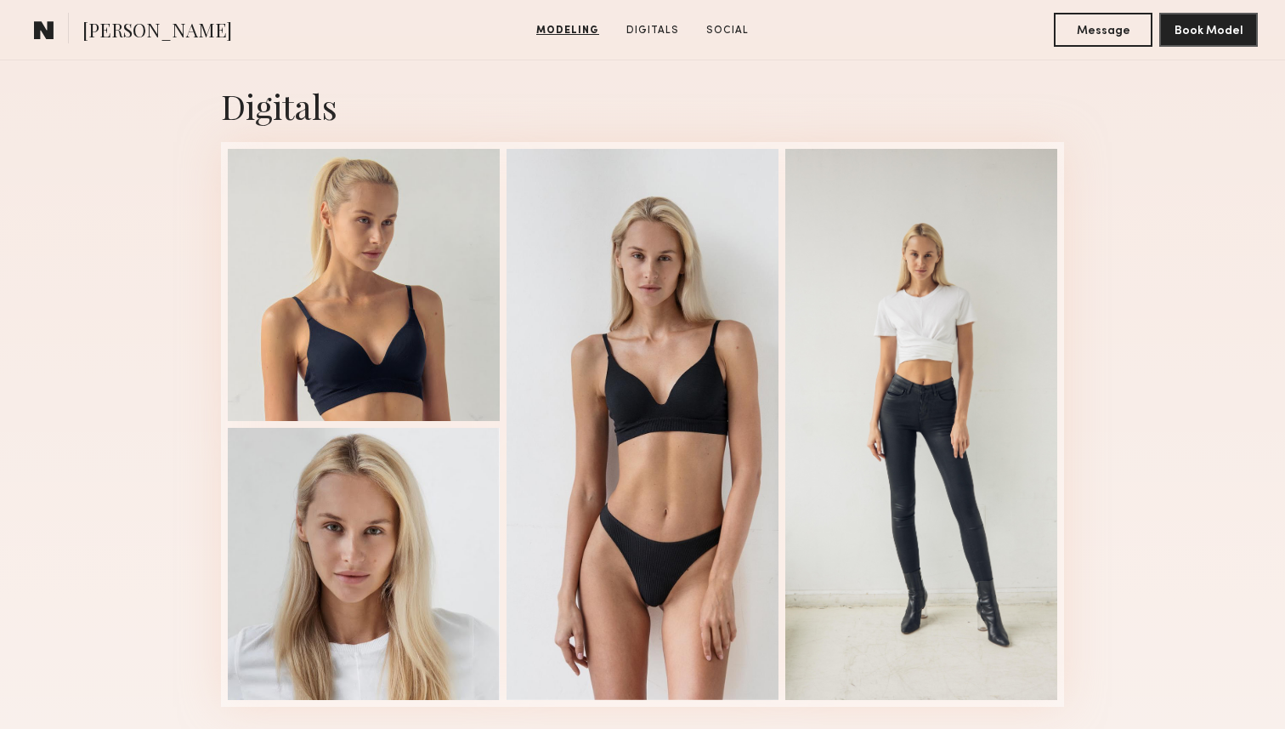
scroll to position [1682, 0]
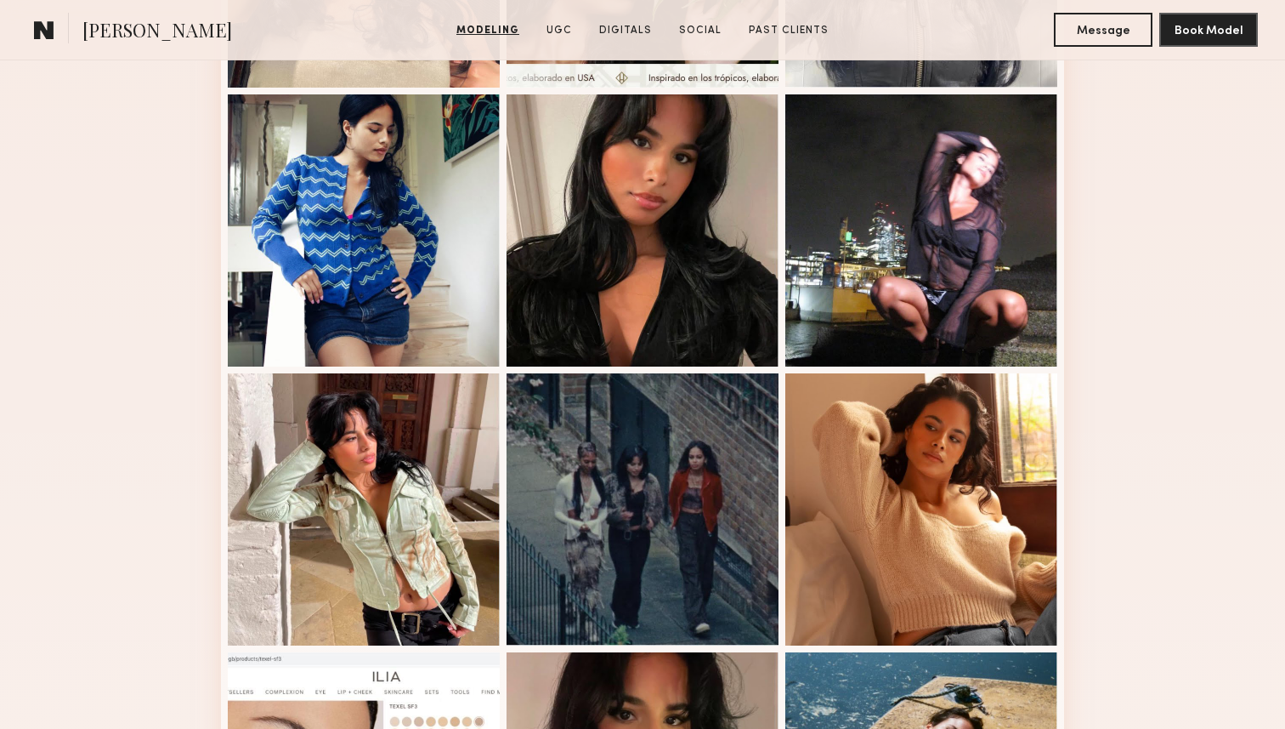
scroll to position [685, 0]
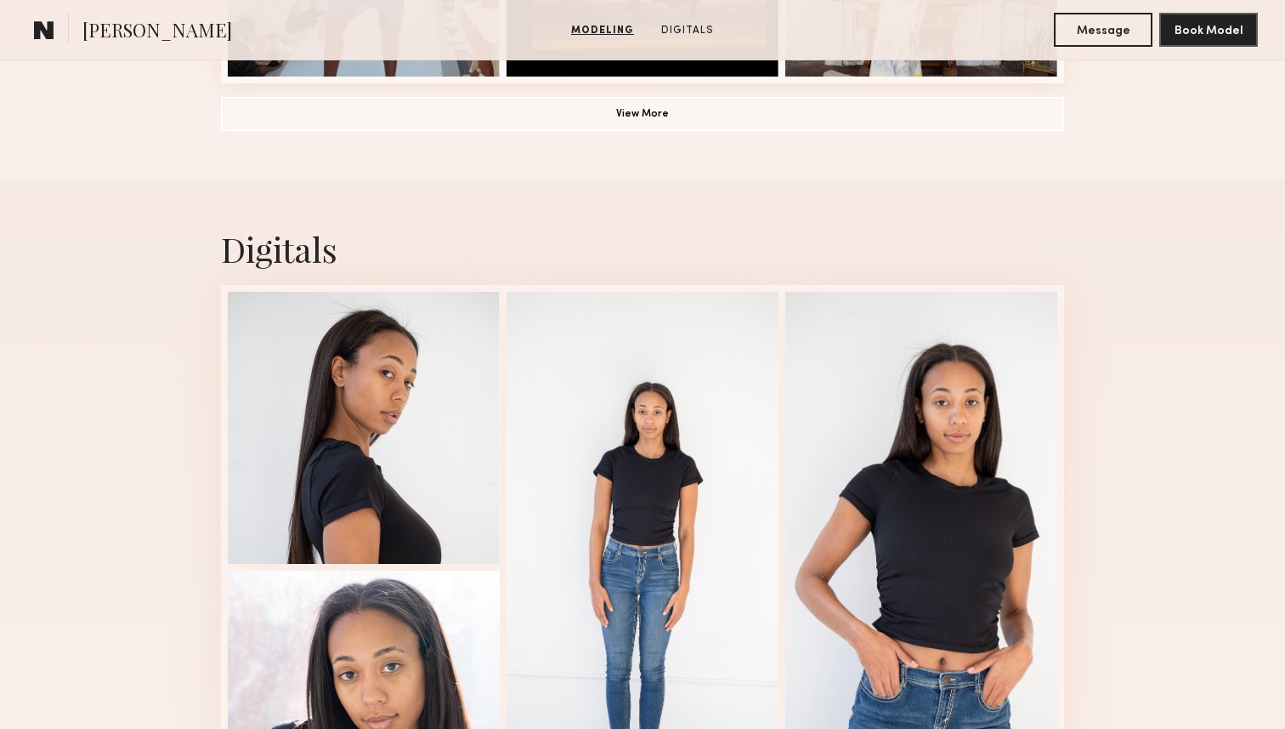
scroll to position [1545, 0]
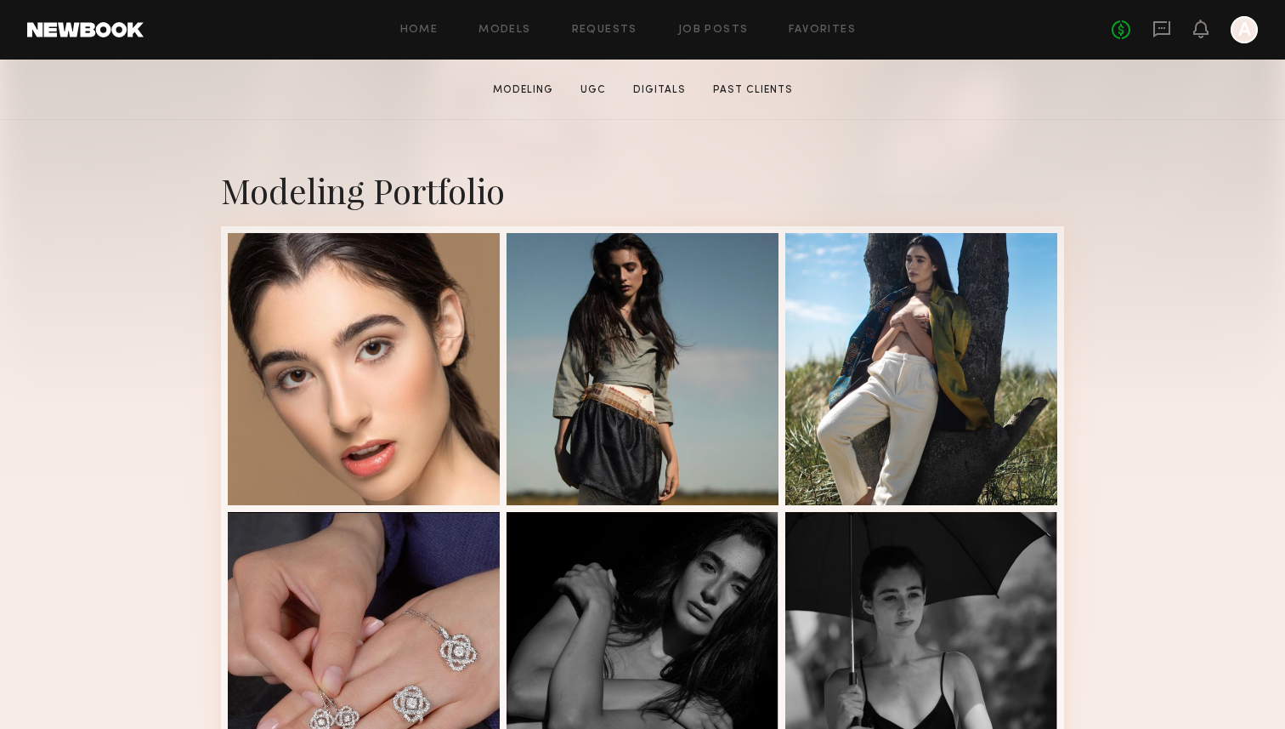
scroll to position [281, 0]
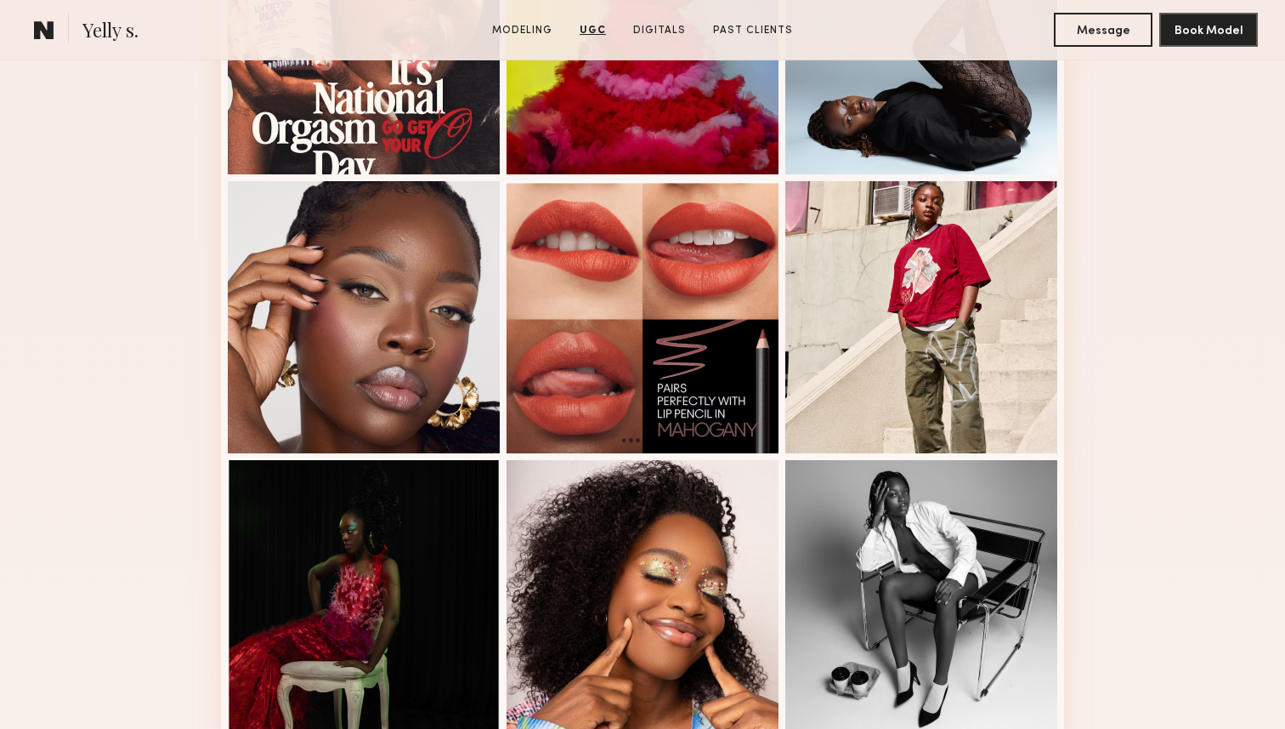
scroll to position [781, 0]
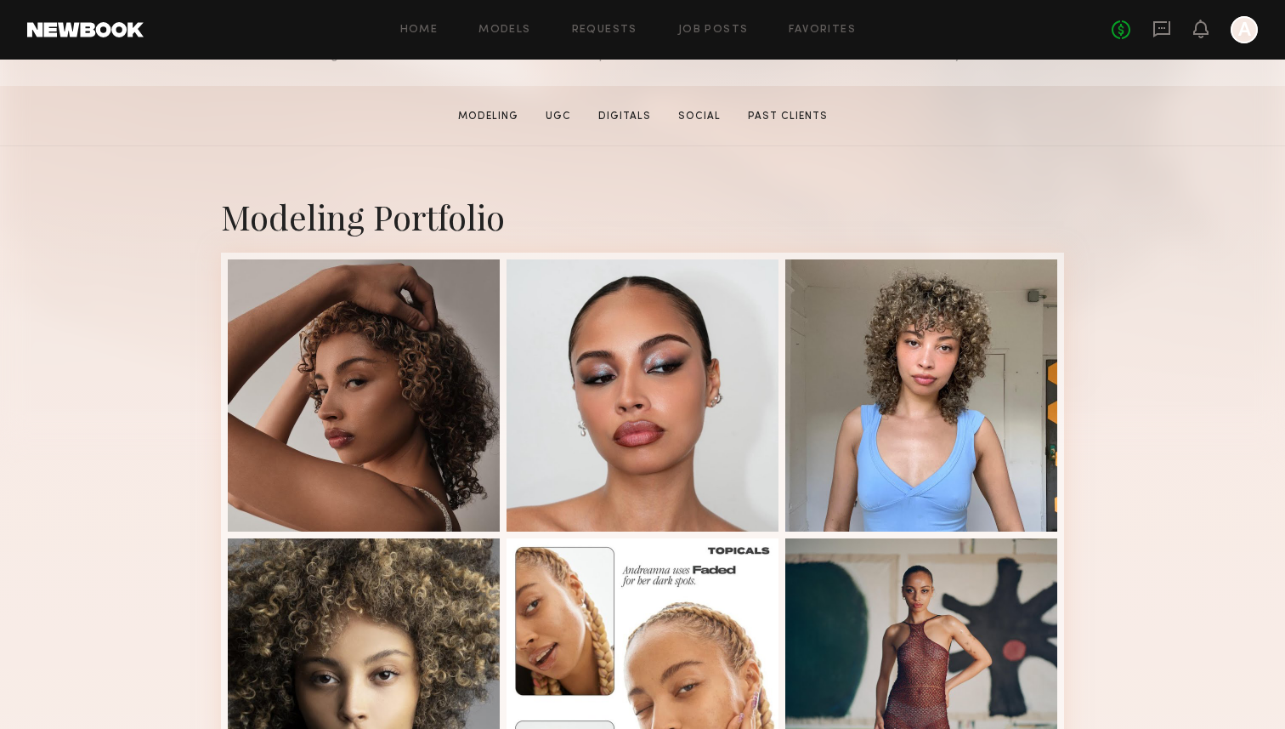
scroll to position [261, 0]
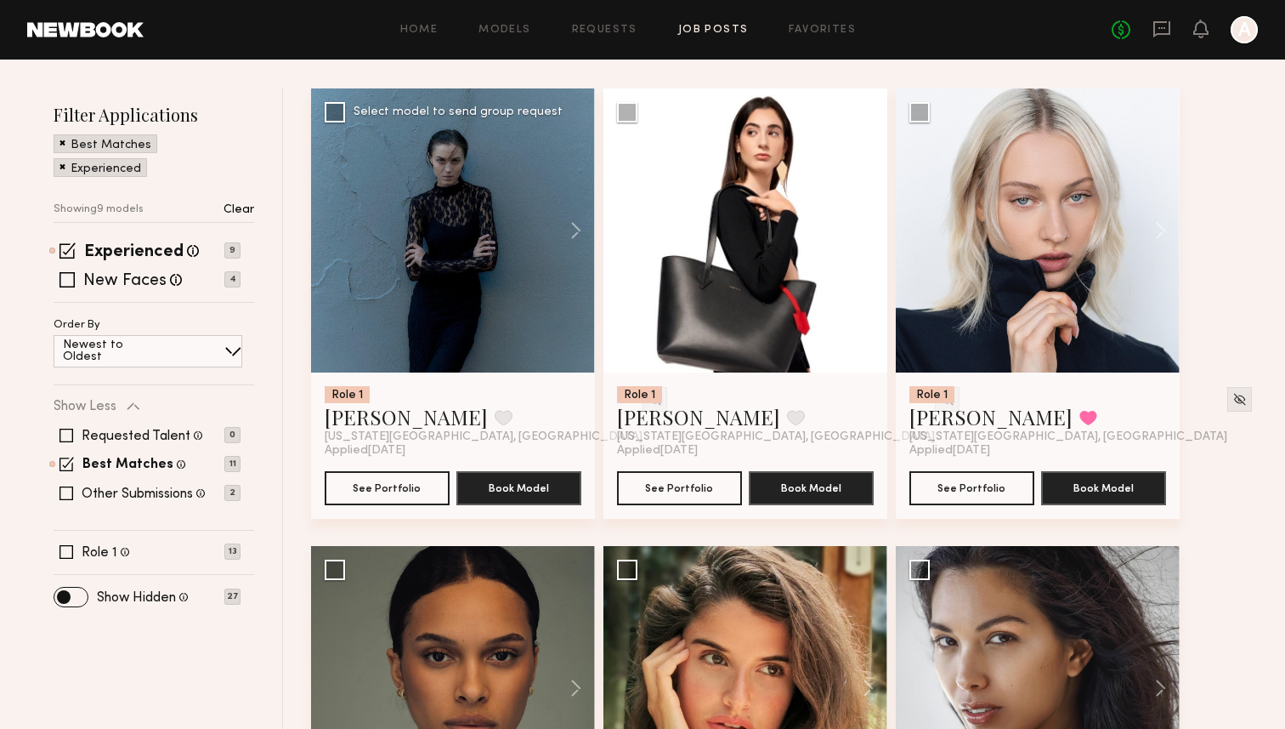
scroll to position [204, 0]
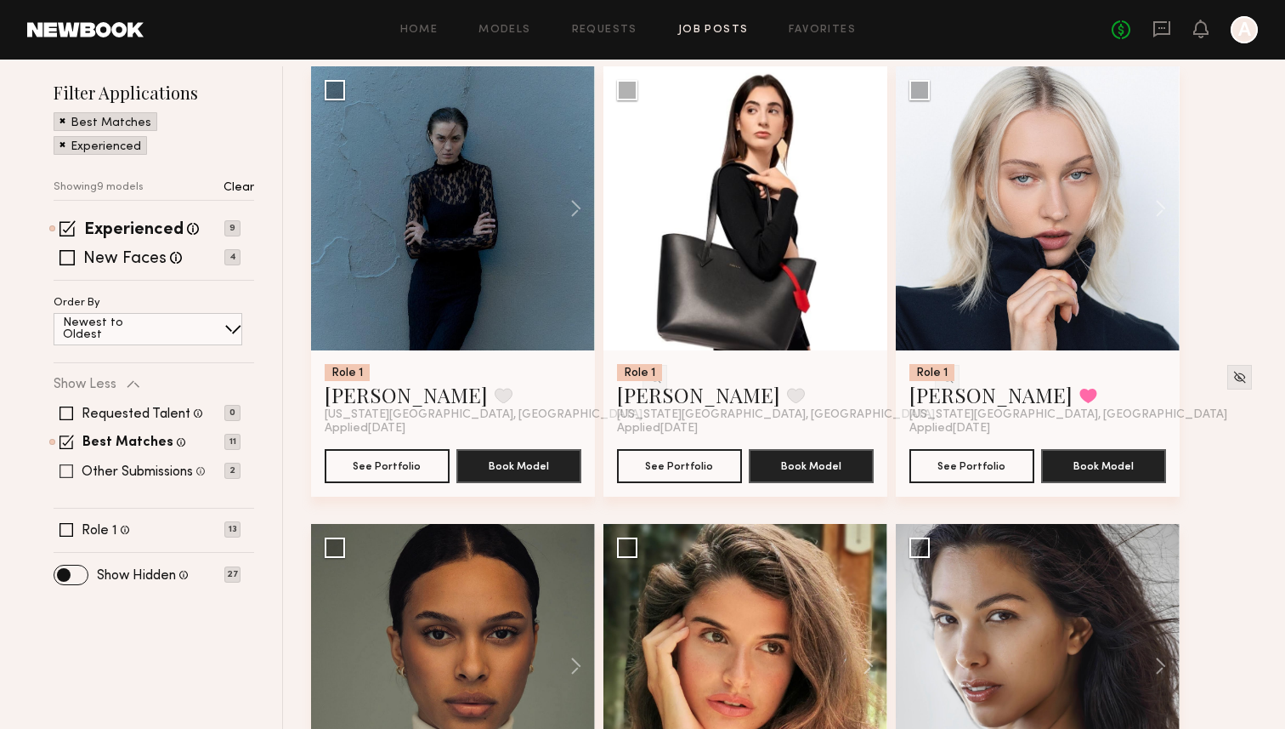
click at [152, 471] on label "Other Submissions" at bounding box center [137, 472] width 111 height 14
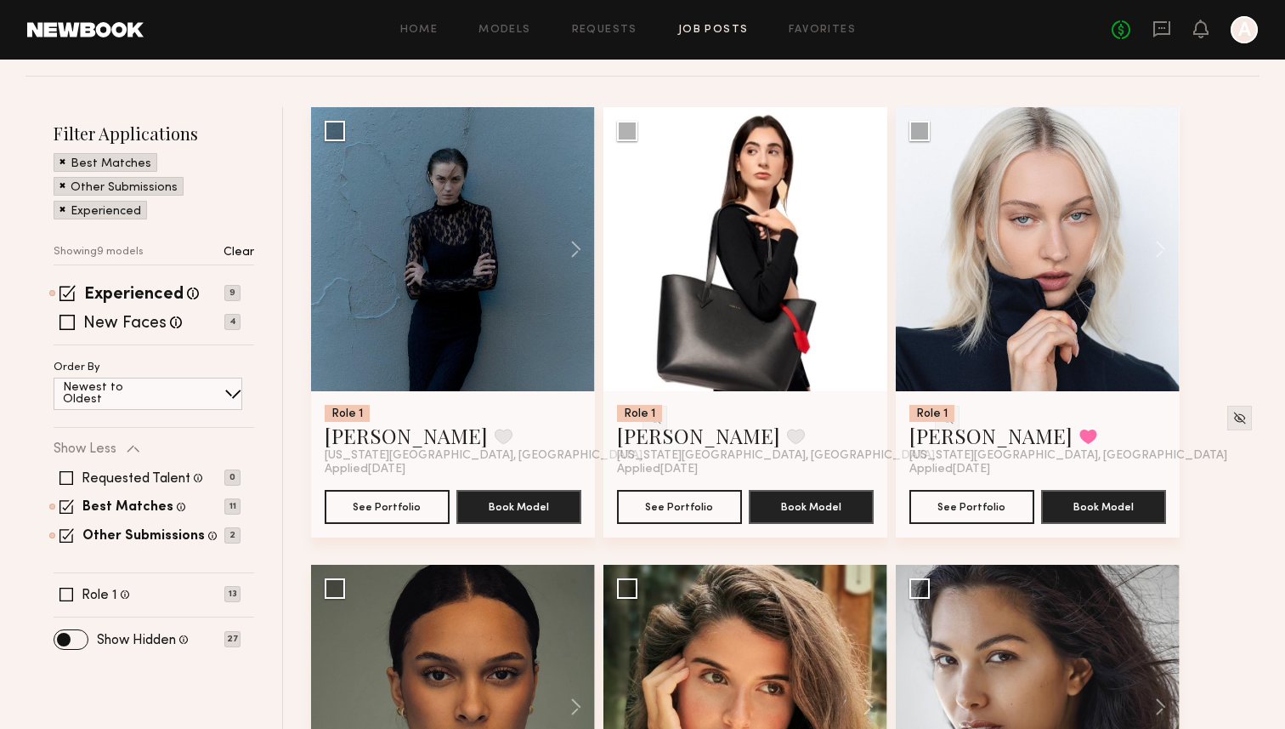
scroll to position [0, 0]
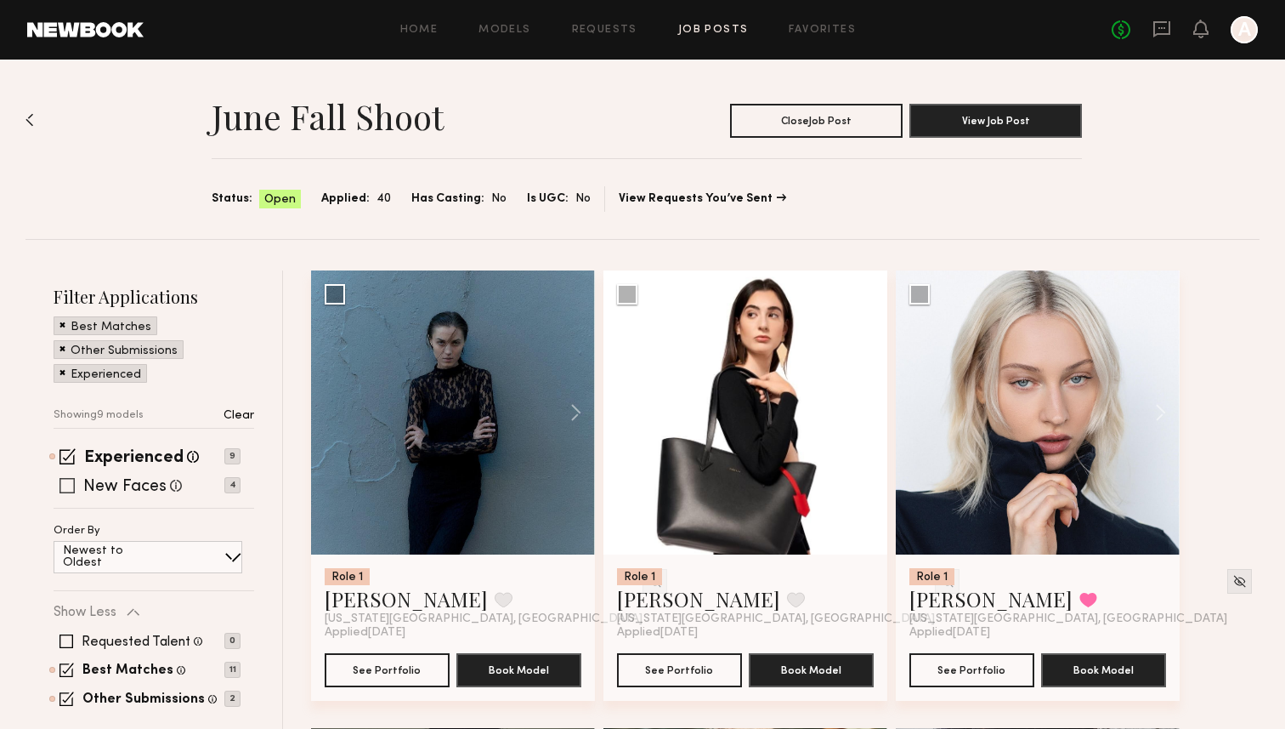
click at [133, 489] on label "New Faces" at bounding box center [124, 487] width 83 height 17
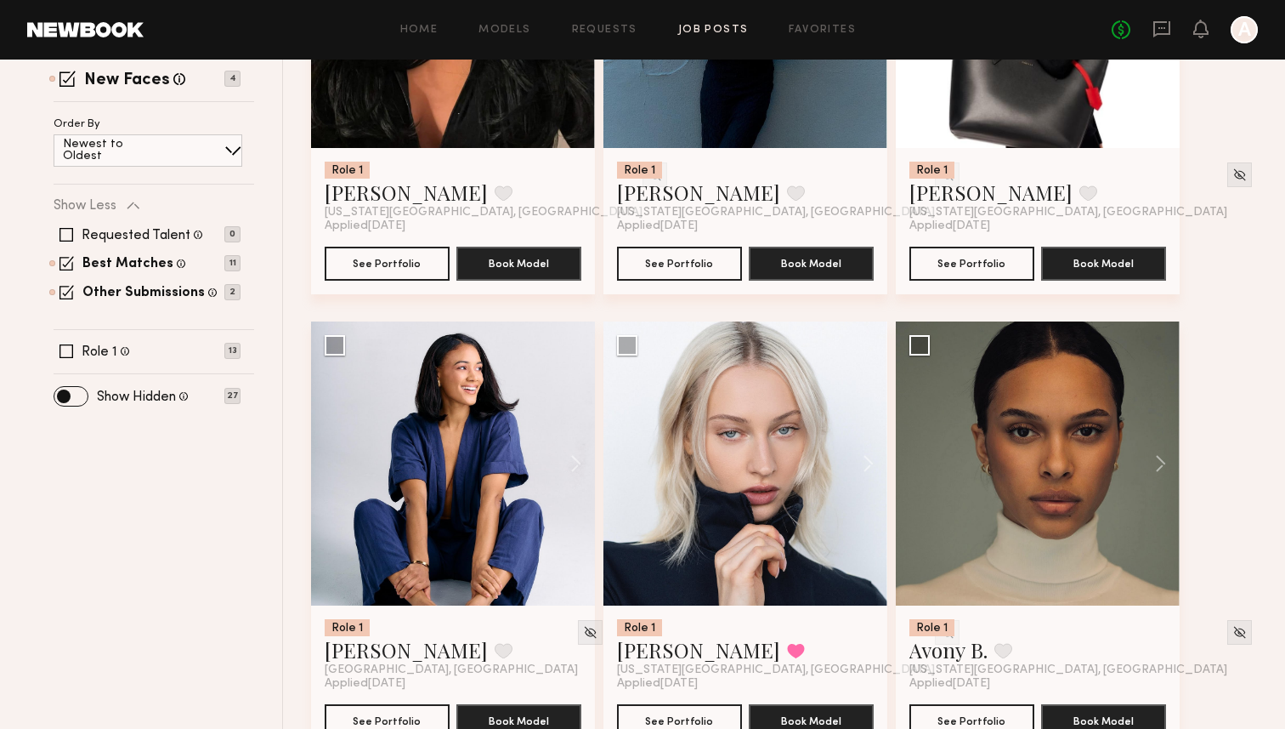
scroll to position [414, 0]
